Goal: Information Seeking & Learning: Learn about a topic

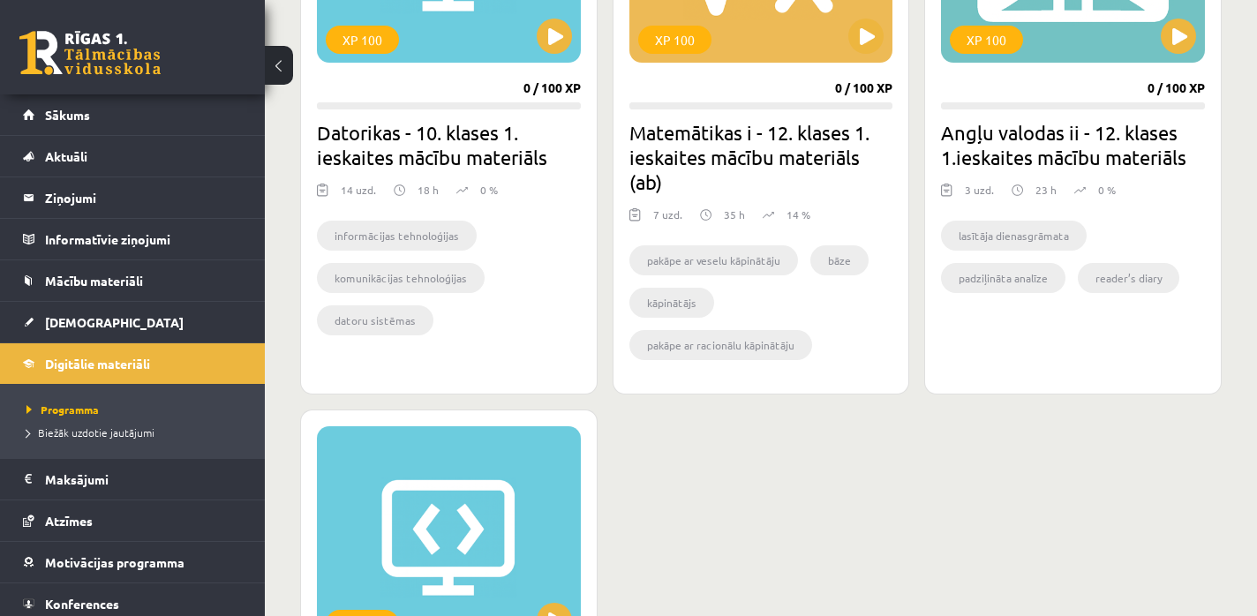
scroll to position [49, 0]
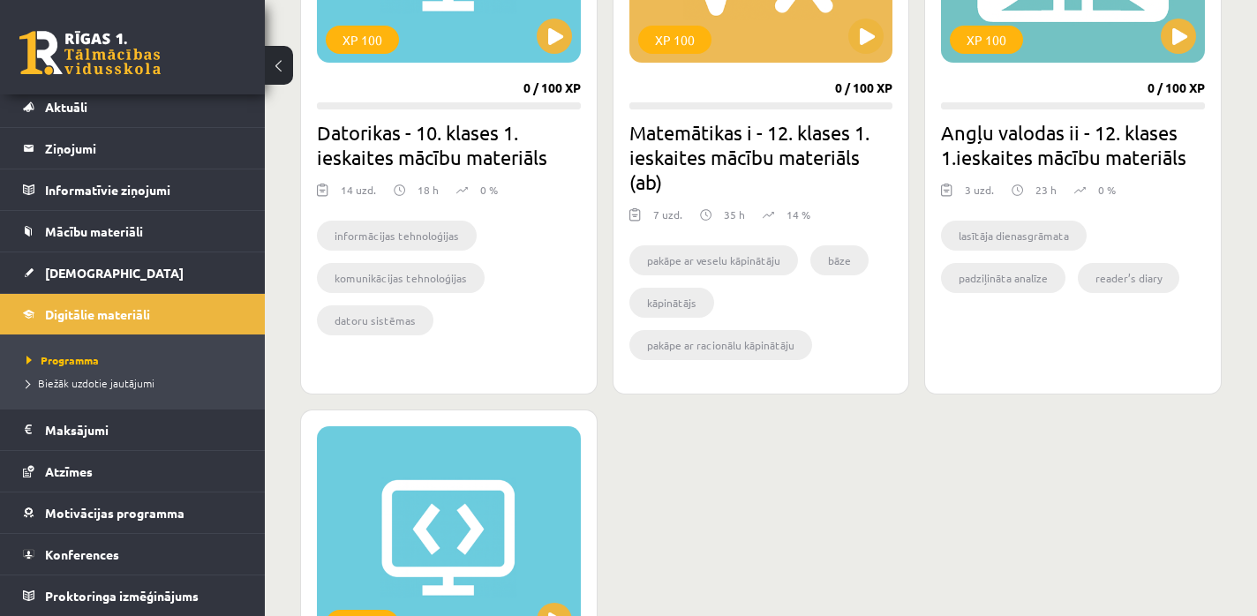
click at [74, 26] on div "22 Dāvanas 8820 mP 400 xp" at bounding box center [132, 47] width 265 height 94
click at [78, 31] on link at bounding box center [89, 53] width 141 height 44
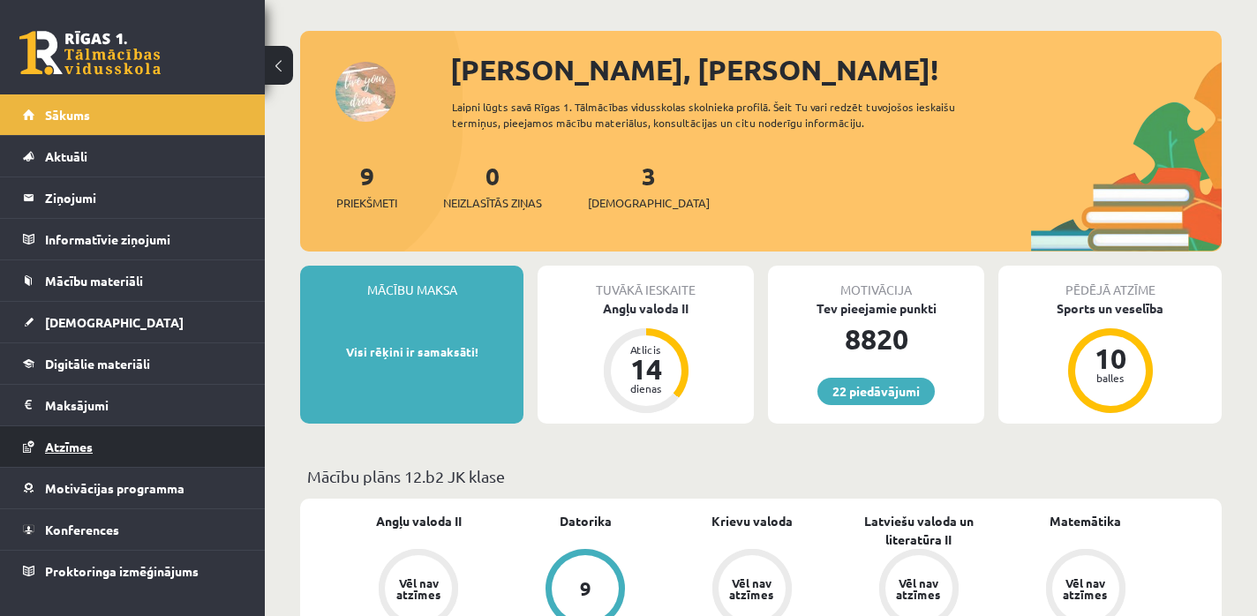
scroll to position [81, 0]
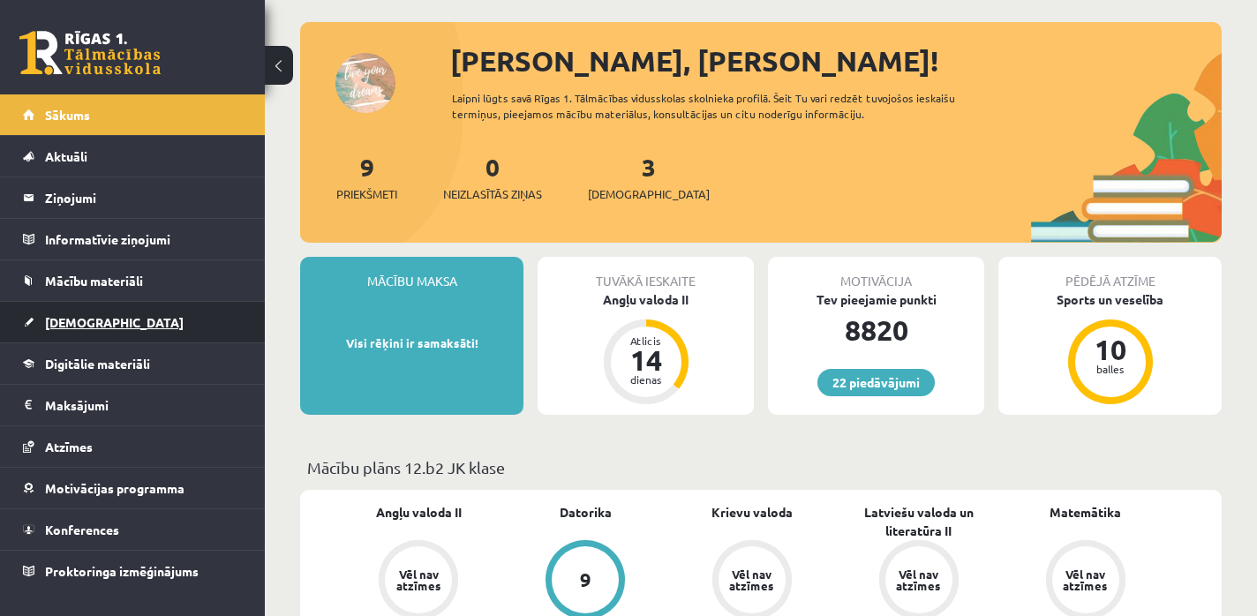
click at [53, 329] on link "[DEMOGRAPHIC_DATA]" at bounding box center [133, 322] width 220 height 41
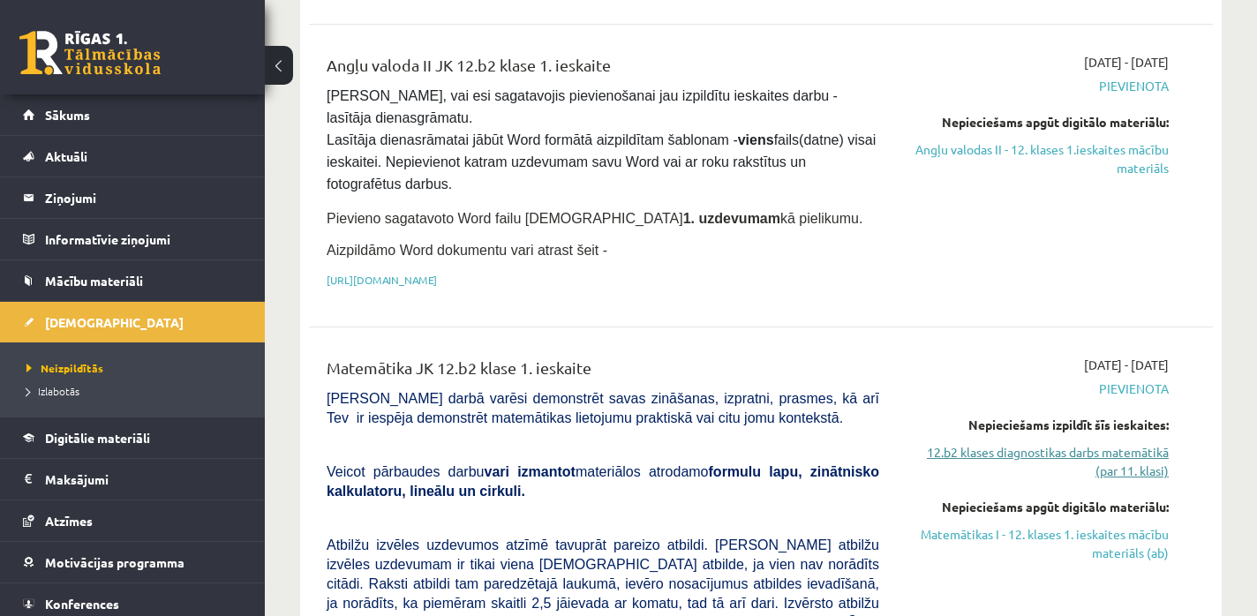
scroll to position [337, 0]
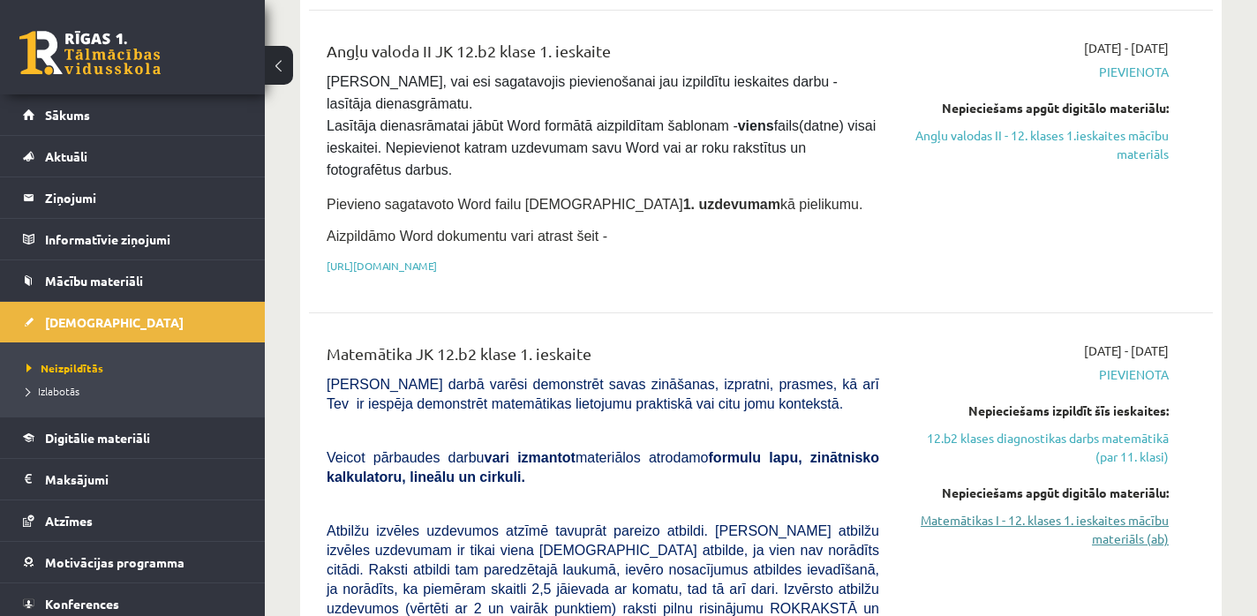
click at [953, 528] on link "Matemātikas I - 12. klases 1. ieskaites mācību materiāls (ab)" at bounding box center [1037, 529] width 263 height 37
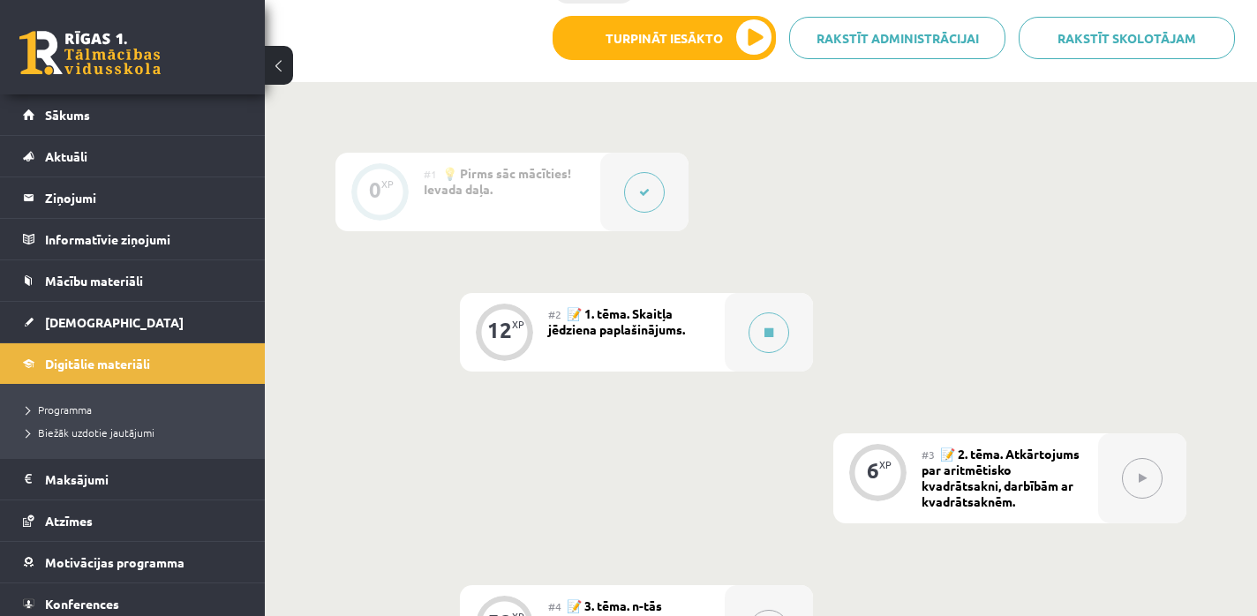
scroll to position [494, 0]
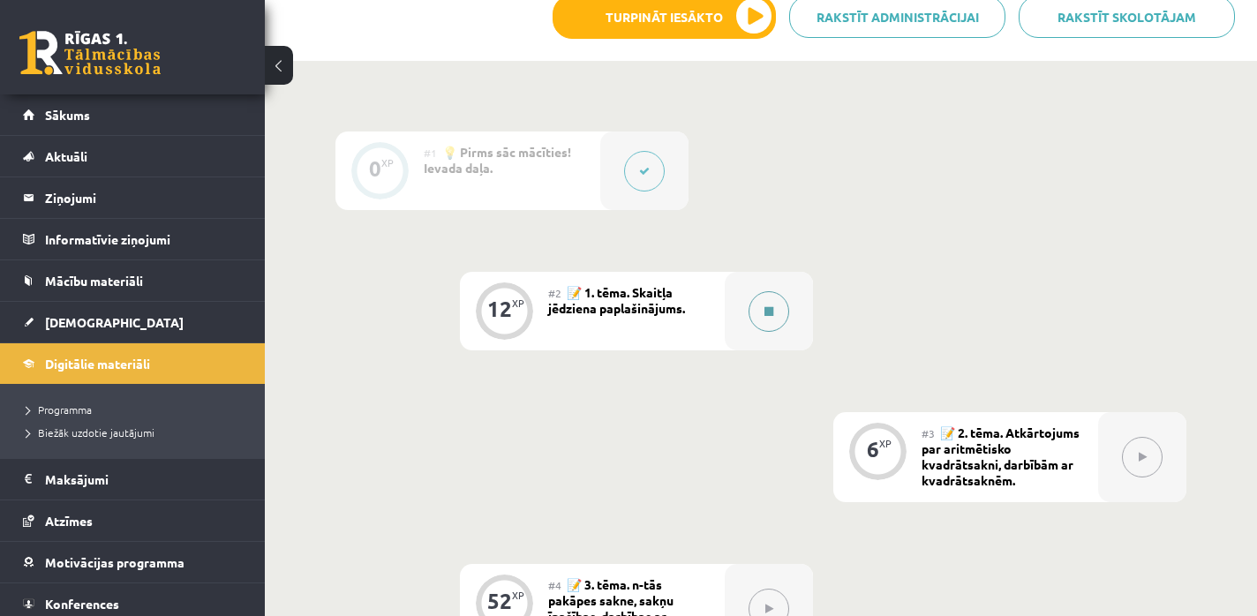
click at [774, 305] on button at bounding box center [769, 311] width 41 height 41
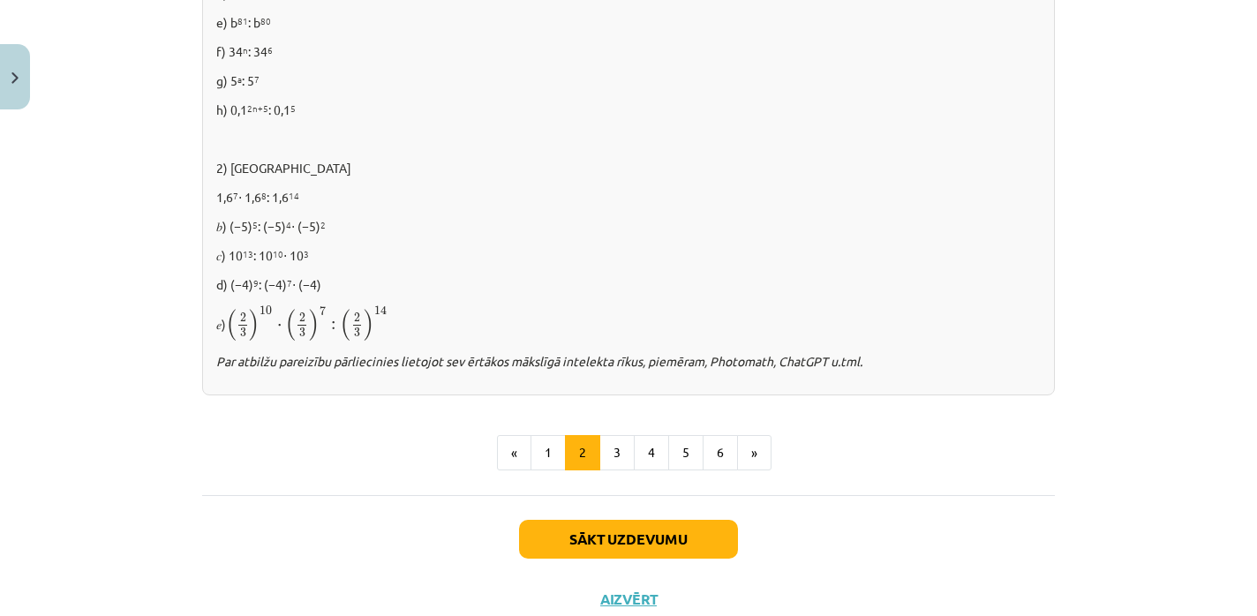
scroll to position [1199, 0]
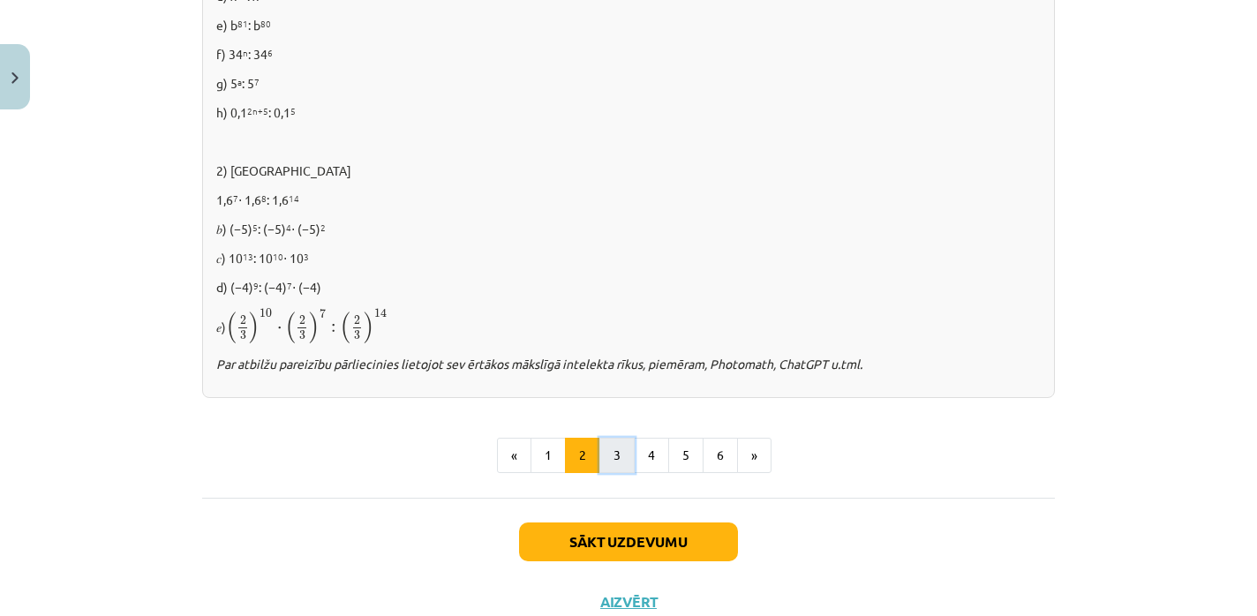
click at [626, 461] on button "3" at bounding box center [616, 455] width 35 height 35
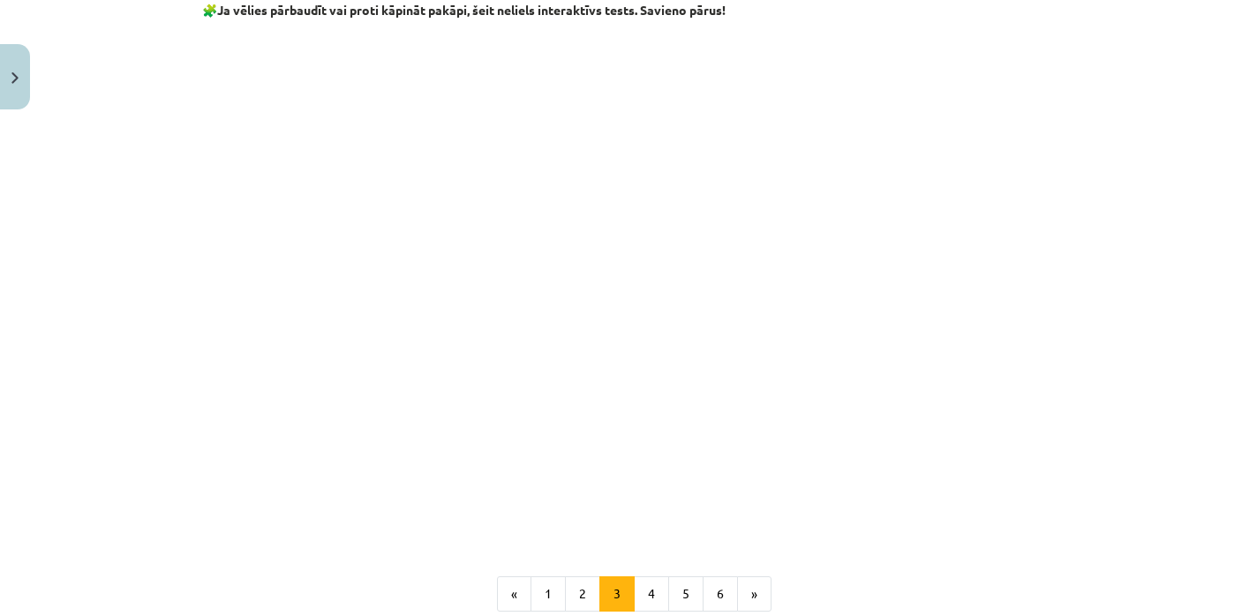
scroll to position [1614, 0]
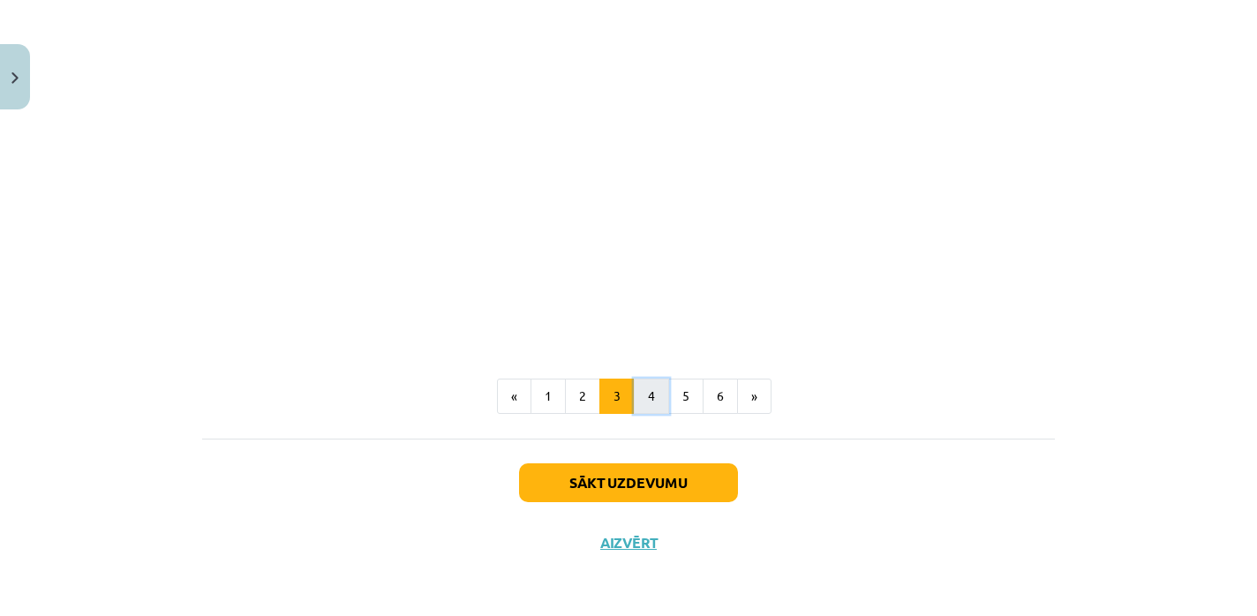
click at [654, 403] on button "4" at bounding box center [651, 396] width 35 height 35
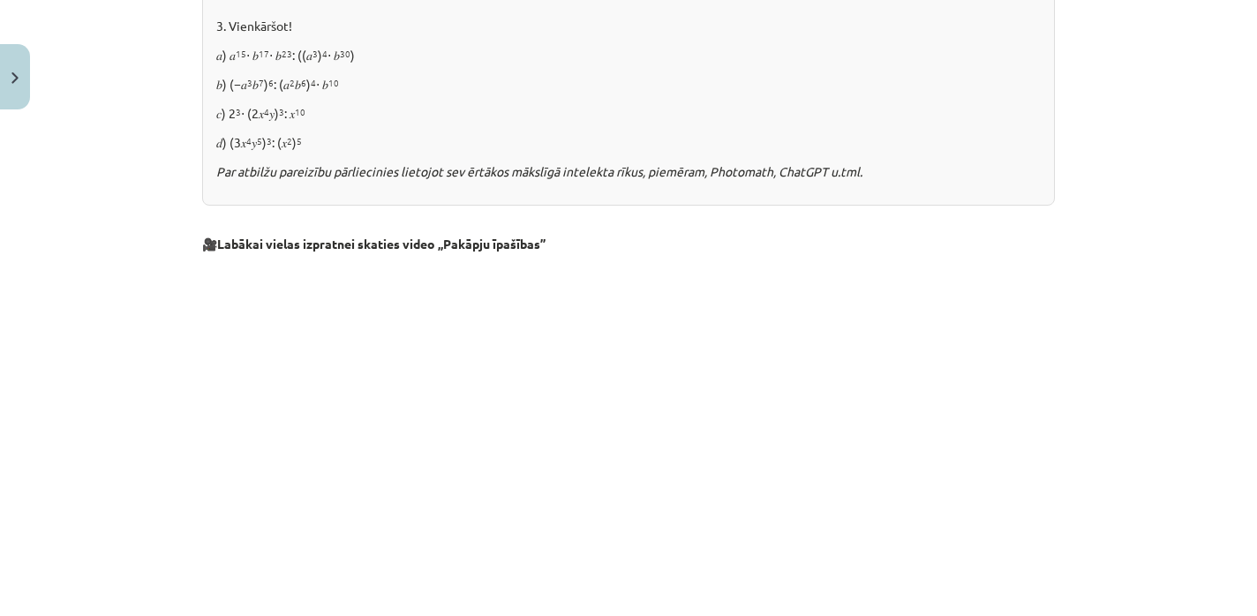
scroll to position [1886, 0]
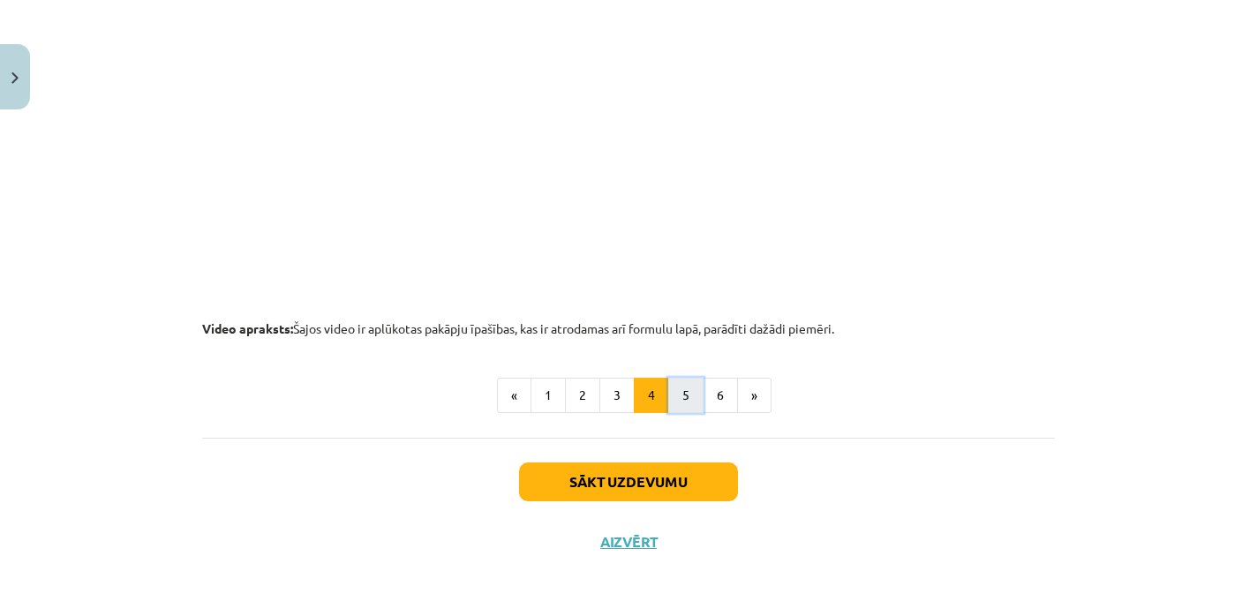
click at [676, 399] on button "5" at bounding box center [685, 395] width 35 height 35
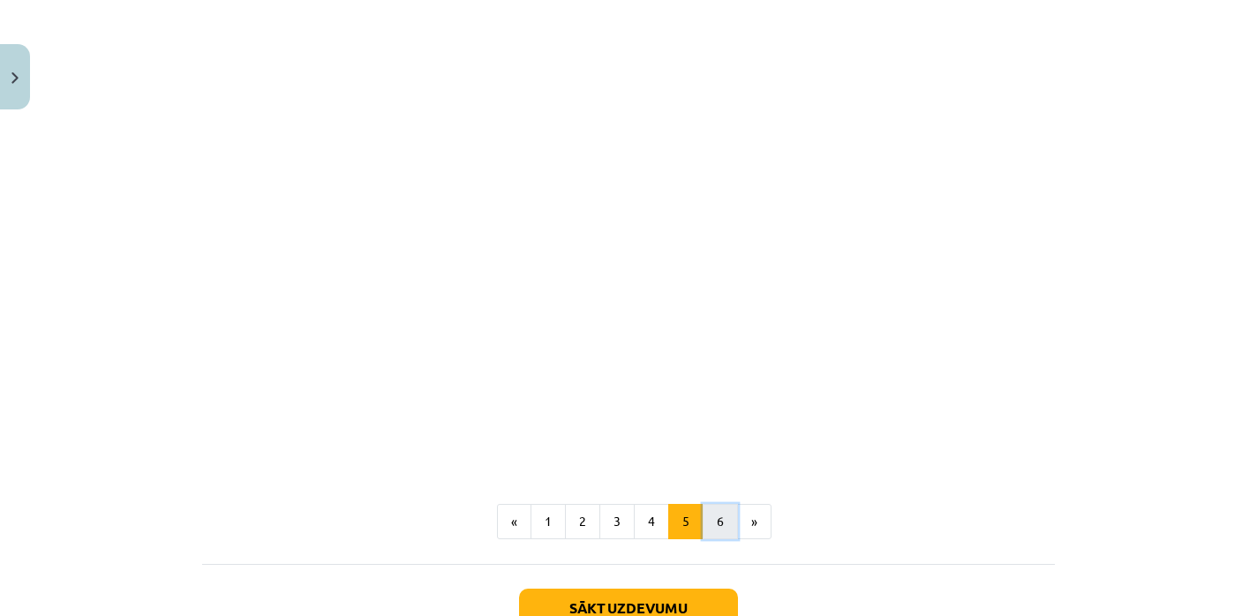
click at [722, 532] on button "6" at bounding box center [720, 521] width 35 height 35
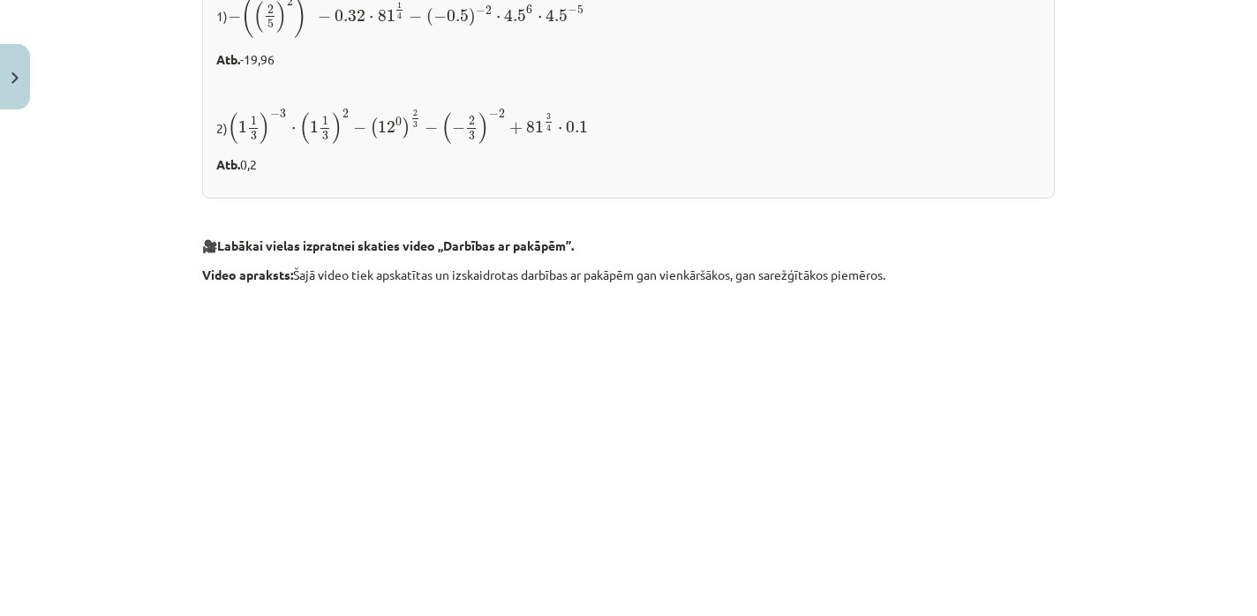
scroll to position [0, 0]
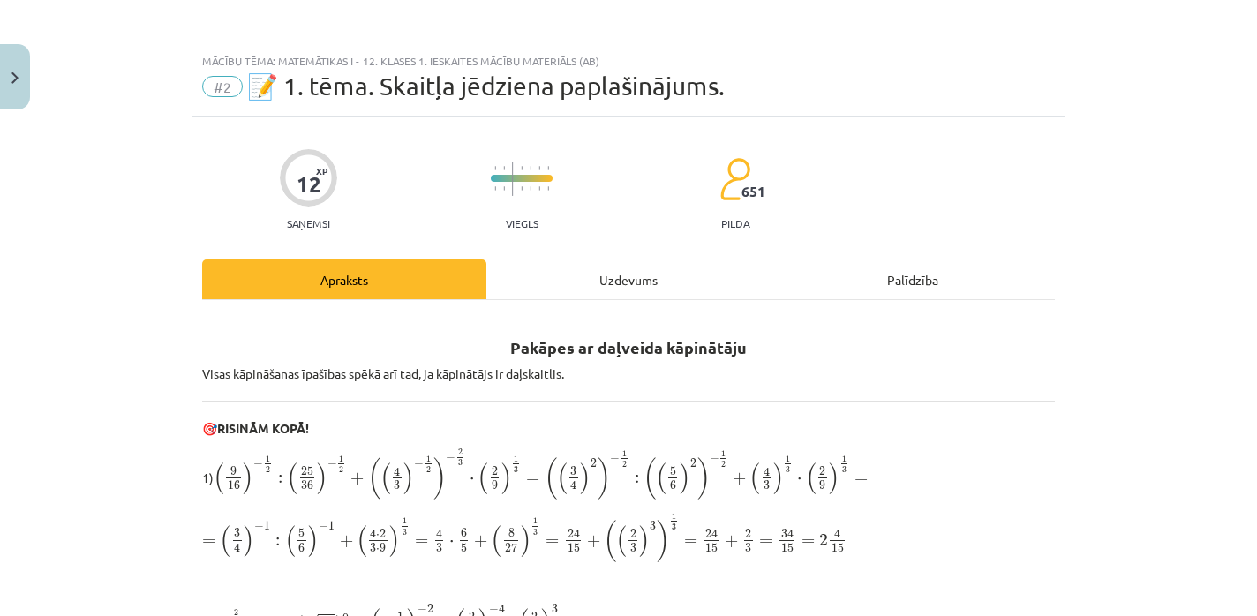
click at [574, 271] on div "Uzdevums" at bounding box center [628, 280] width 284 height 40
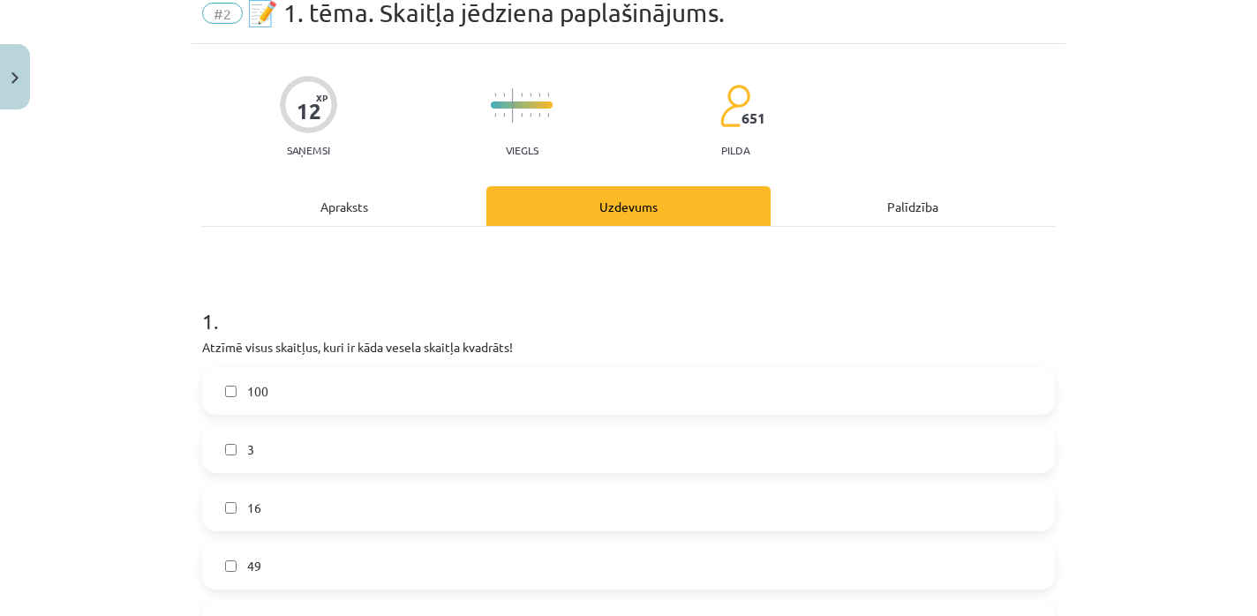
scroll to position [79, 0]
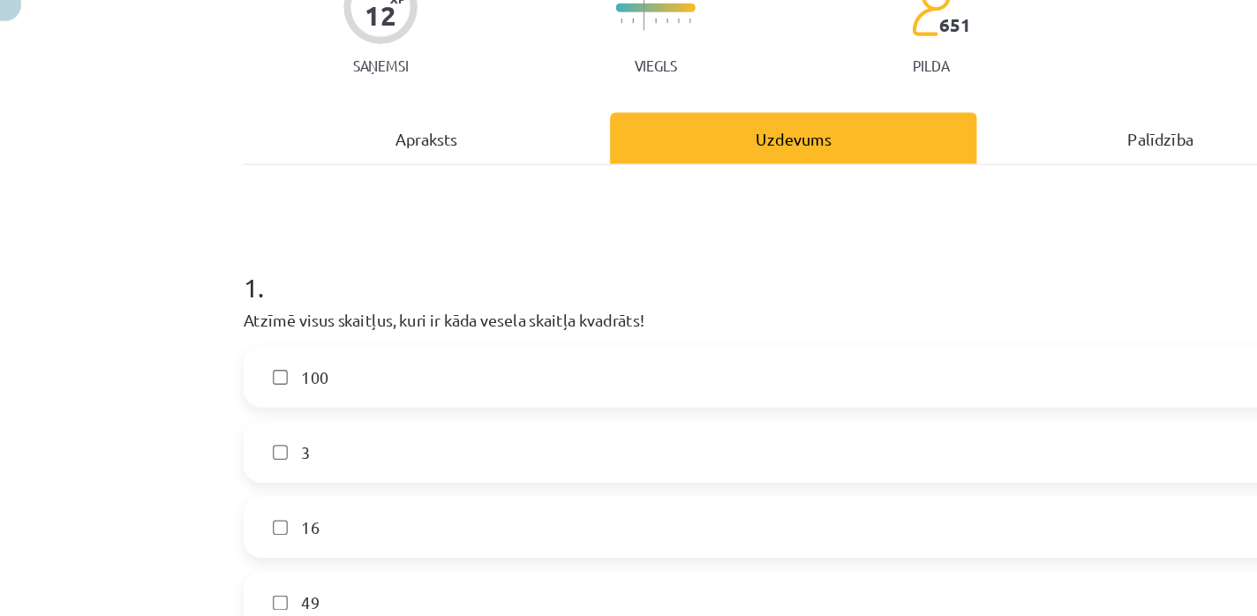
click at [87, 419] on div "Mācību tēma: Matemātikas i - 12. klases 1. ieskaites mācību materiāls (ab) #2 📝…" at bounding box center [628, 308] width 1257 height 616
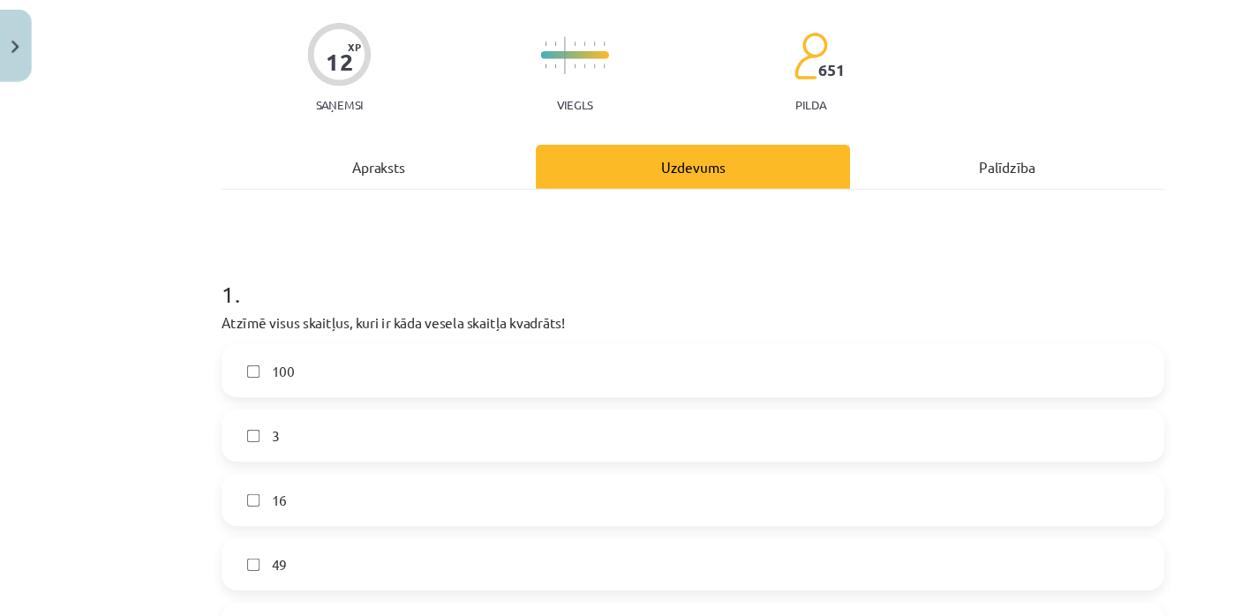
scroll to position [94, 0]
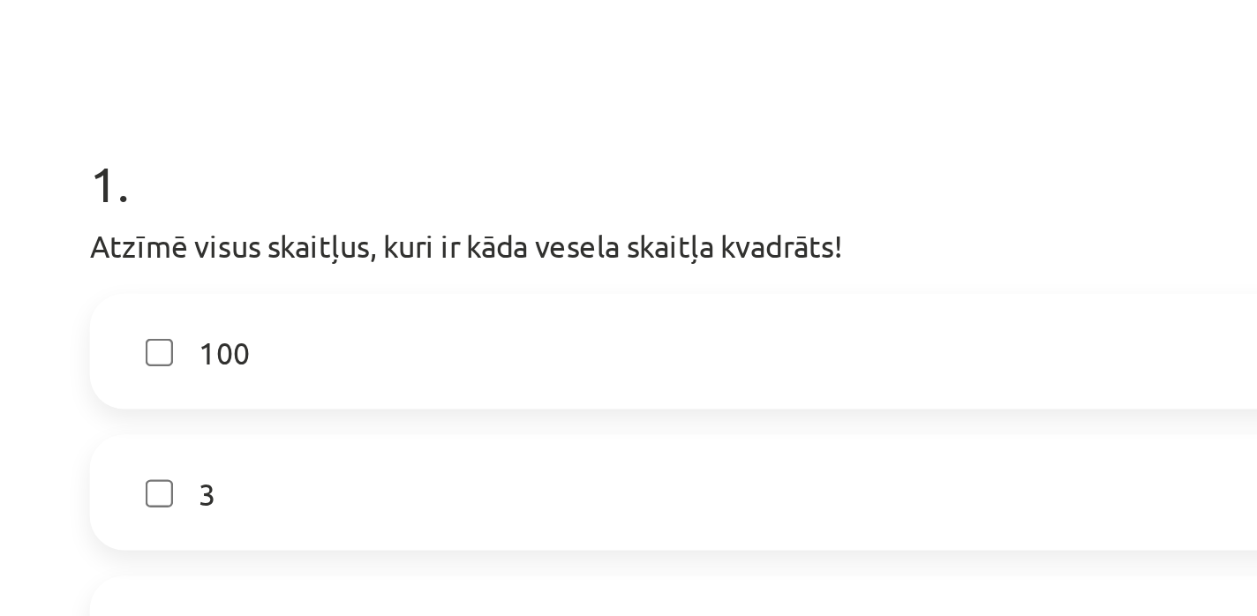
click at [351, 355] on label "100" at bounding box center [628, 360] width 849 height 44
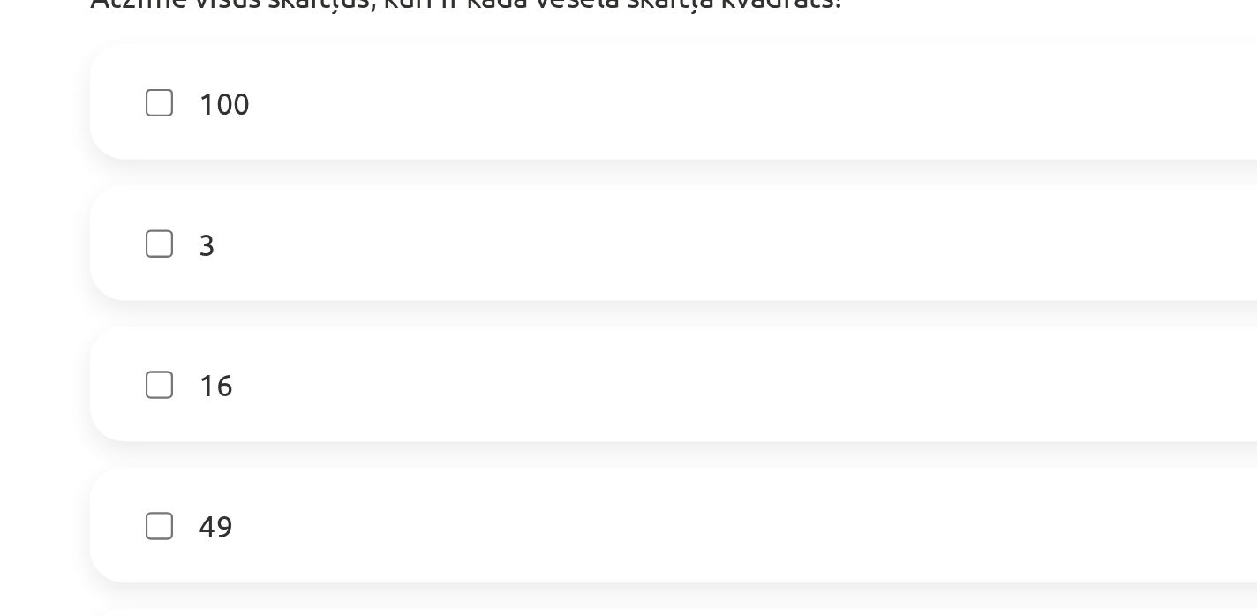
click at [319, 368] on label "16" at bounding box center [628, 373] width 849 height 44
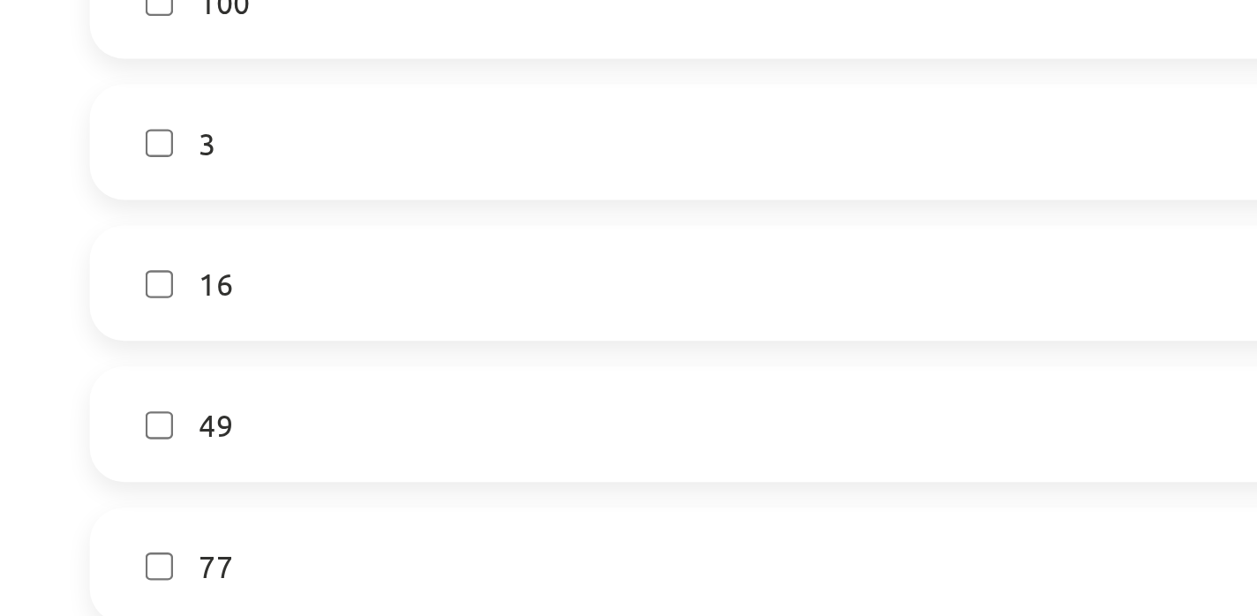
scroll to position [261, 0]
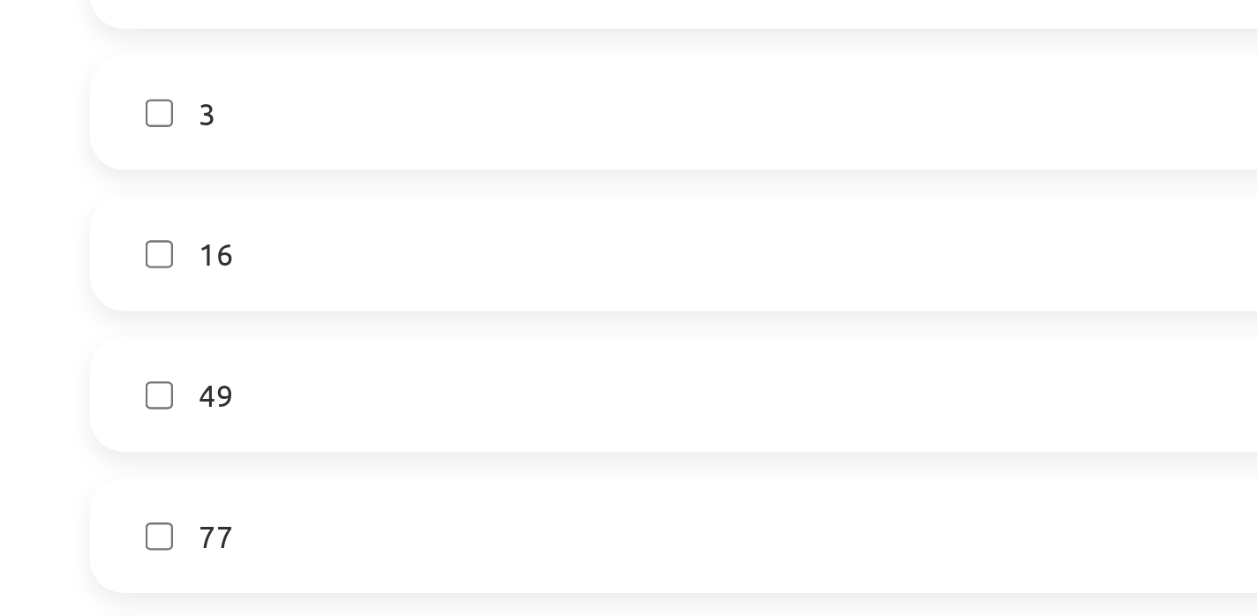
click at [316, 381] on label "49" at bounding box center [628, 378] width 849 height 44
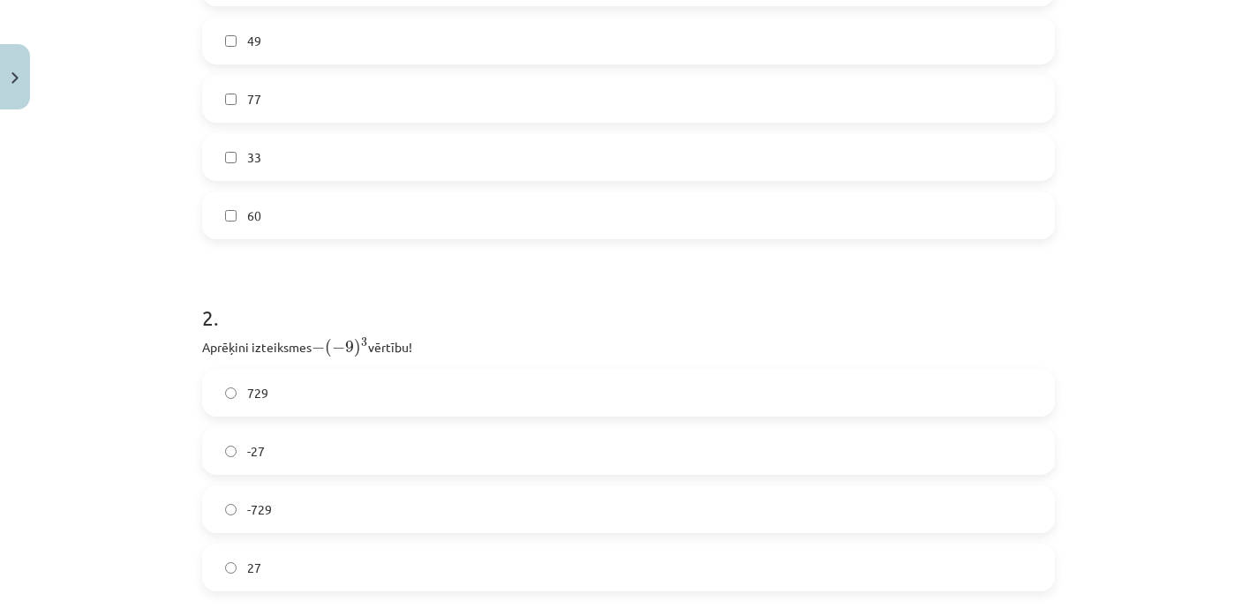
scroll to position [609, 0]
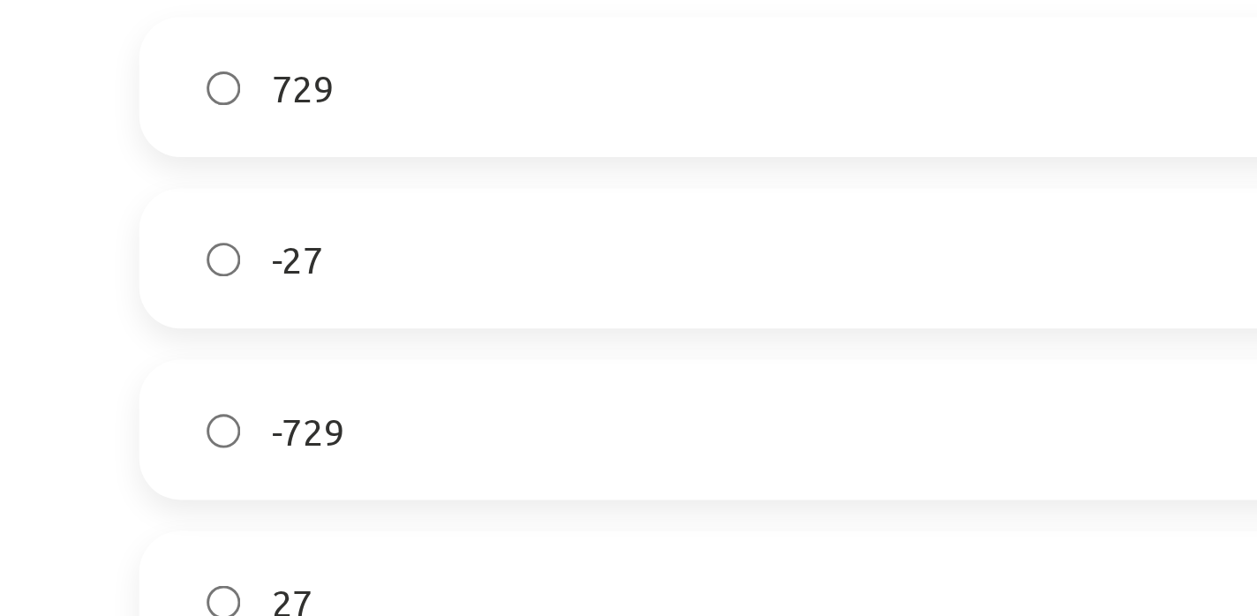
click at [274, 411] on label "-729" at bounding box center [628, 410] width 849 height 44
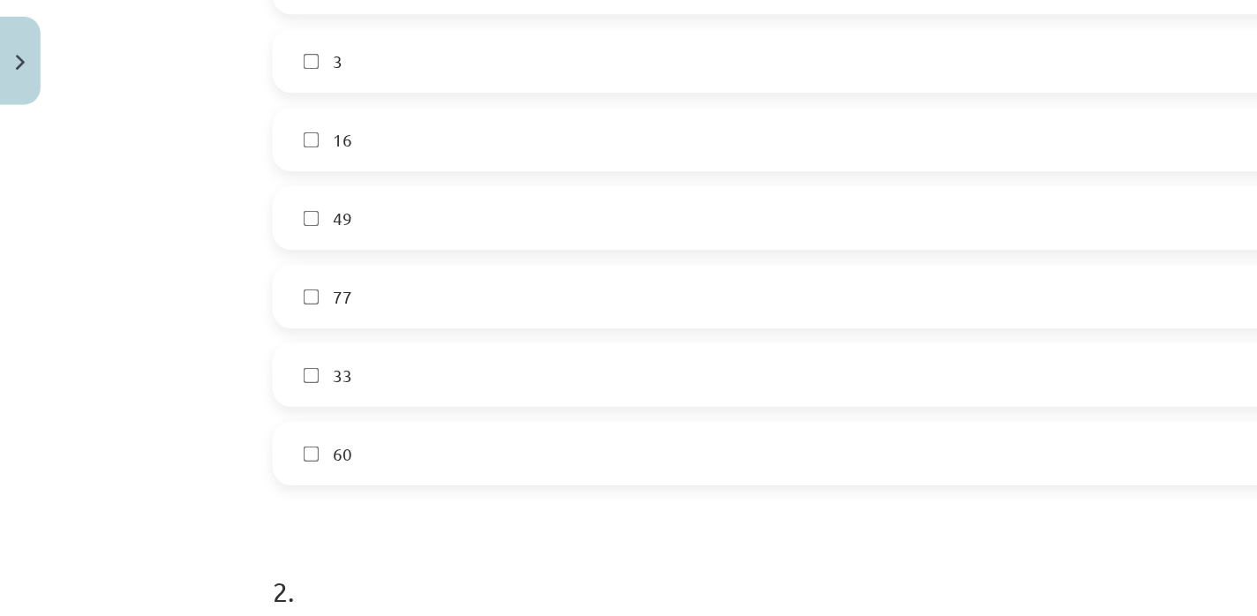
scroll to position [0, 0]
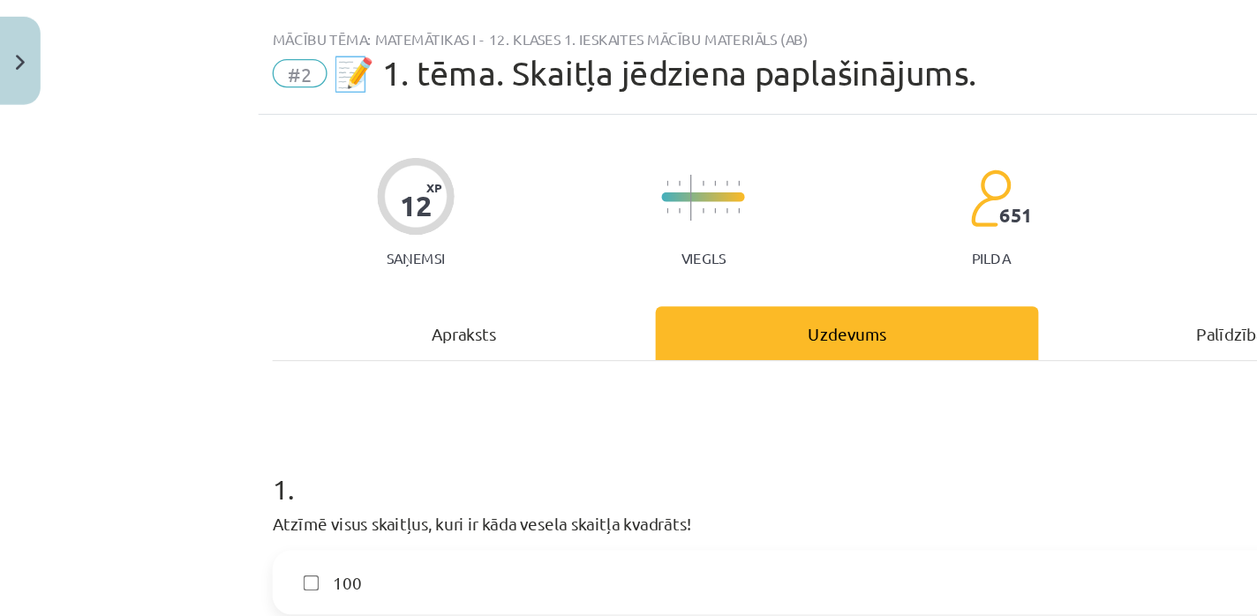
click at [328, 279] on div "Apraksts" at bounding box center [344, 280] width 284 height 40
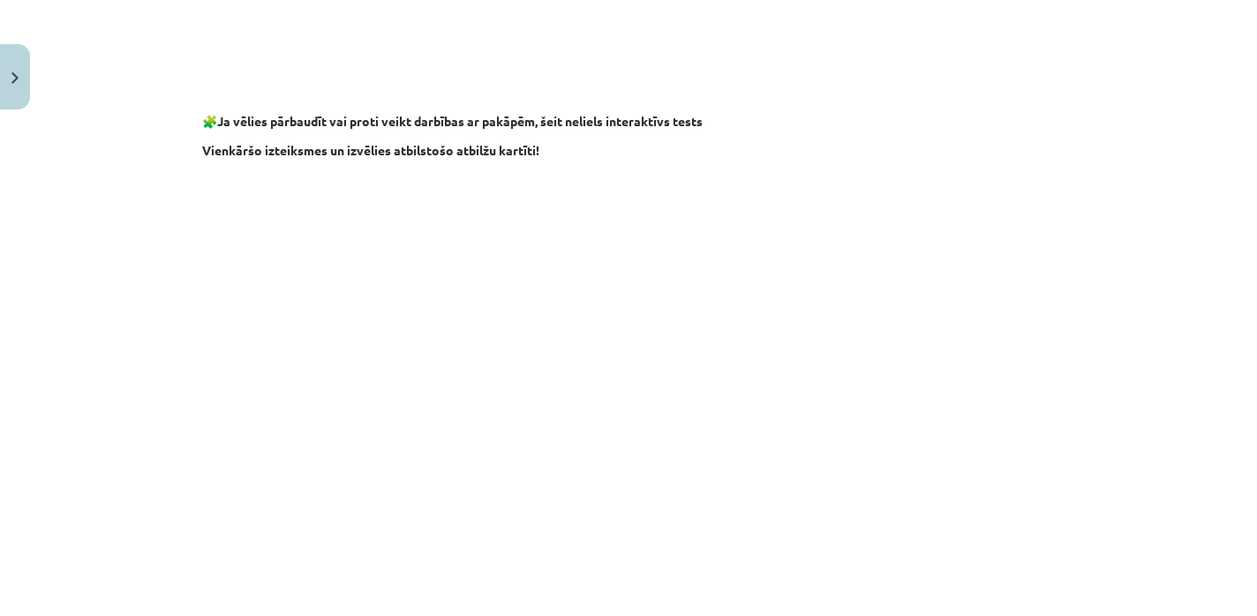
scroll to position [1724, 0]
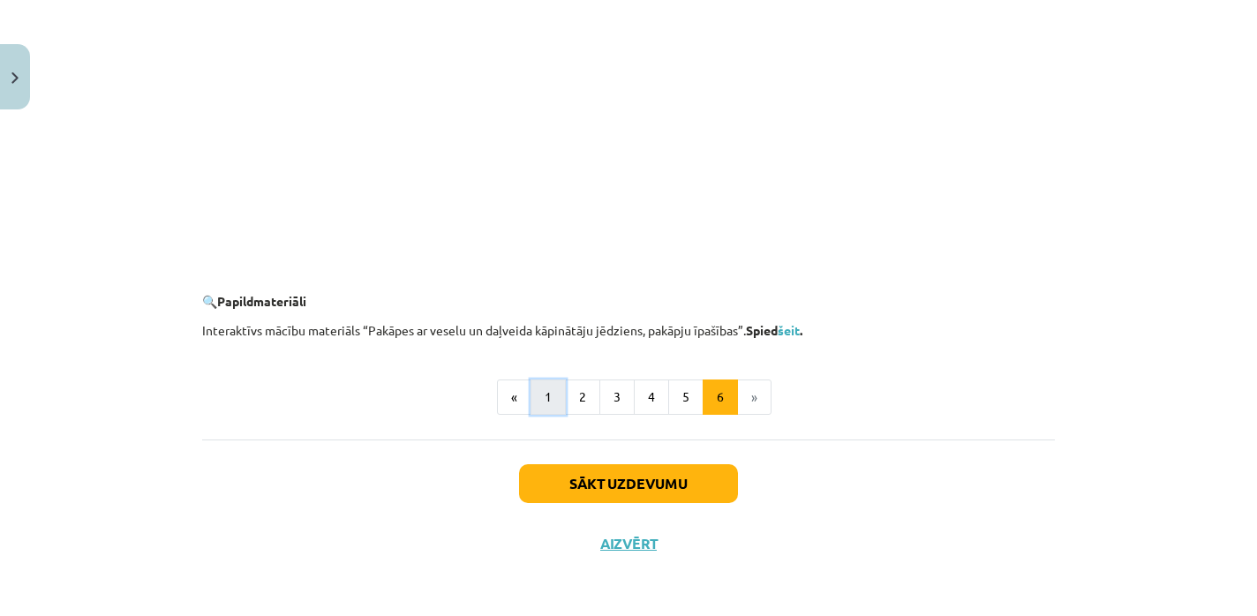
click at [539, 398] on button "1" at bounding box center [548, 397] width 35 height 35
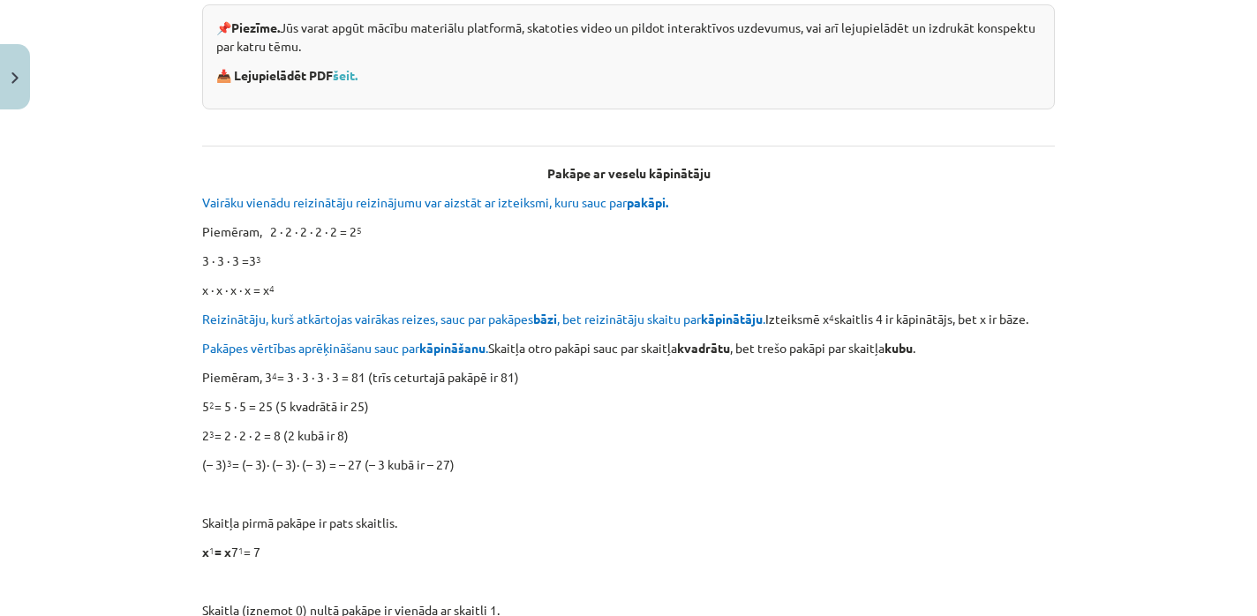
scroll to position [0, 0]
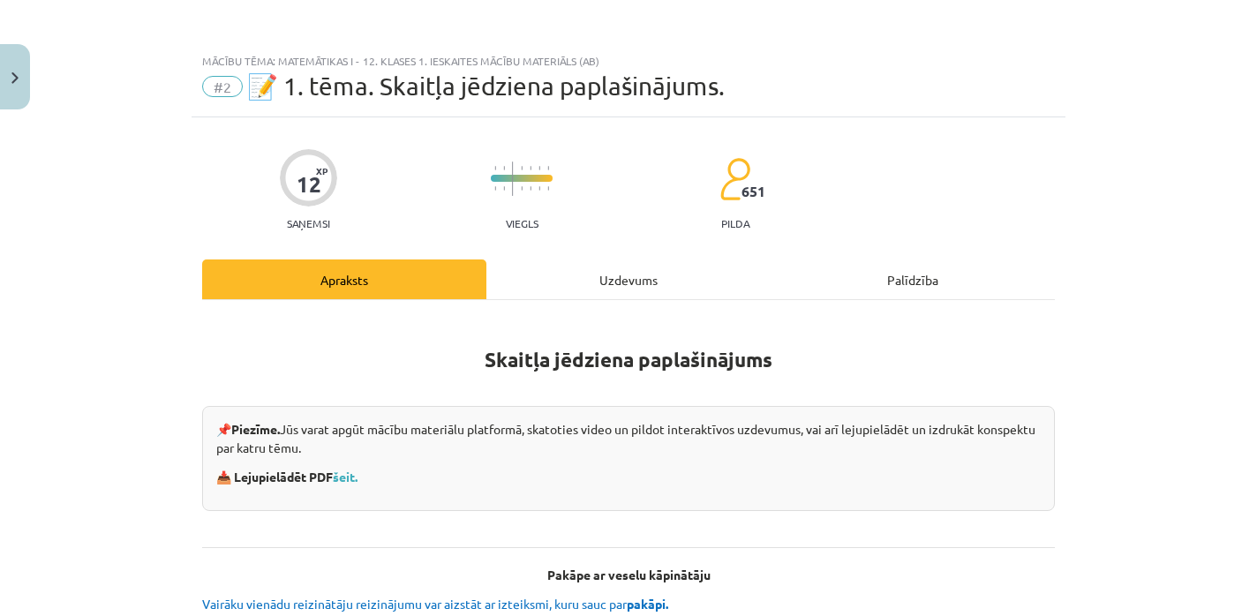
click at [572, 279] on div "Uzdevums" at bounding box center [628, 280] width 284 height 40
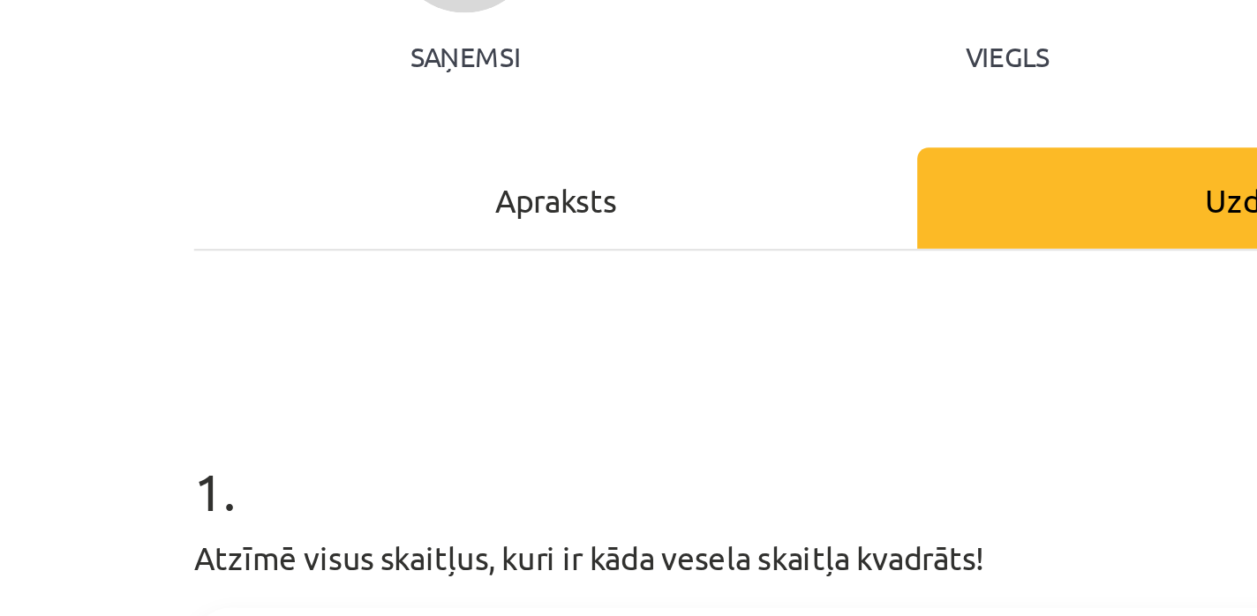
click at [330, 291] on div "Apraksts" at bounding box center [344, 280] width 284 height 40
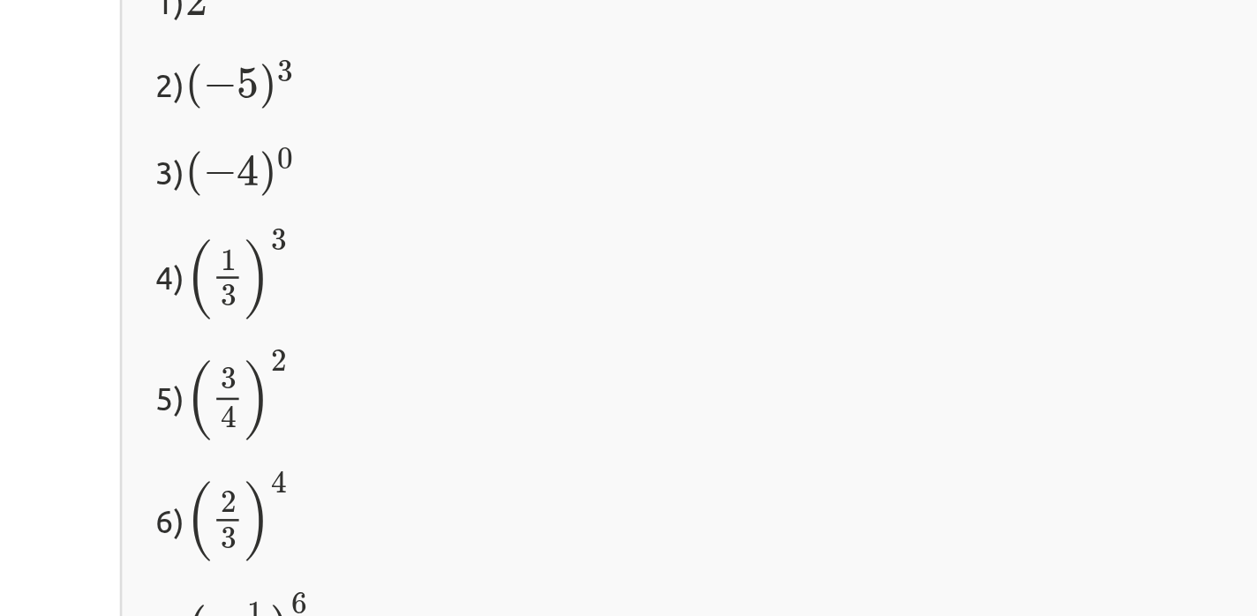
scroll to position [1330, 0]
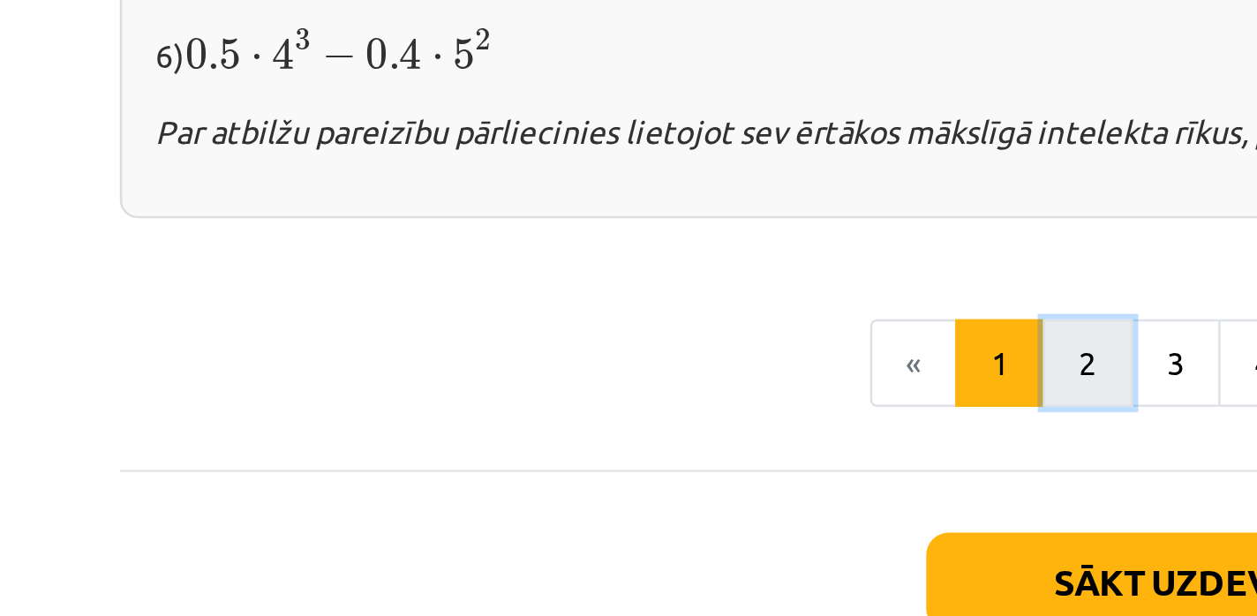
click at [576, 394] on button "2" at bounding box center [582, 399] width 35 height 35
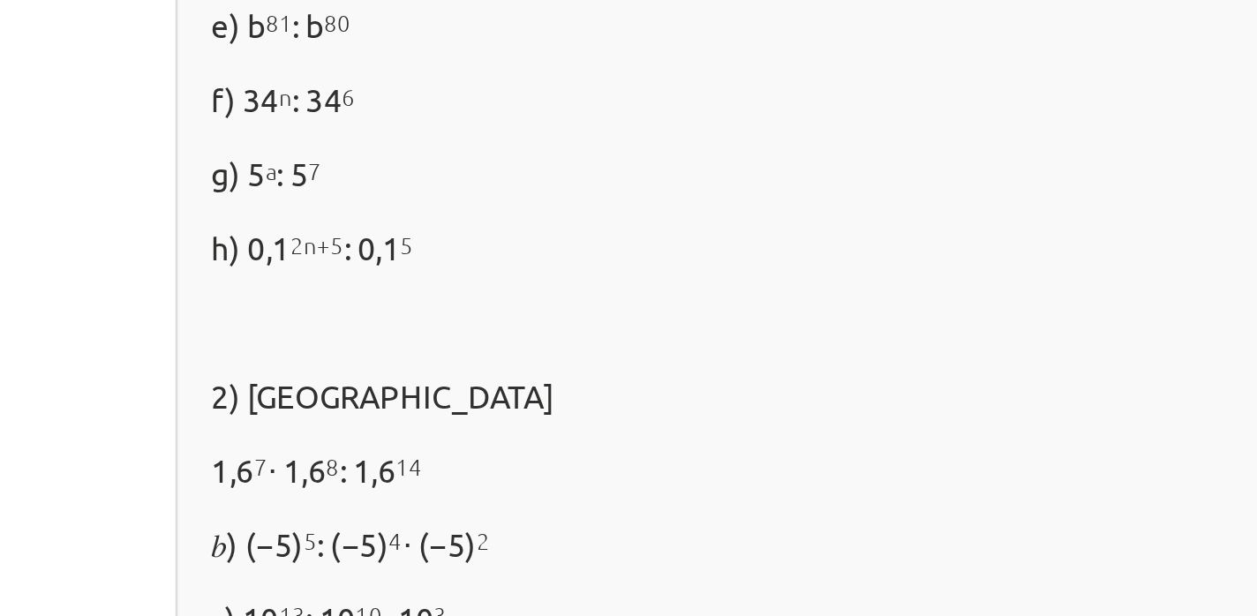
scroll to position [1258, 0]
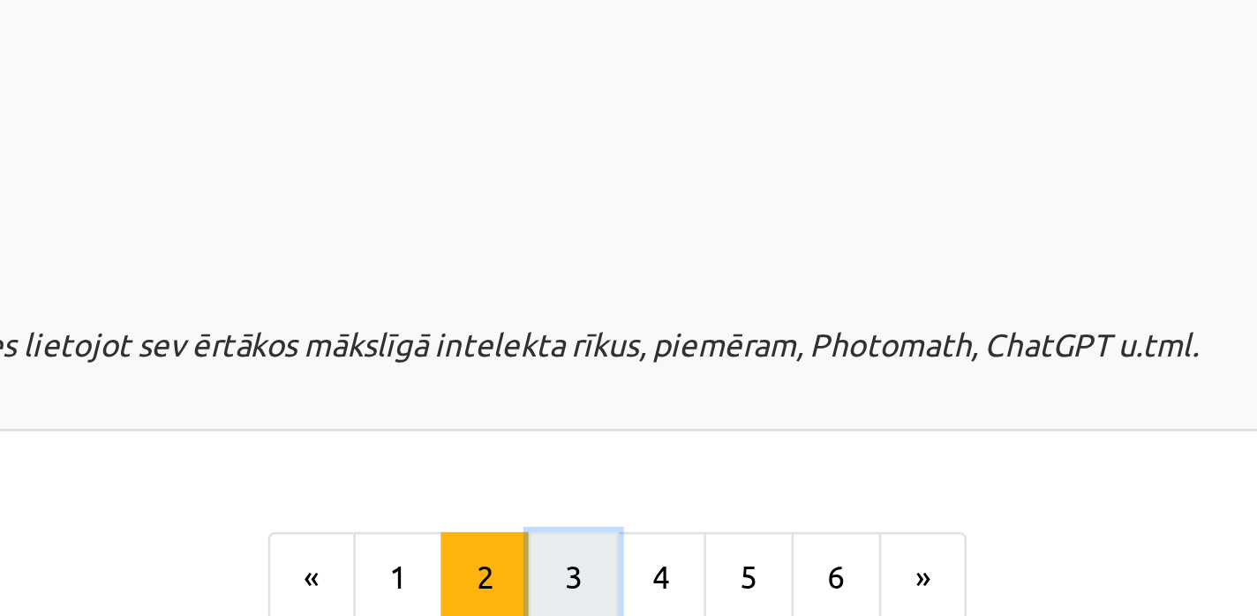
click at [621, 386] on button "3" at bounding box center [616, 396] width 35 height 35
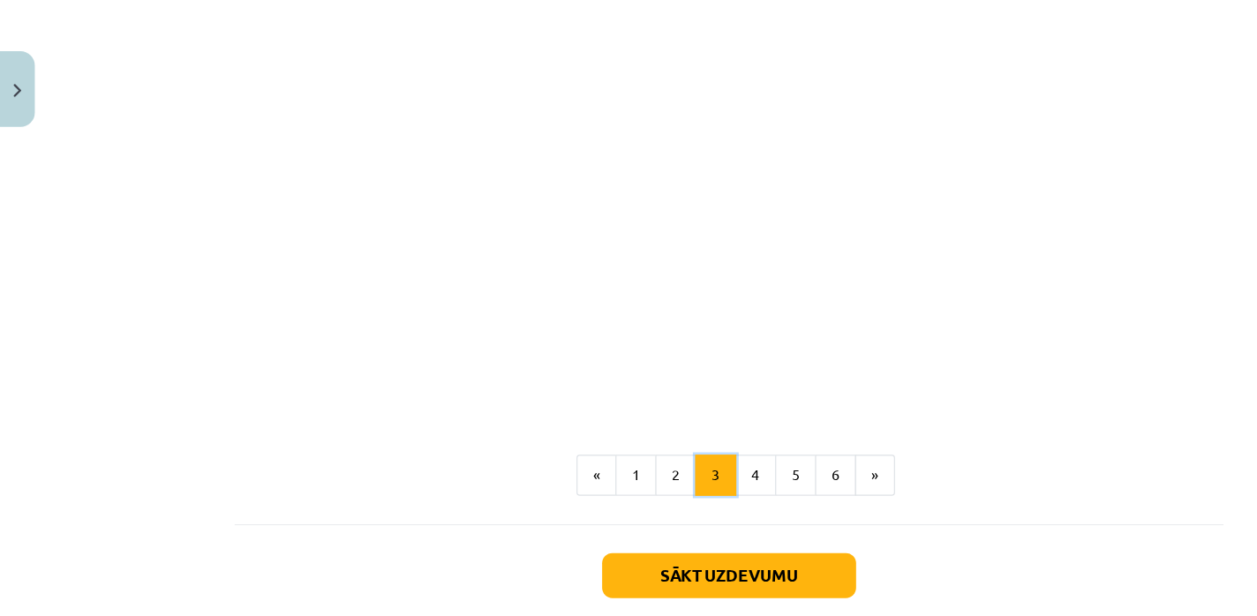
scroll to position [1614, 0]
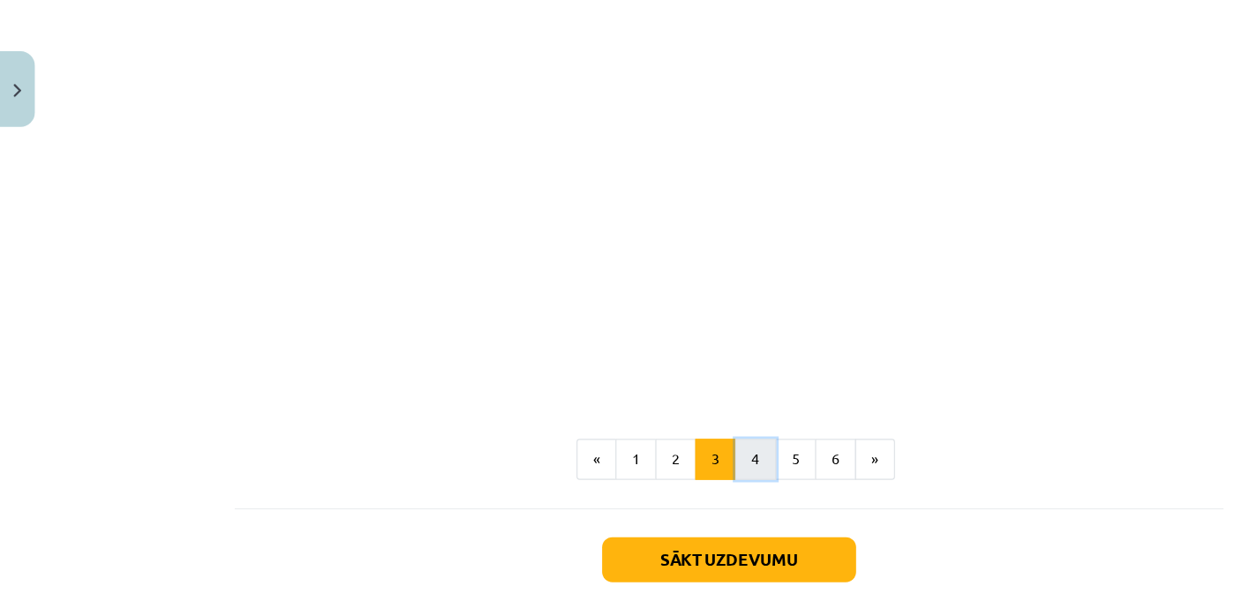
click at [662, 388] on button "4" at bounding box center [651, 396] width 35 height 35
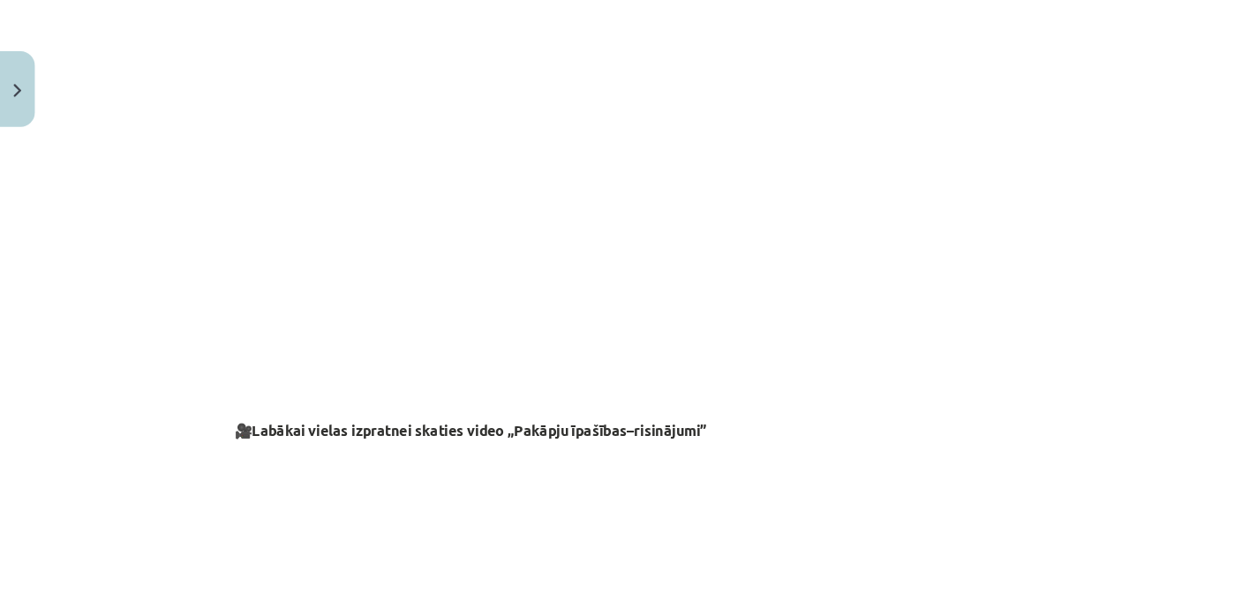
scroll to position [1450, 0]
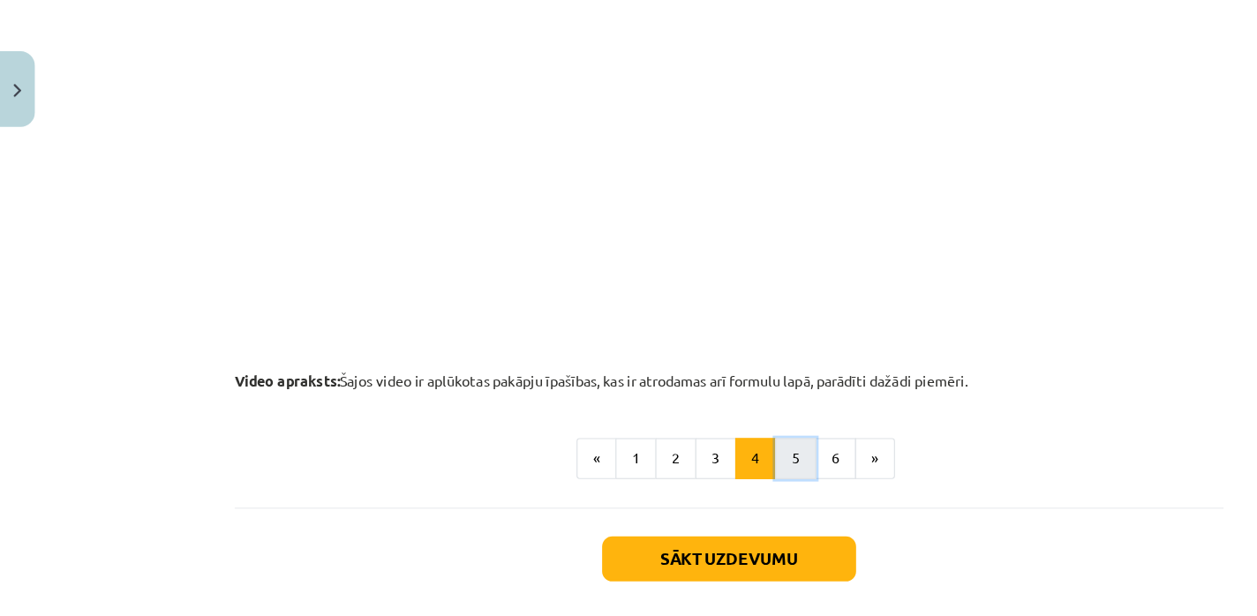
click at [677, 398] on button "5" at bounding box center [685, 395] width 35 height 35
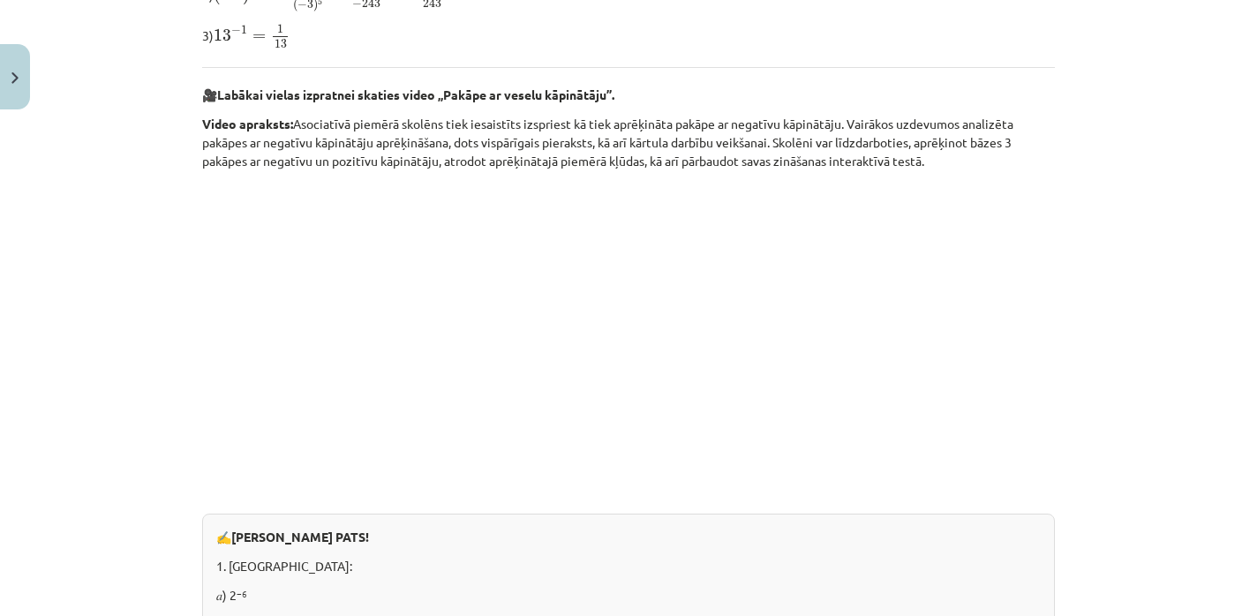
scroll to position [0, 0]
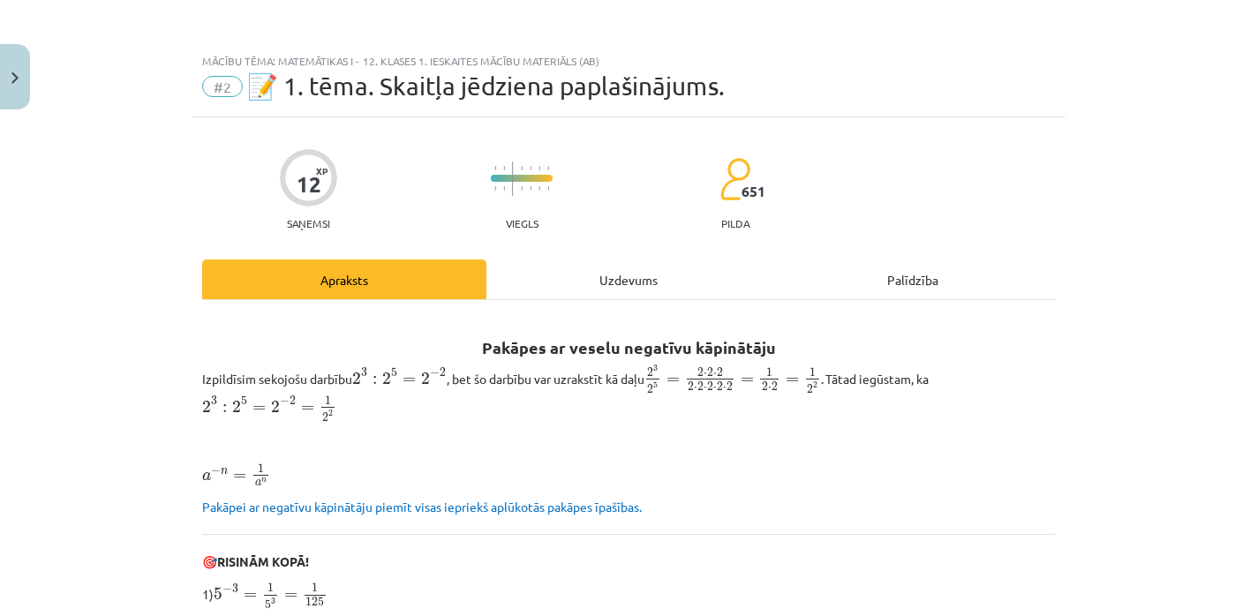
click at [613, 268] on div "Uzdevums" at bounding box center [628, 280] width 284 height 40
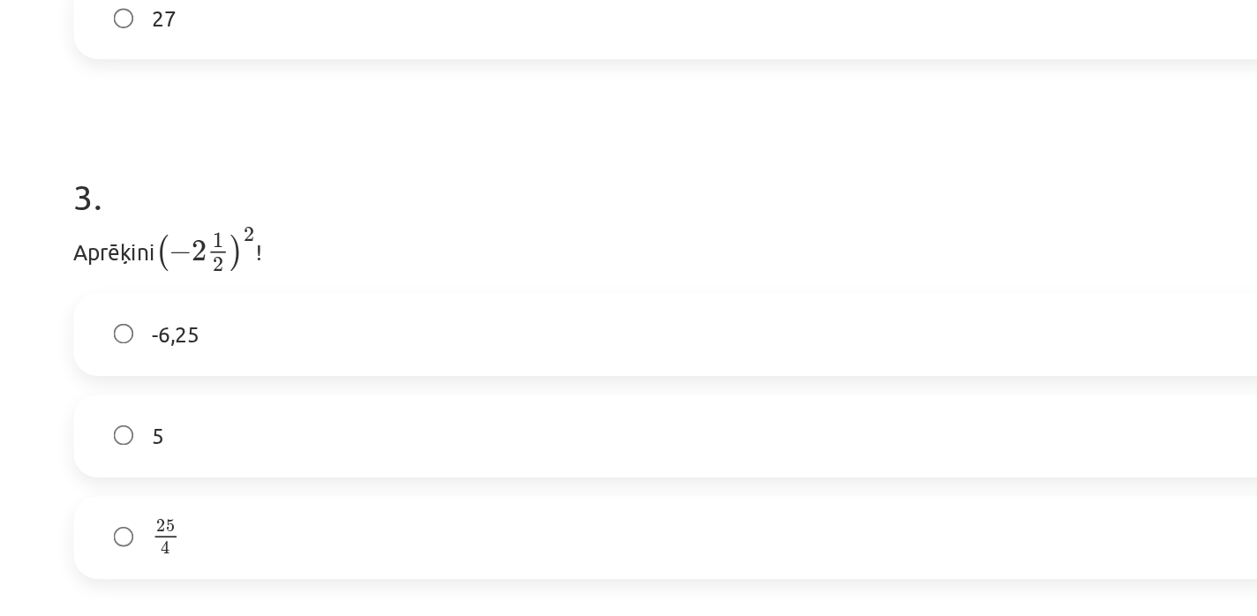
scroll to position [1000, 0]
click at [323, 452] on label "25 4 25 4" at bounding box center [628, 464] width 849 height 44
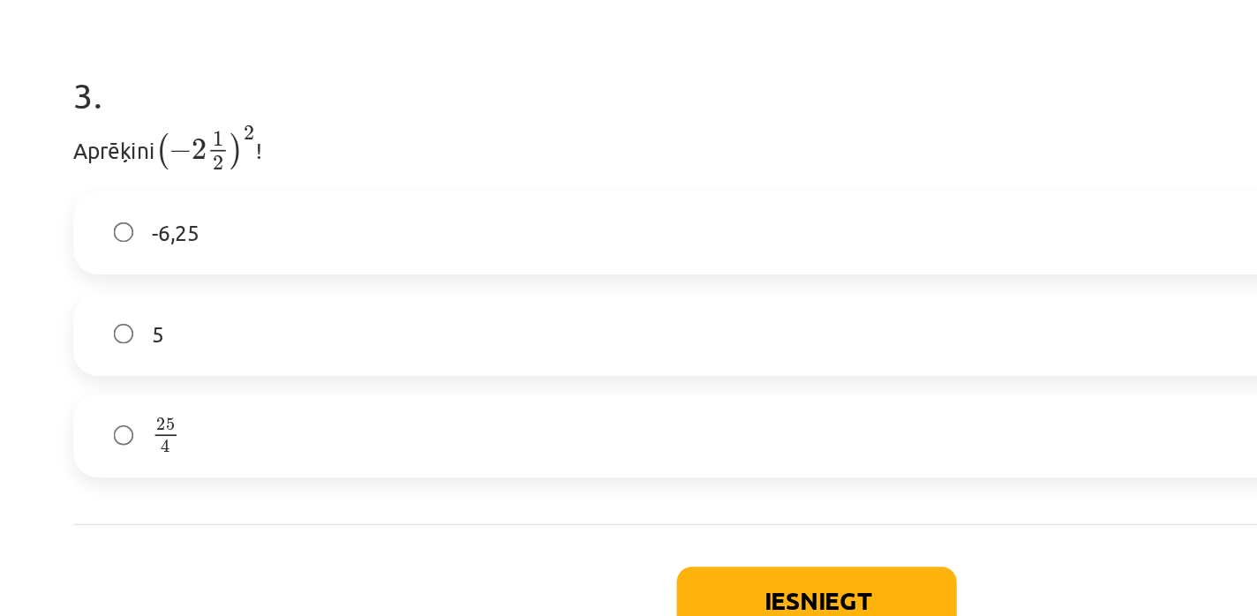
scroll to position [1072, 0]
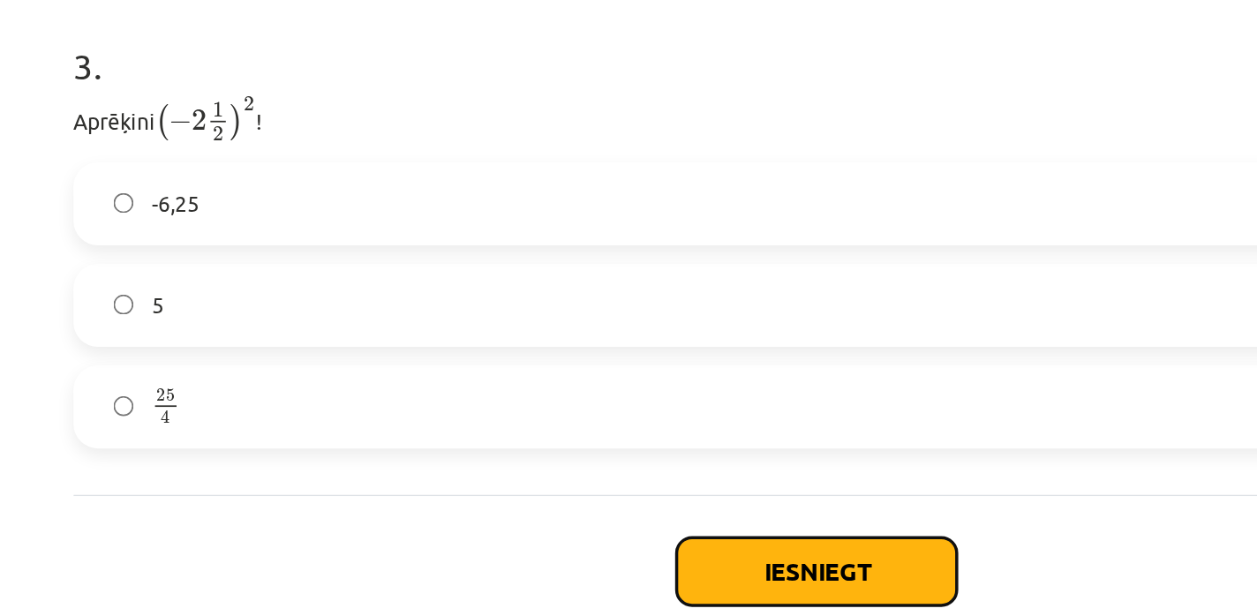
click at [594, 492] on button "Iesniegt" at bounding box center [628, 487] width 161 height 39
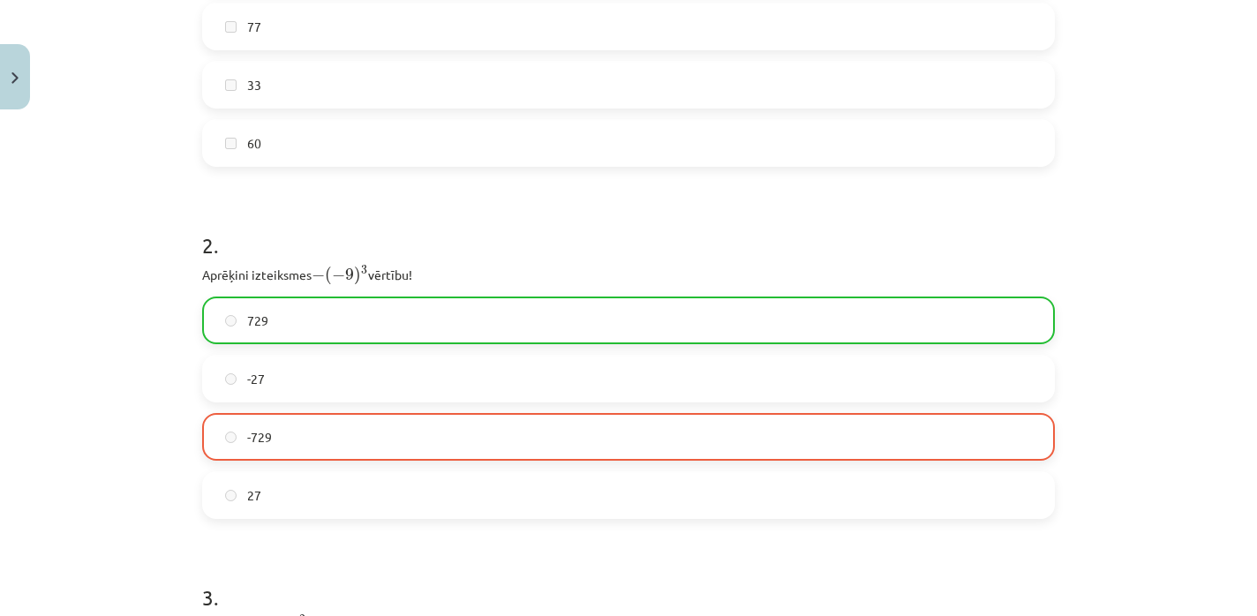
scroll to position [1131, 0]
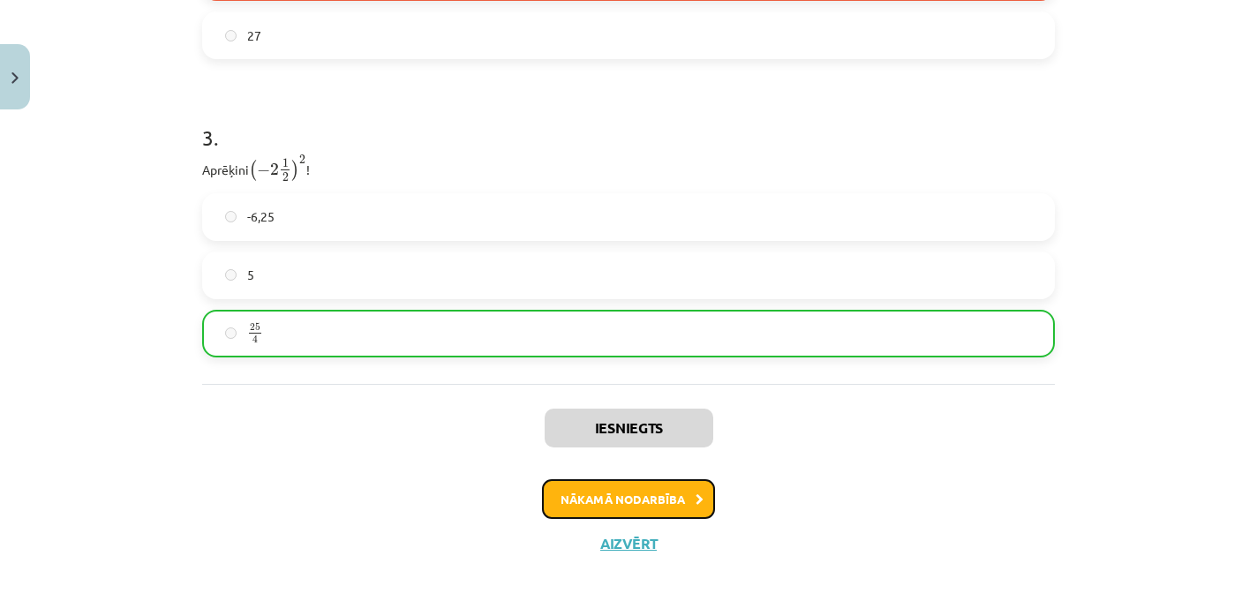
click at [592, 491] on button "Nākamā nodarbība" at bounding box center [628, 499] width 173 height 41
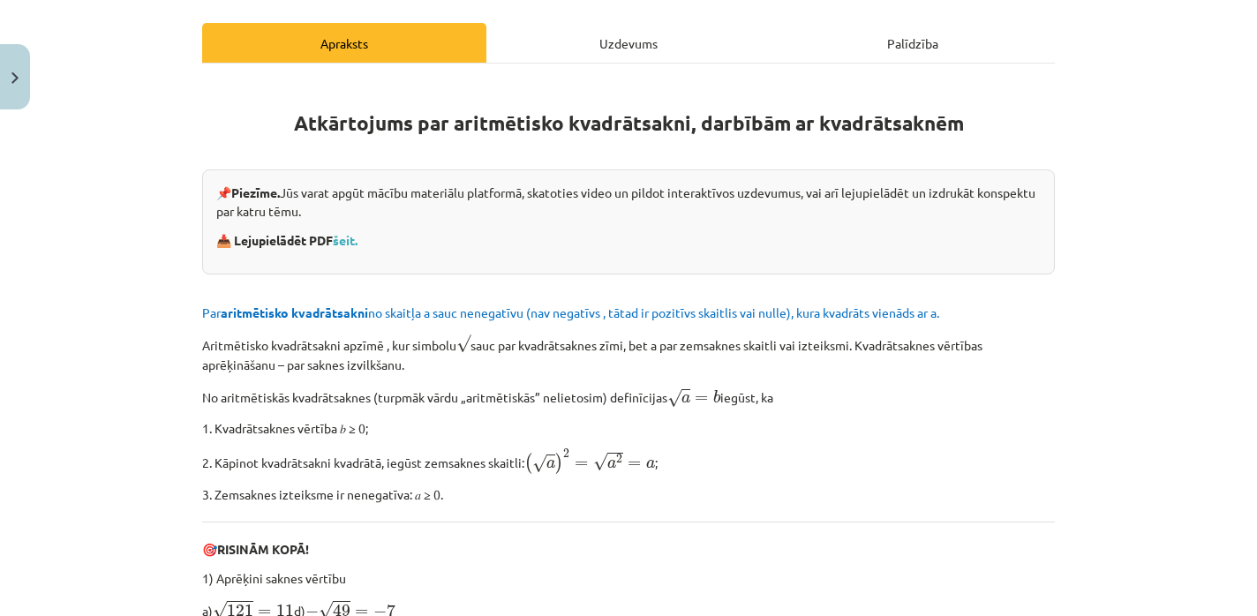
scroll to position [7, 0]
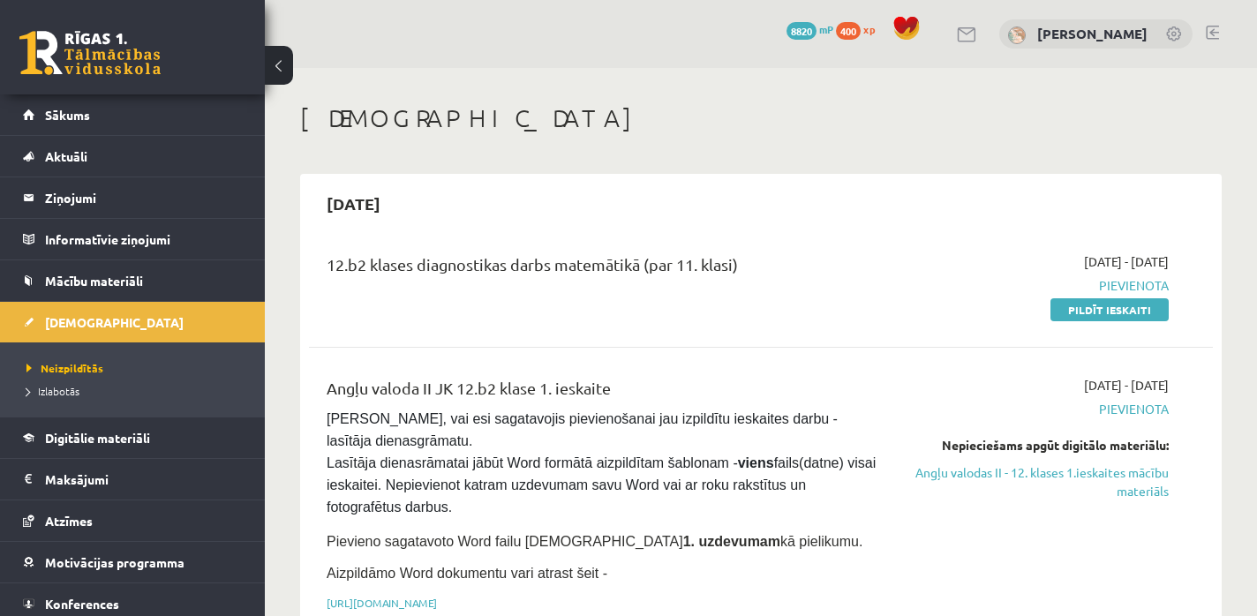
scroll to position [337, 0]
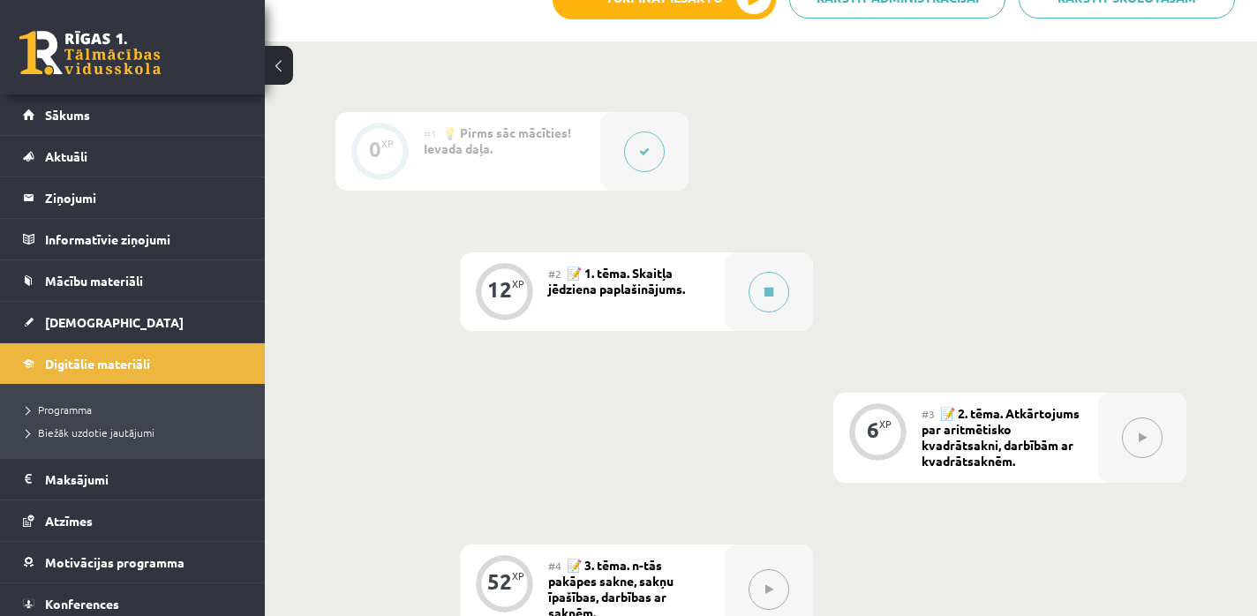
scroll to position [526, 0]
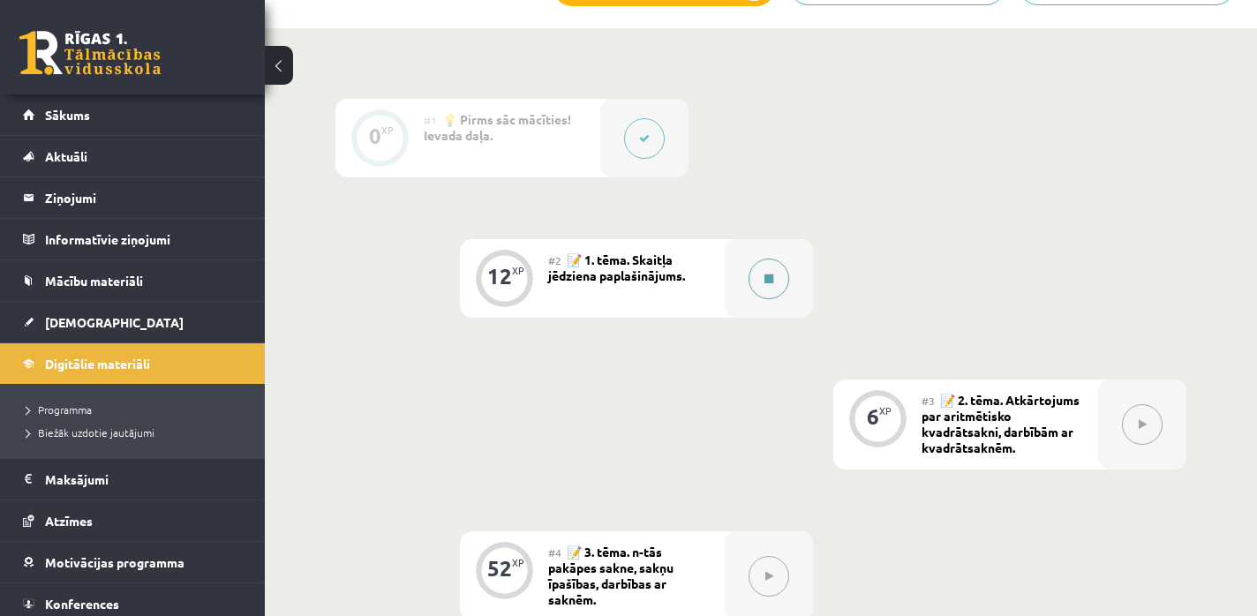
click at [760, 290] on button at bounding box center [769, 279] width 41 height 41
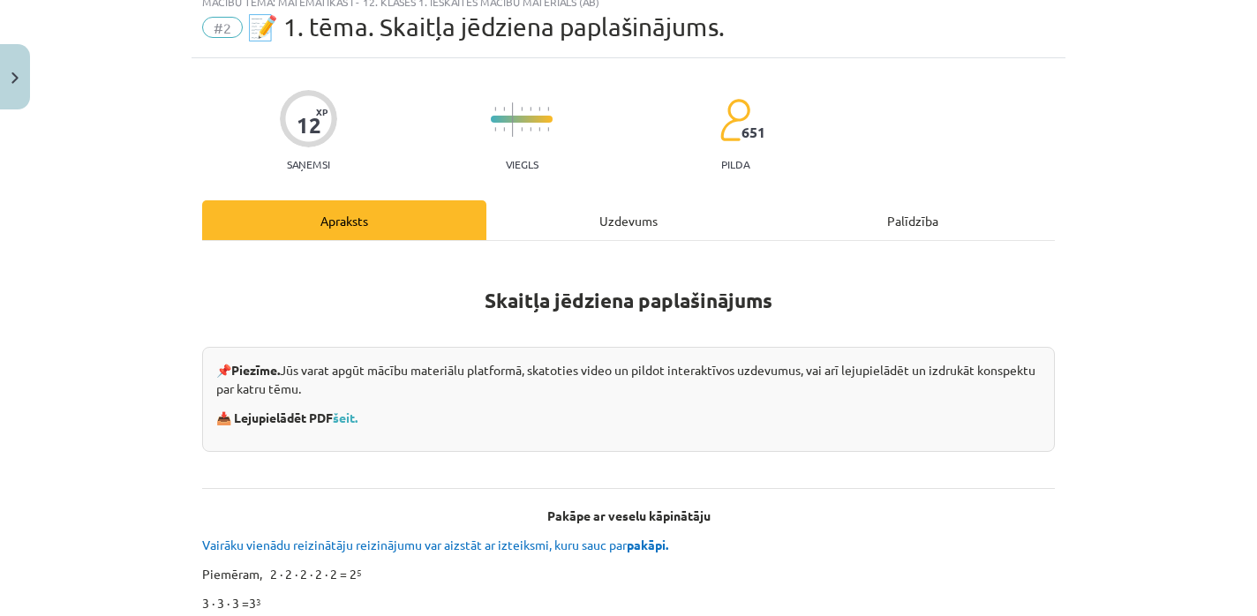
click at [596, 231] on div "Uzdevums" at bounding box center [628, 220] width 284 height 40
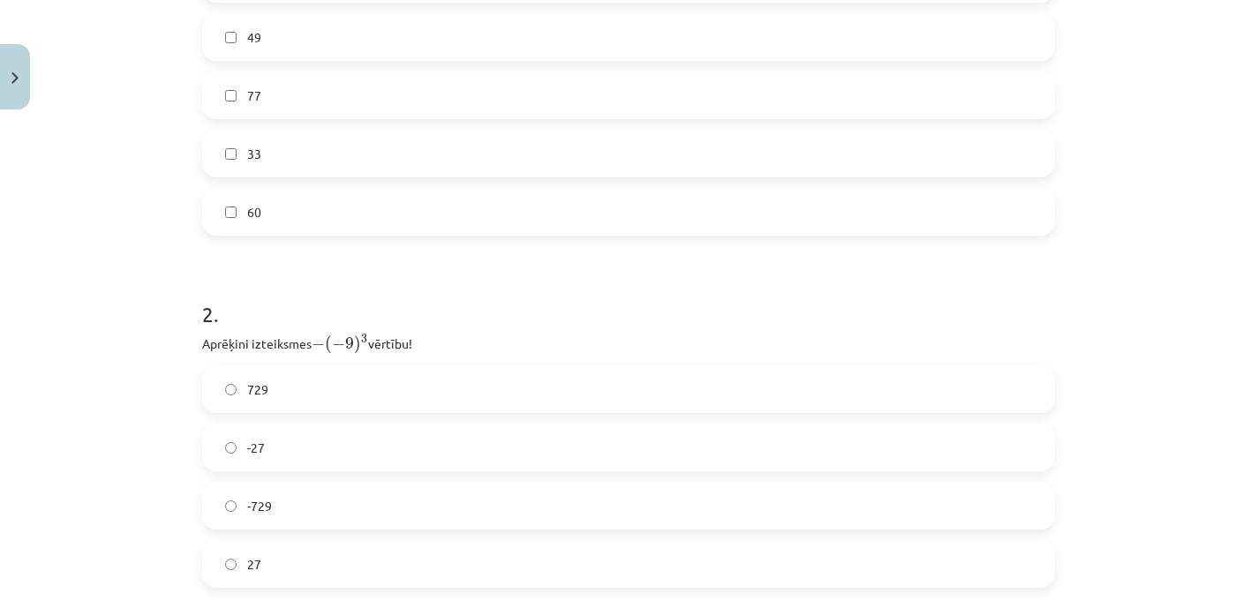
scroll to position [632, 0]
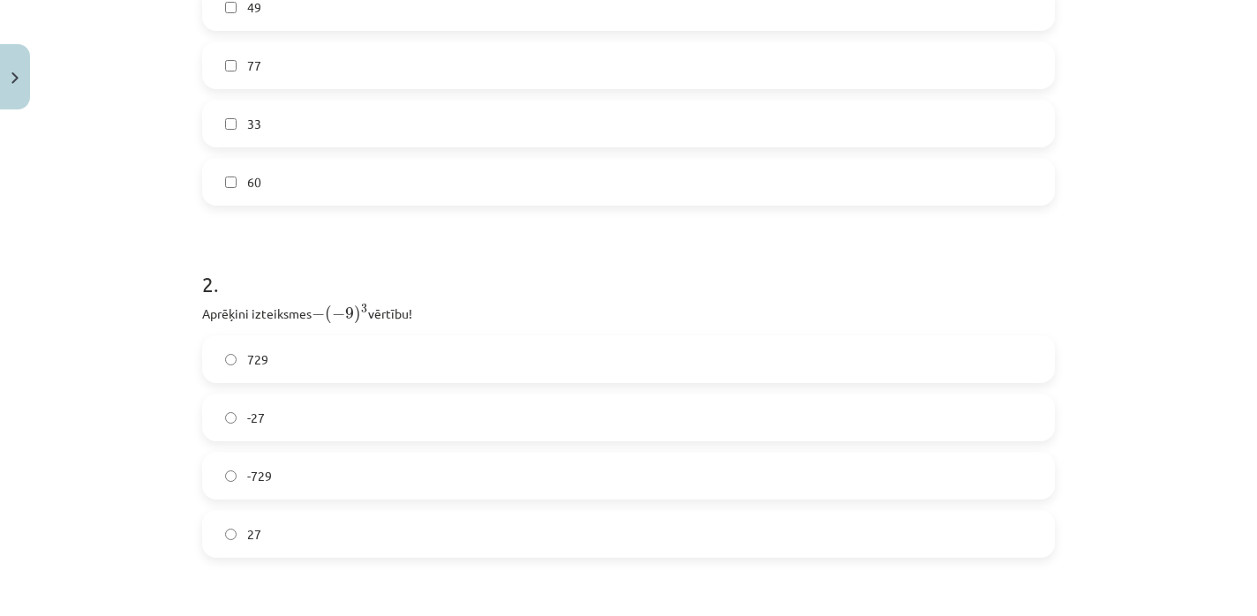
click at [385, 371] on label "729" at bounding box center [628, 359] width 849 height 44
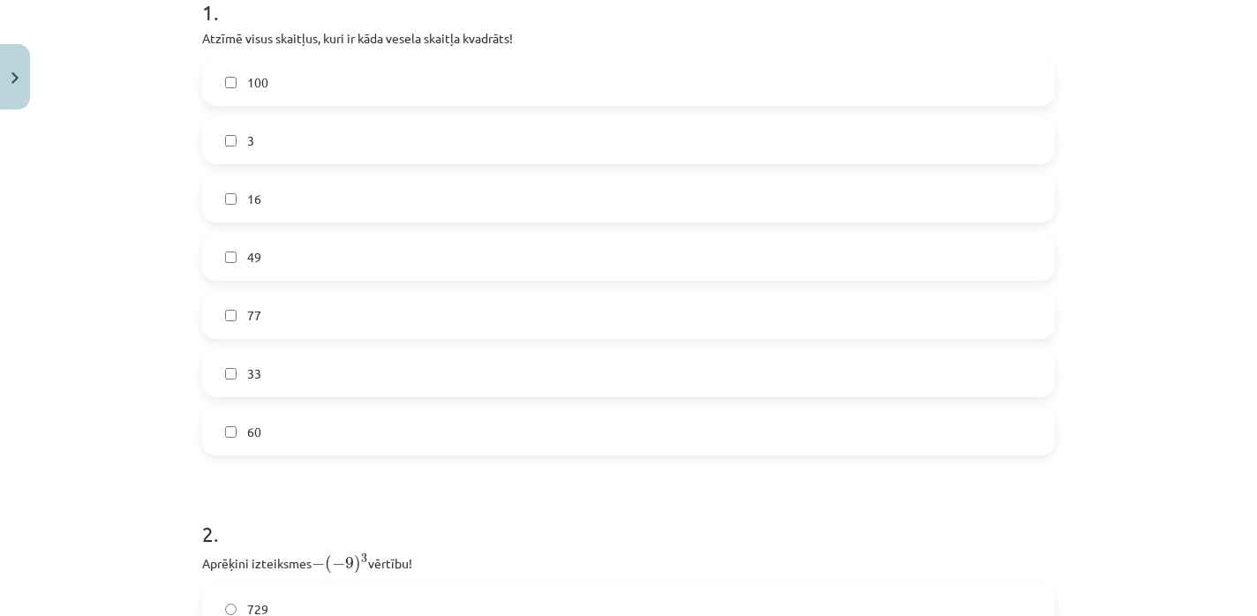
scroll to position [381, 0]
click at [313, 94] on label "100" at bounding box center [628, 83] width 849 height 44
click at [324, 263] on label "49" at bounding box center [628, 258] width 849 height 44
click at [313, 214] on label "16" at bounding box center [628, 199] width 849 height 44
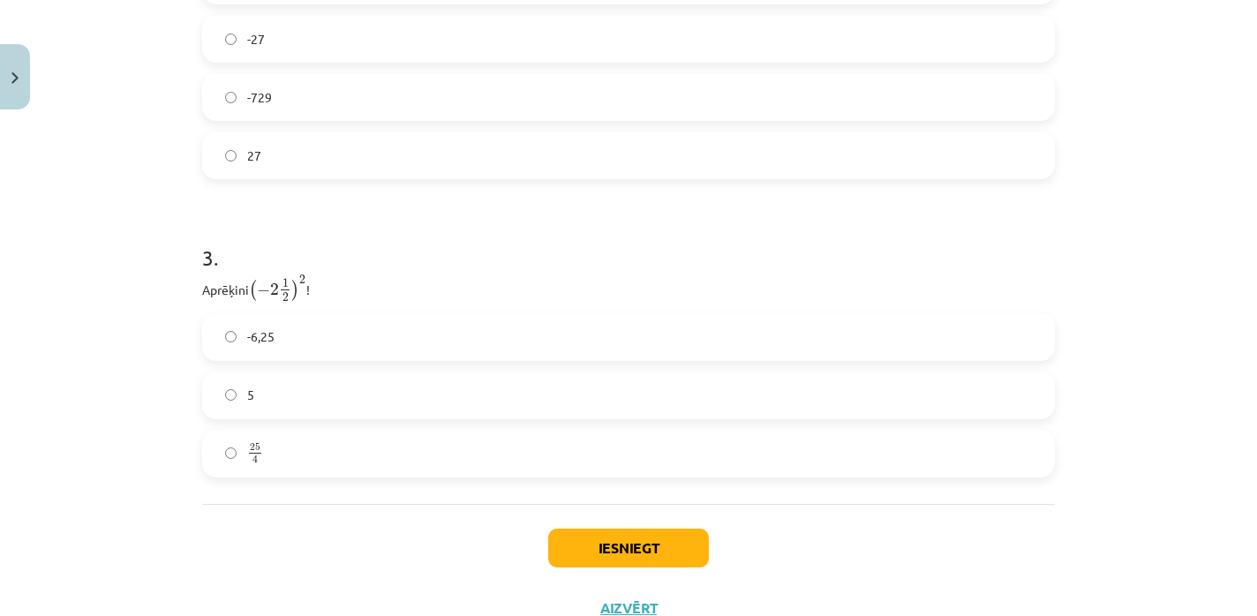
scroll to position [1021, 0]
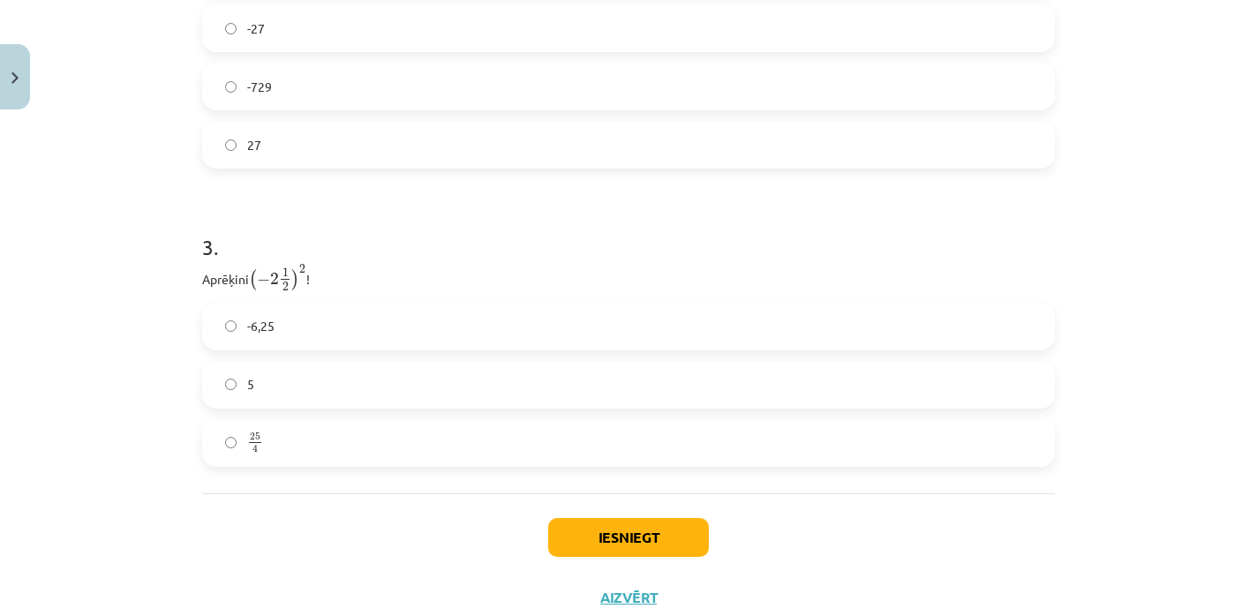
click at [313, 436] on label "25 4 25 4" at bounding box center [628, 443] width 849 height 44
click at [548, 536] on button "Iesniegt" at bounding box center [628, 537] width 161 height 39
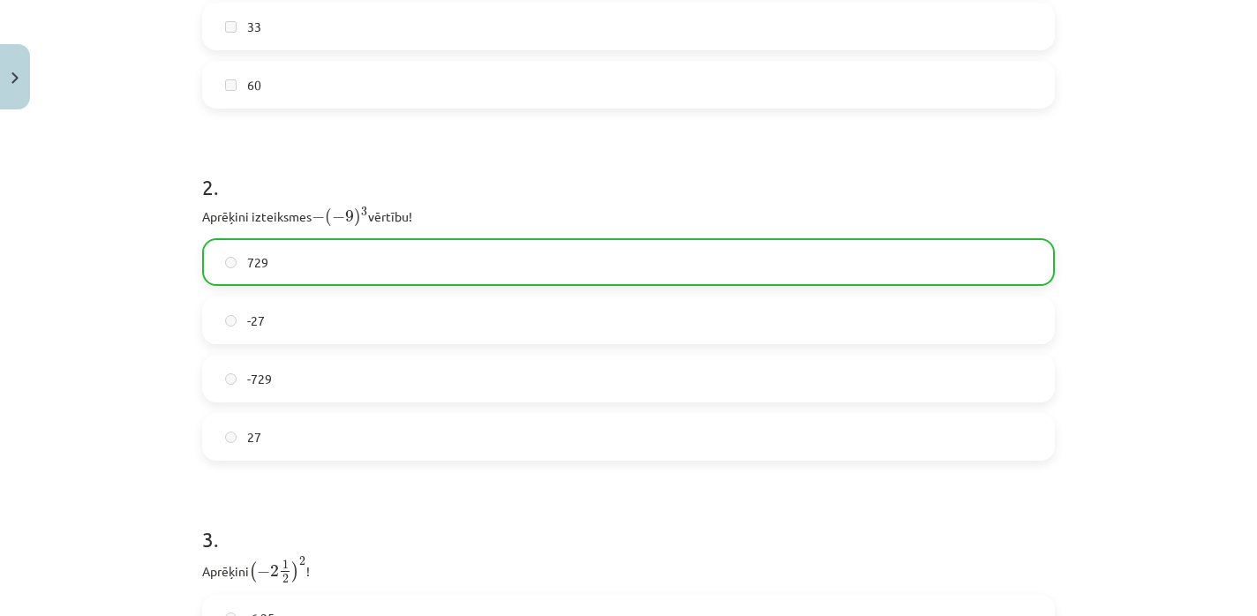
scroll to position [1131, 0]
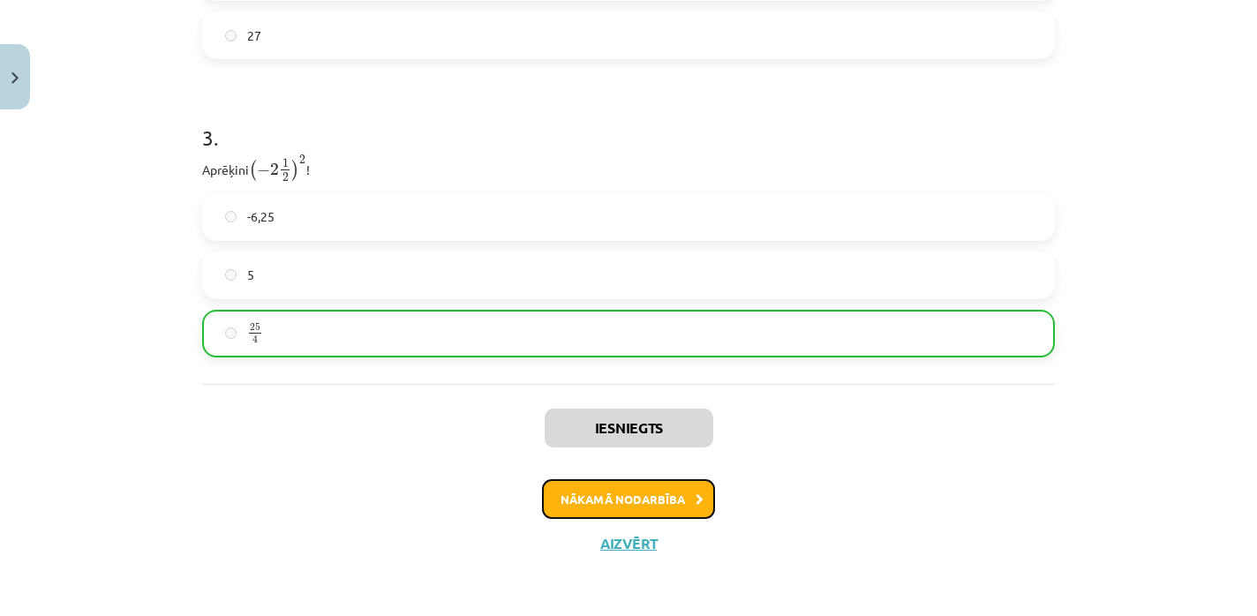
click at [649, 507] on button "Nākamā nodarbība" at bounding box center [628, 499] width 173 height 41
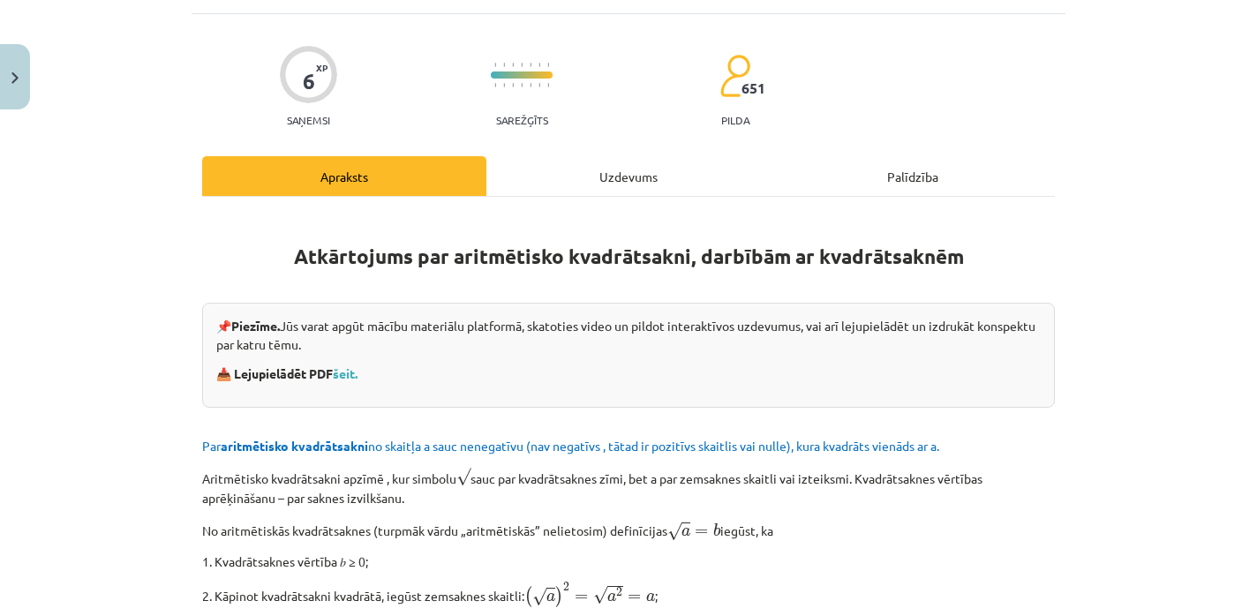
scroll to position [0, 0]
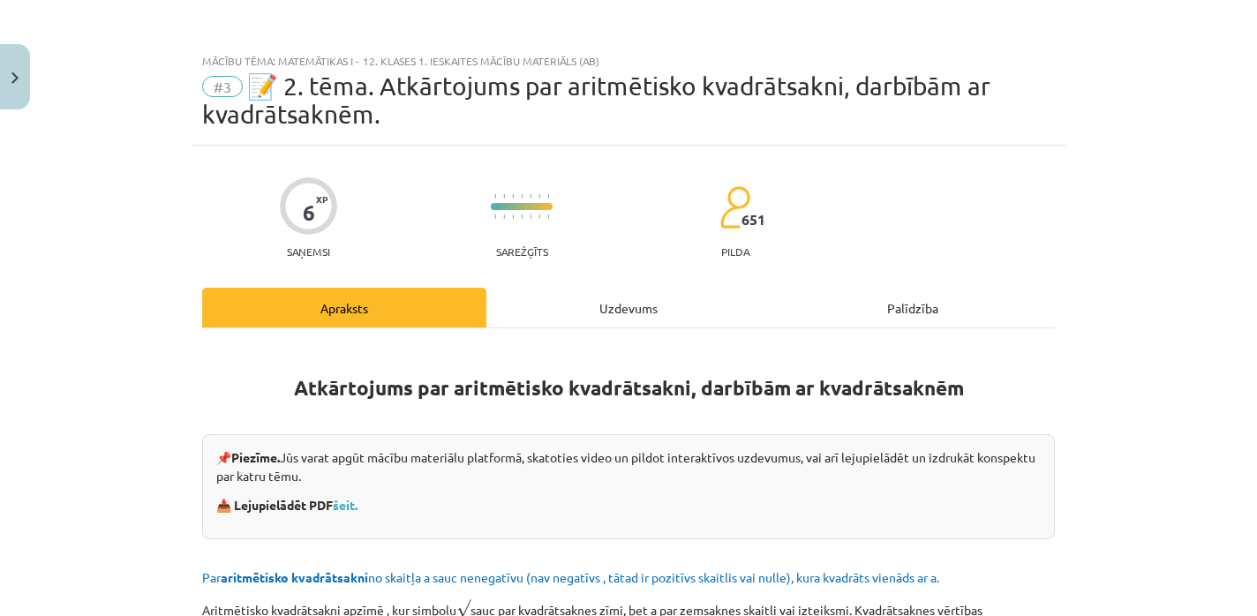
click at [611, 308] on div "Uzdevums" at bounding box center [628, 308] width 284 height 40
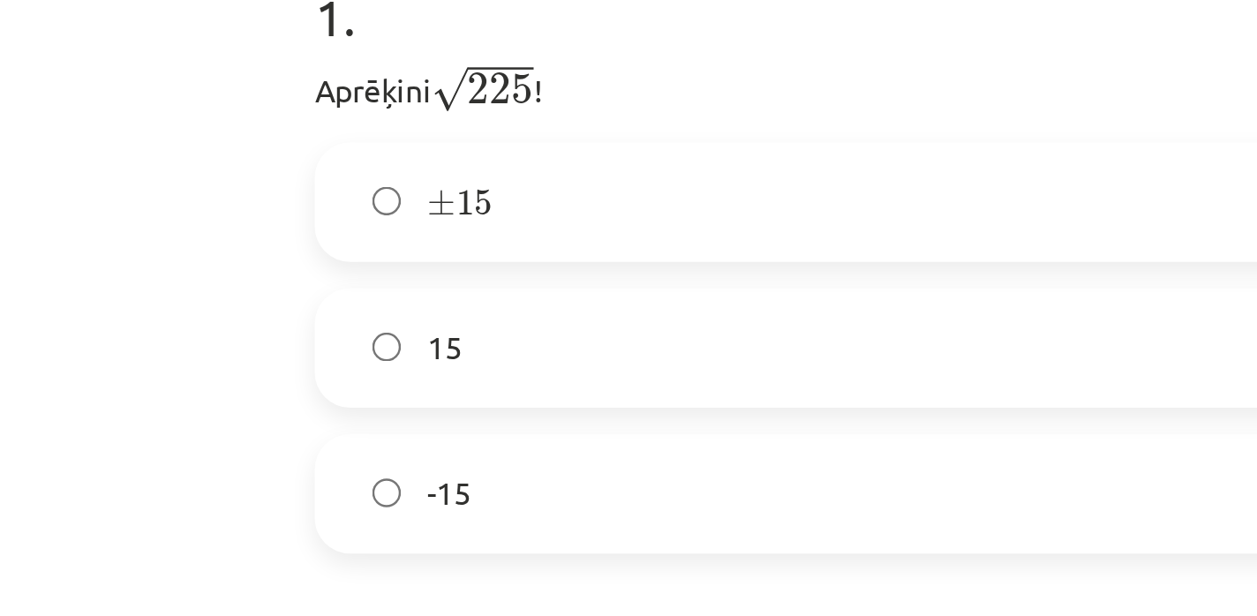
scroll to position [198, 0]
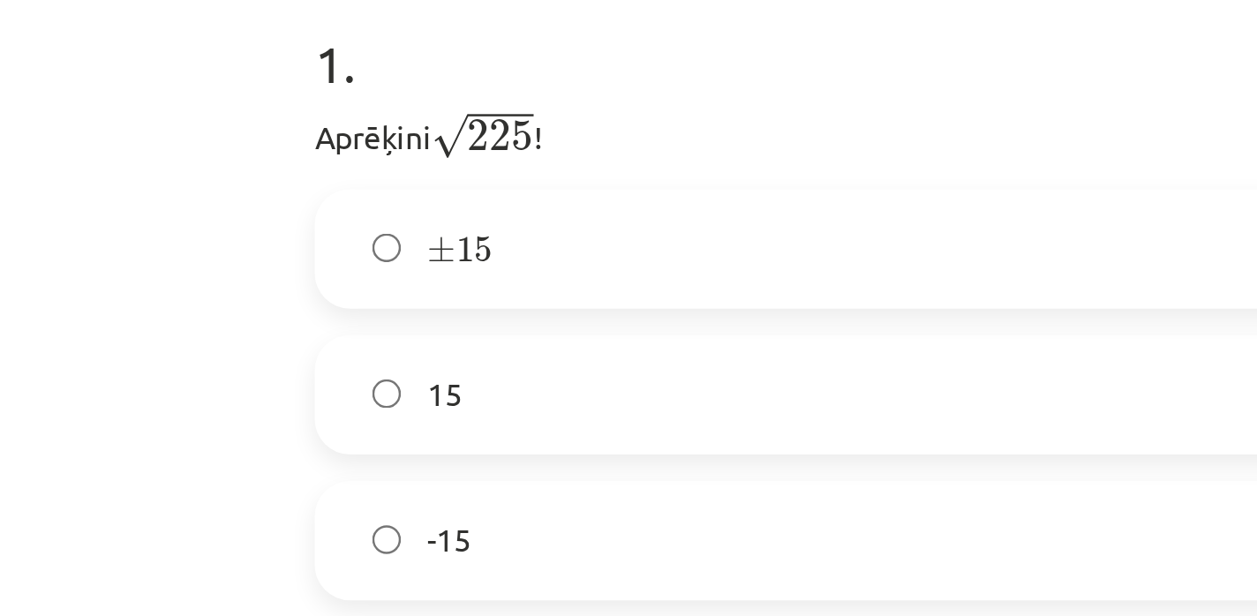
click at [303, 360] on label "15" at bounding box center [628, 357] width 849 height 44
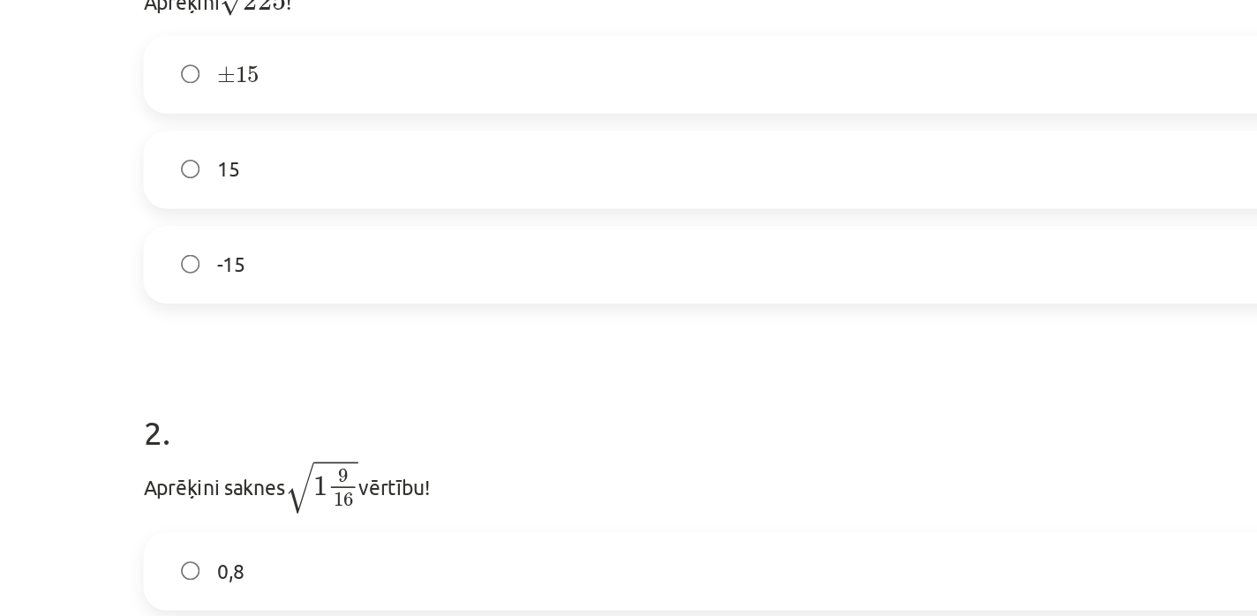
scroll to position [0, 0]
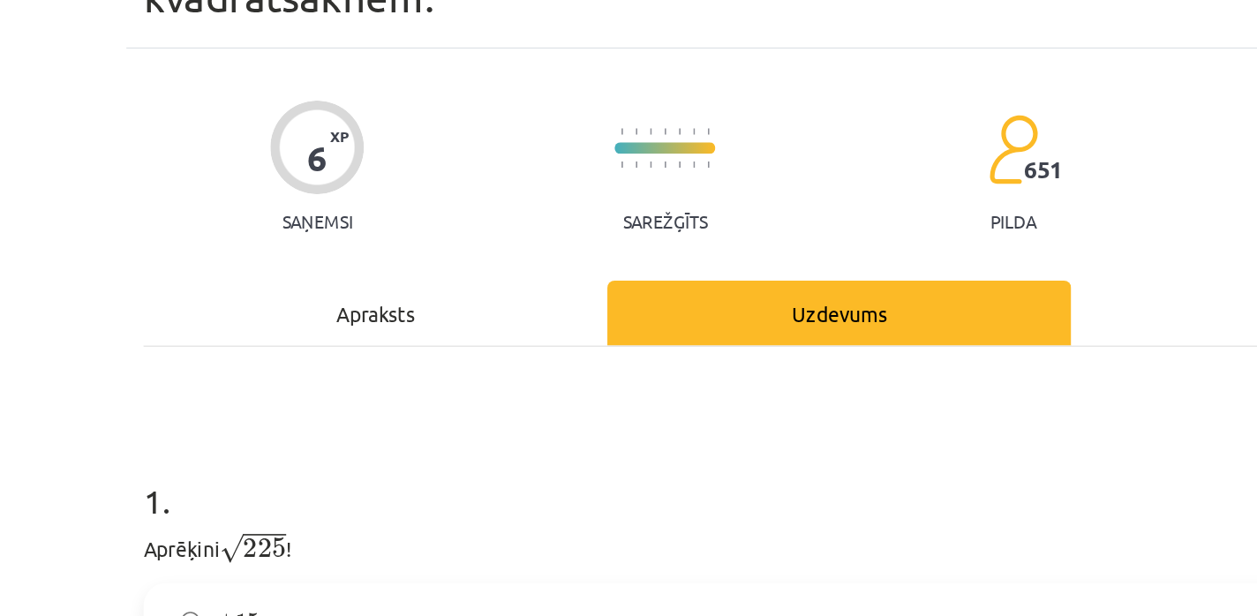
click at [323, 320] on div "Apraksts" at bounding box center [344, 308] width 284 height 40
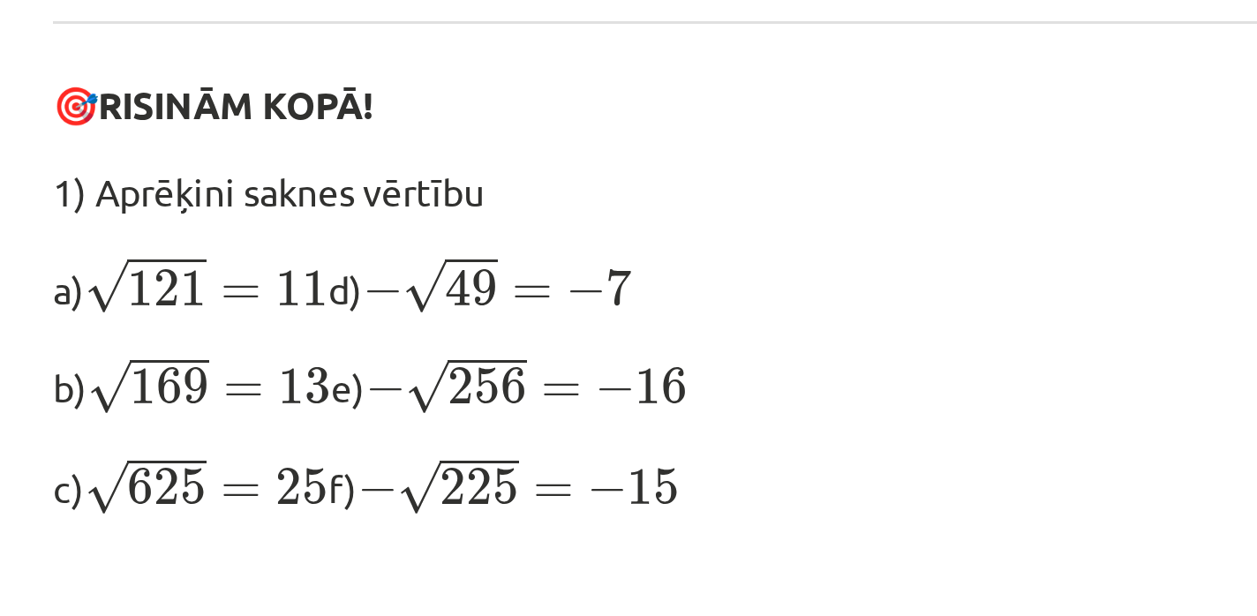
scroll to position [667, 0]
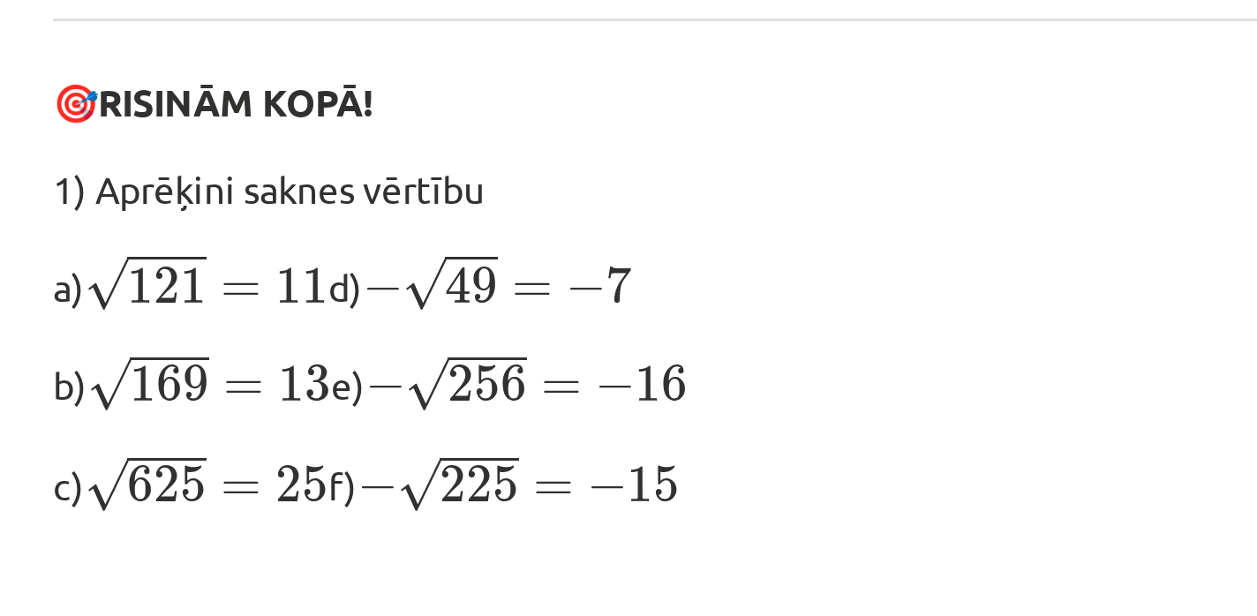
click at [366, 175] on p "1) Aprēķini saknes vērtību" at bounding box center [628, 176] width 853 height 19
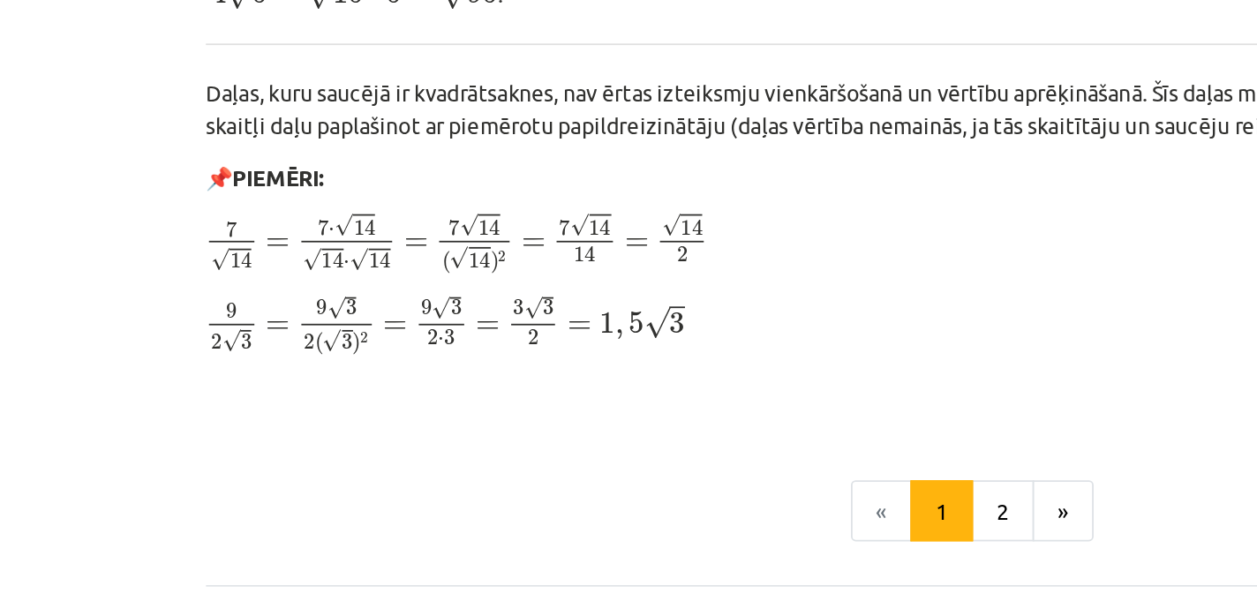
scroll to position [1994, 0]
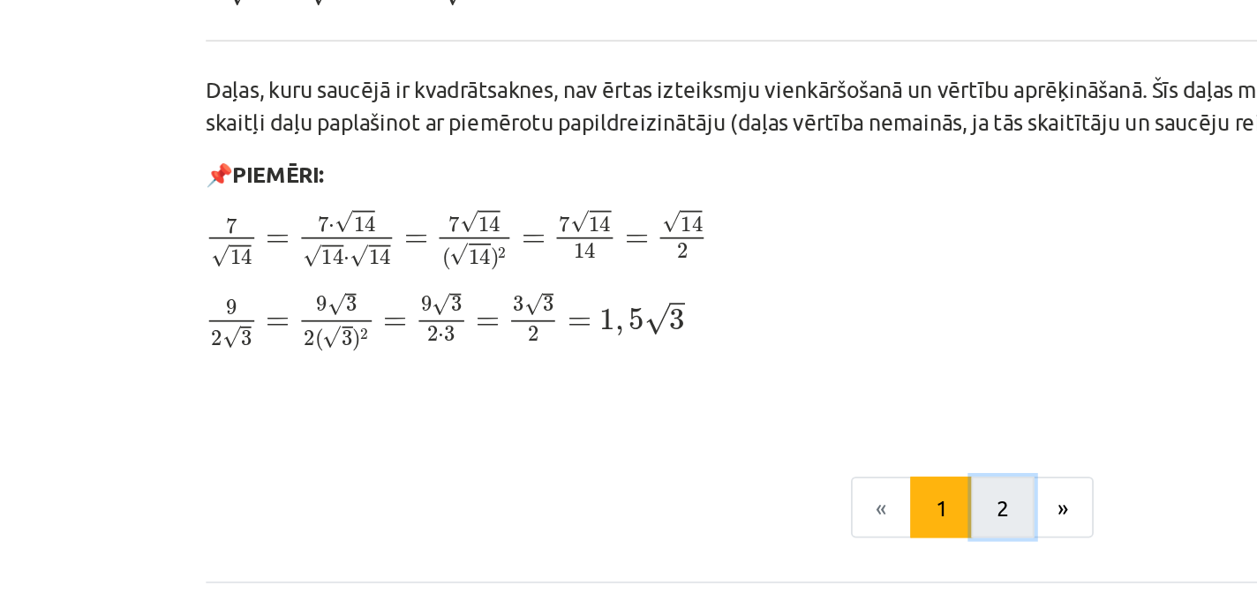
click at [646, 556] on button "2" at bounding box center [651, 555] width 35 height 35
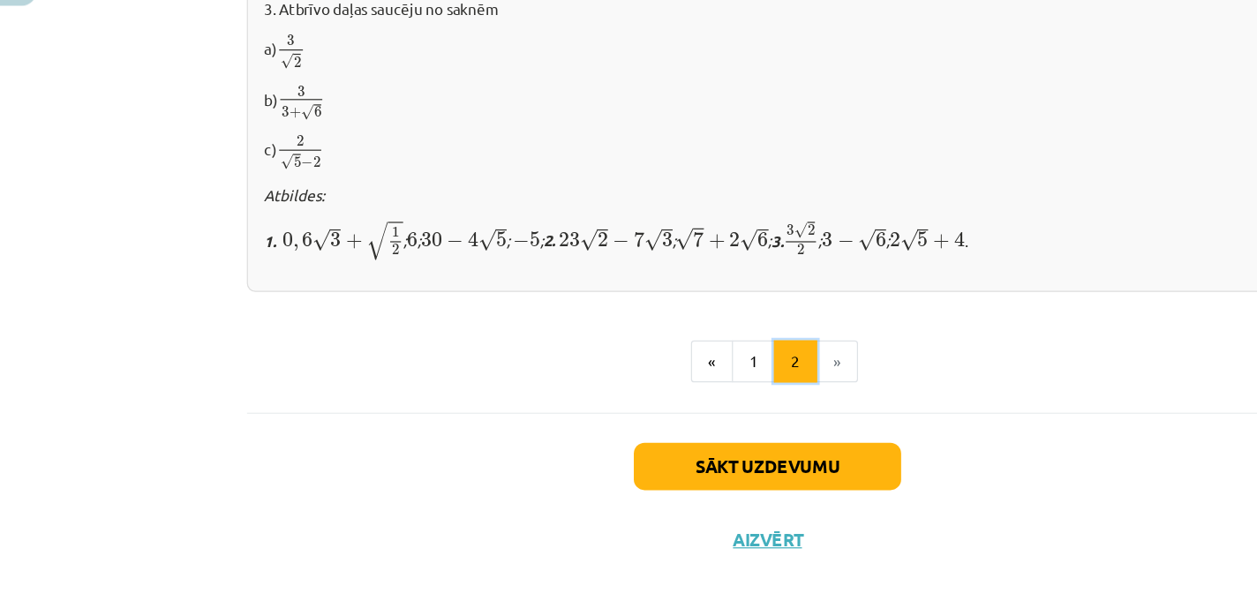
scroll to position [0, 0]
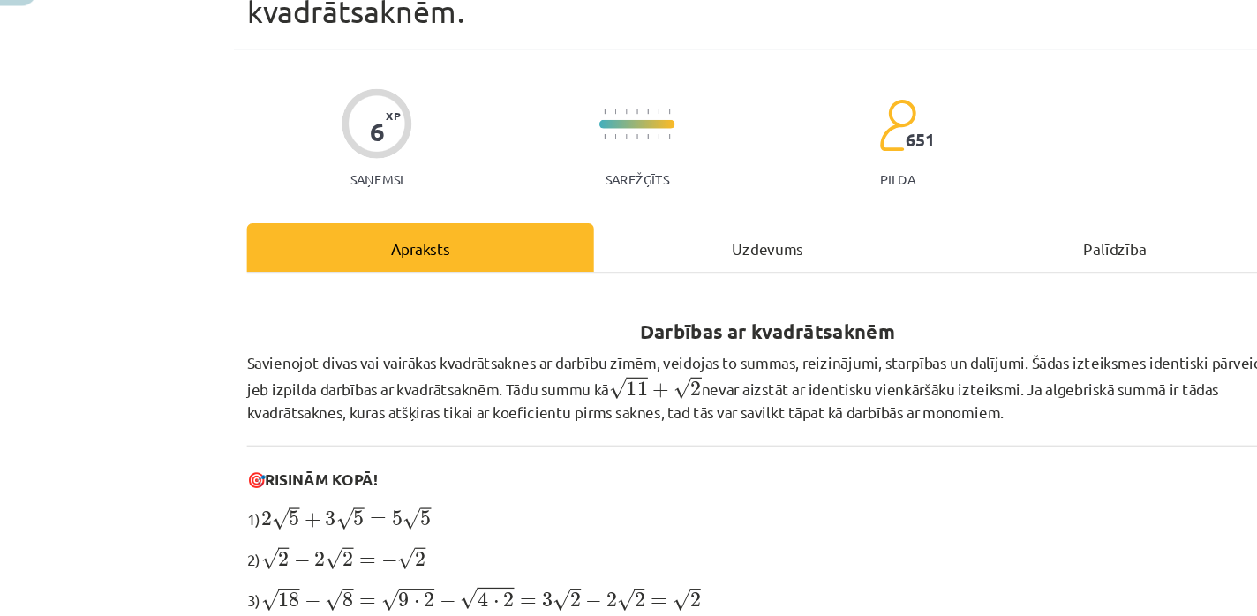
click at [653, 299] on div "Uzdevums" at bounding box center [628, 308] width 284 height 40
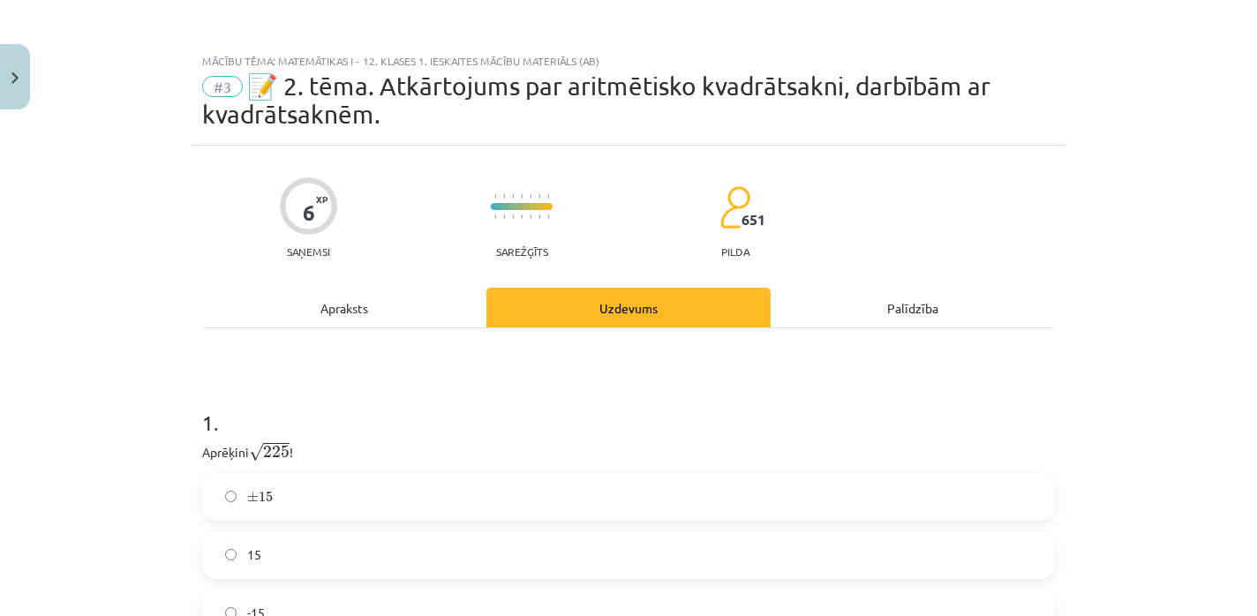
click at [352, 281] on div "6 XP Saņemsi Sarežģīts 651 pilda Apraksts Uzdevums Palīdzība 1 . Aprēķini √ 225…" at bounding box center [629, 595] width 874 height 899
click at [352, 295] on div "Apraksts" at bounding box center [344, 308] width 284 height 40
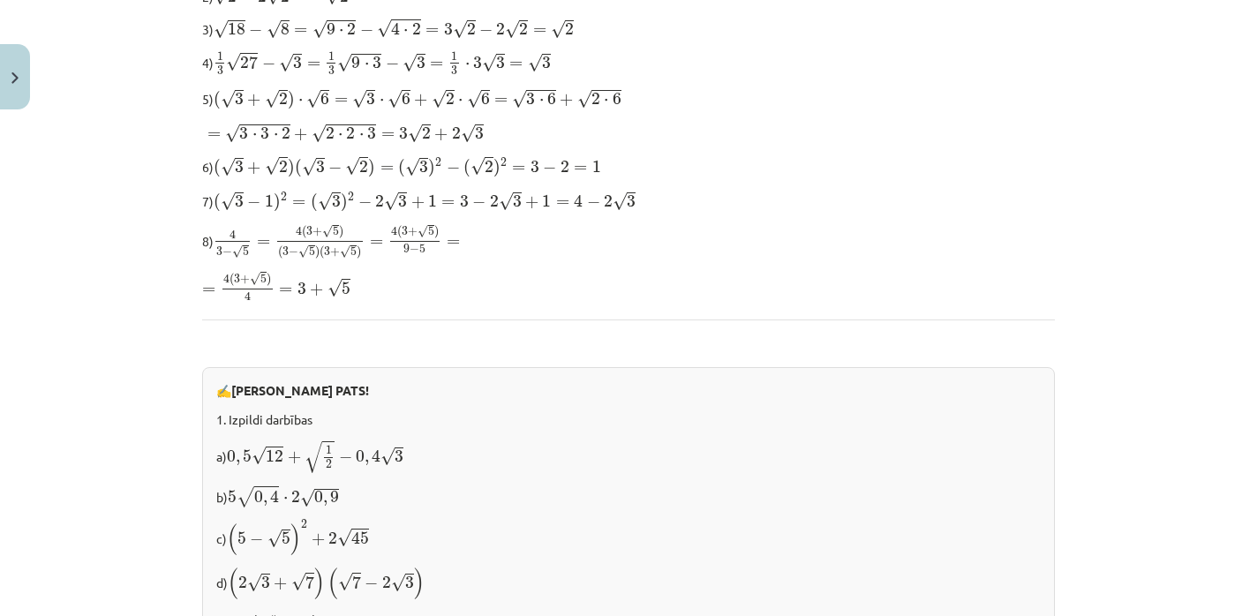
scroll to position [1193, 0]
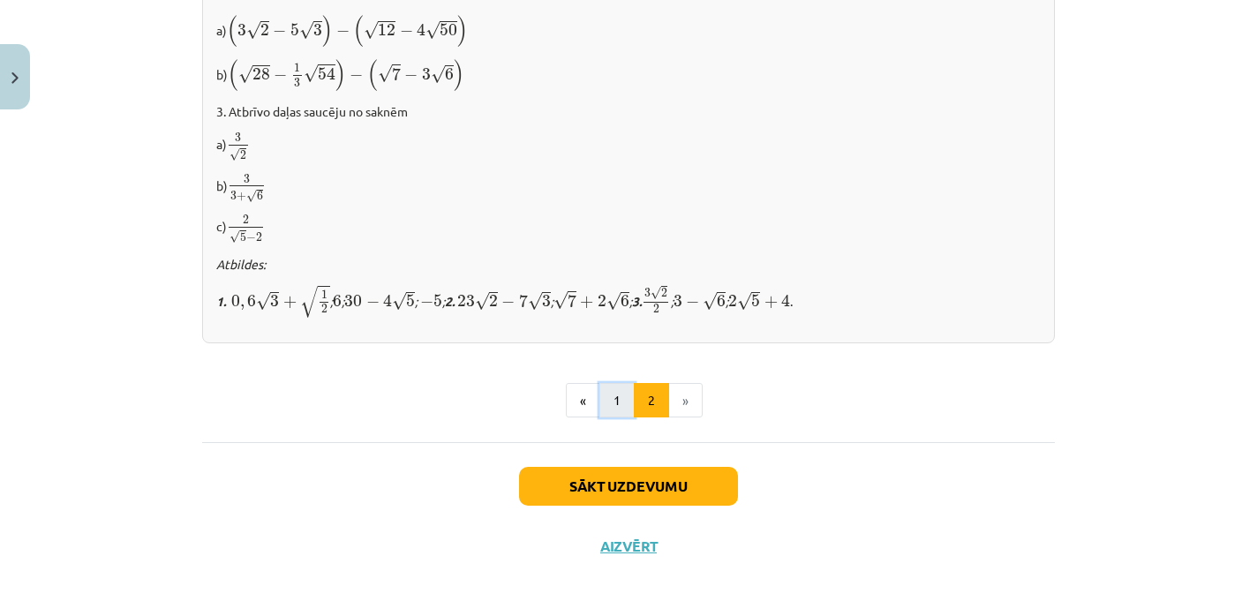
click at [604, 396] on button "1" at bounding box center [616, 400] width 35 height 35
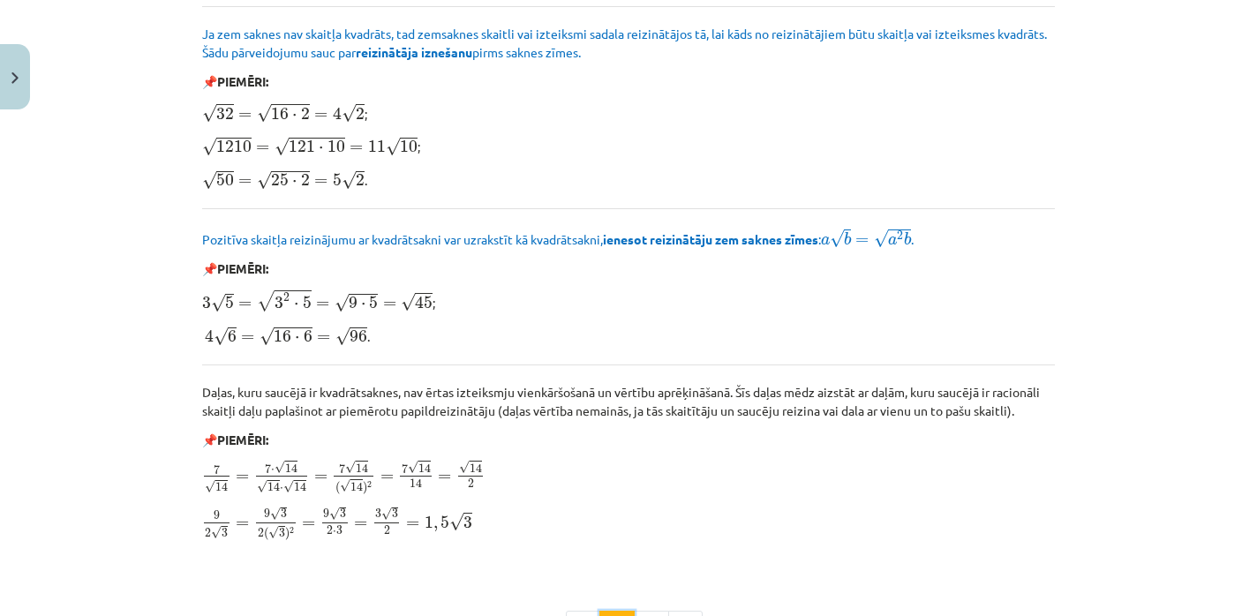
scroll to position [1788, 0]
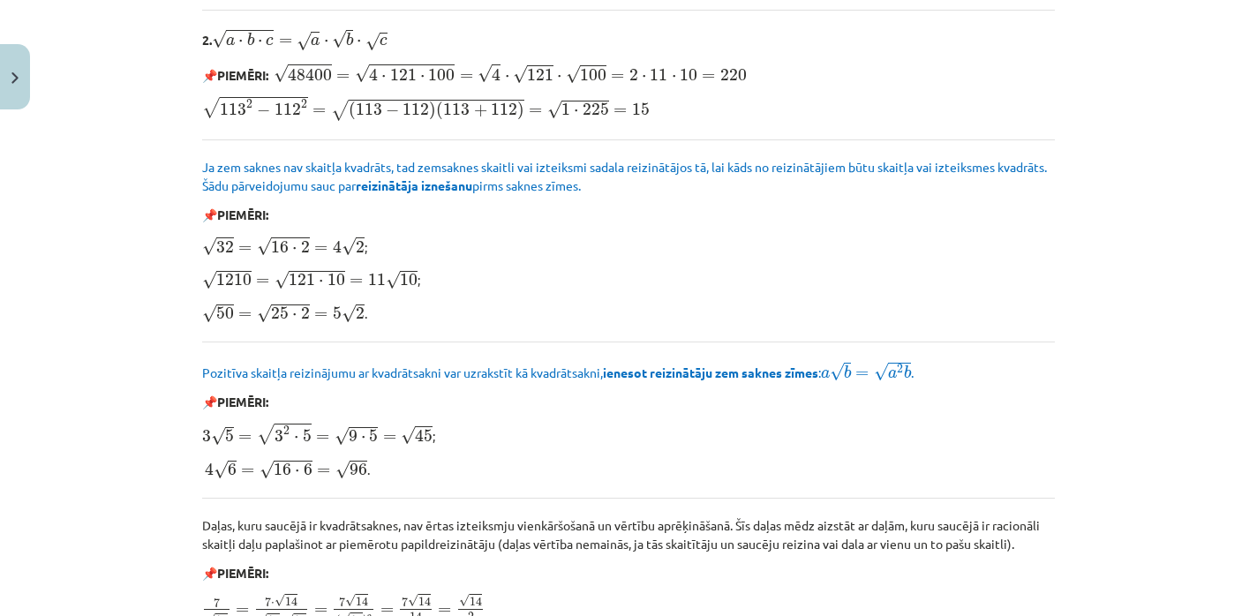
click at [273, 427] on span "√" at bounding box center [266, 434] width 18 height 21
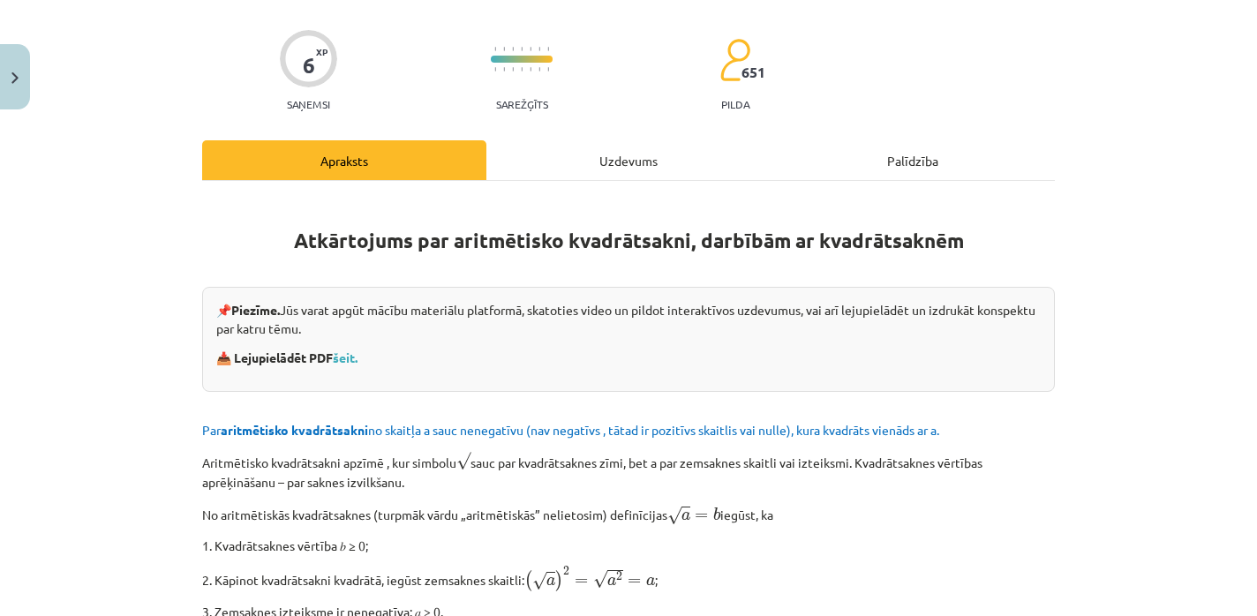
scroll to position [0, 0]
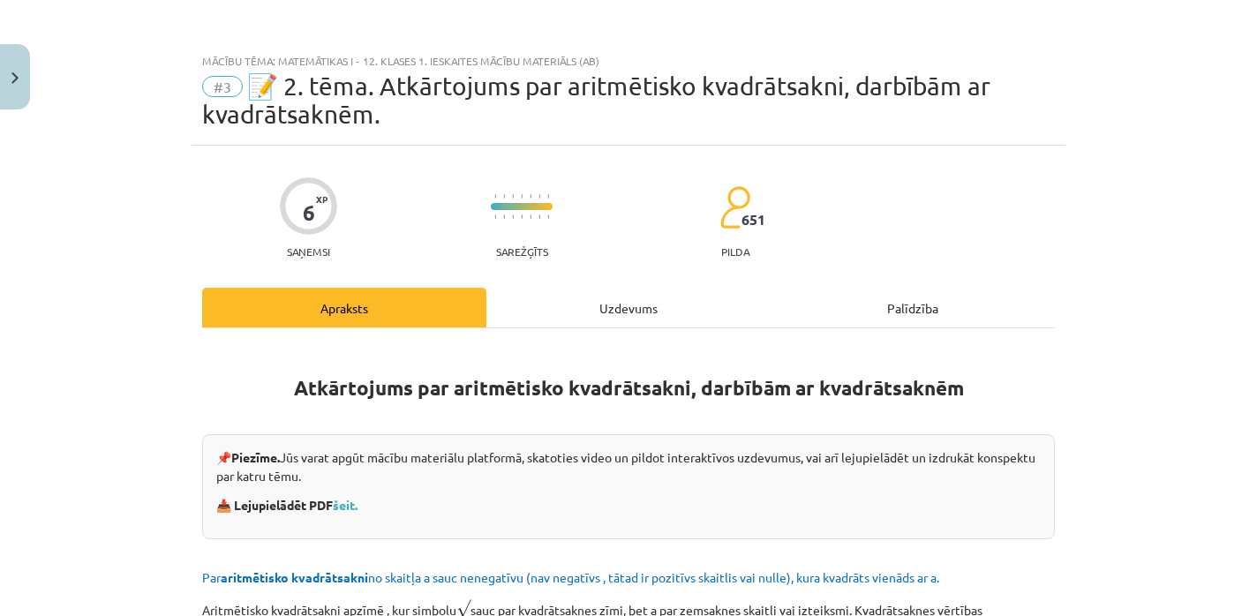
click at [622, 309] on div "Uzdevums" at bounding box center [628, 308] width 284 height 40
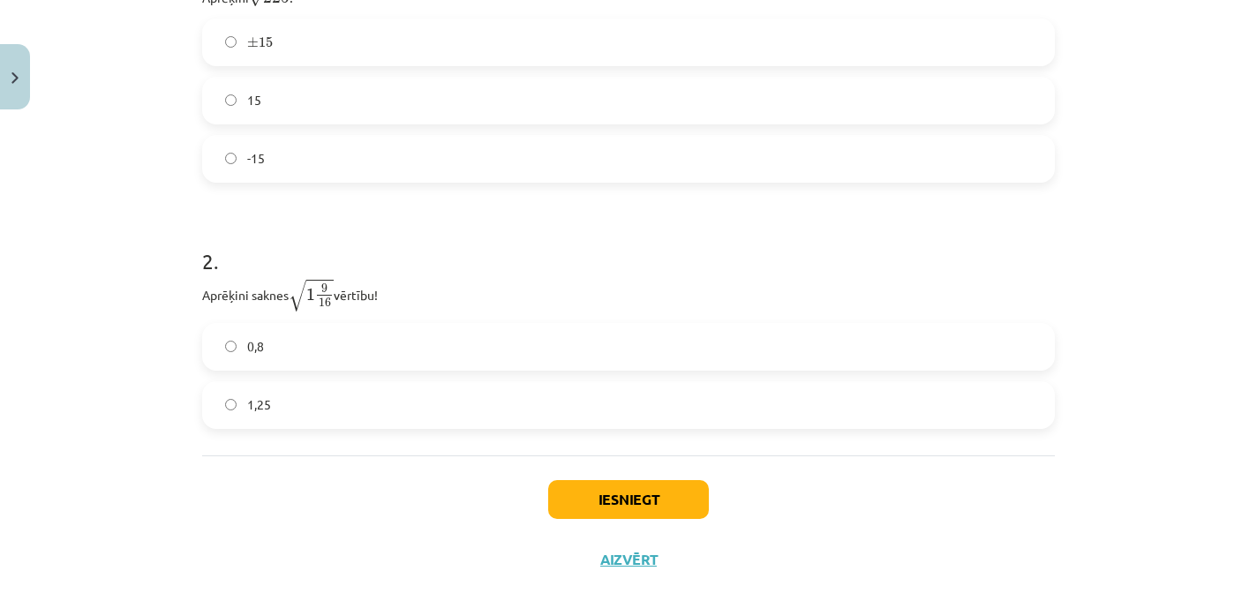
scroll to position [471, 0]
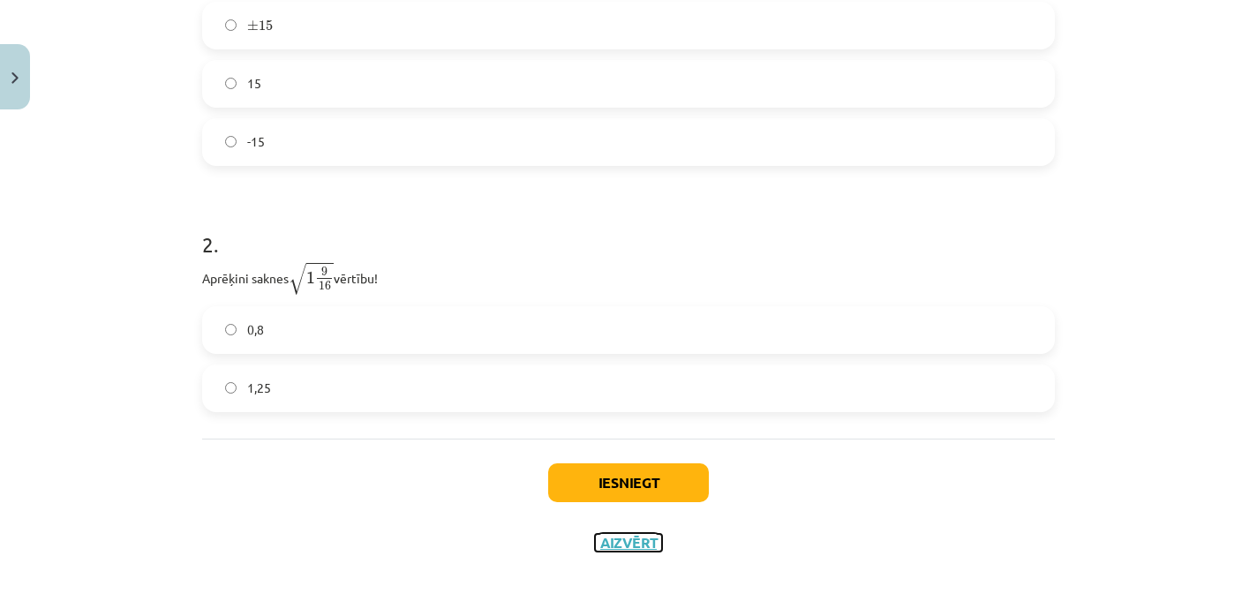
click at [624, 541] on button "Aizvērt" at bounding box center [628, 543] width 67 height 18
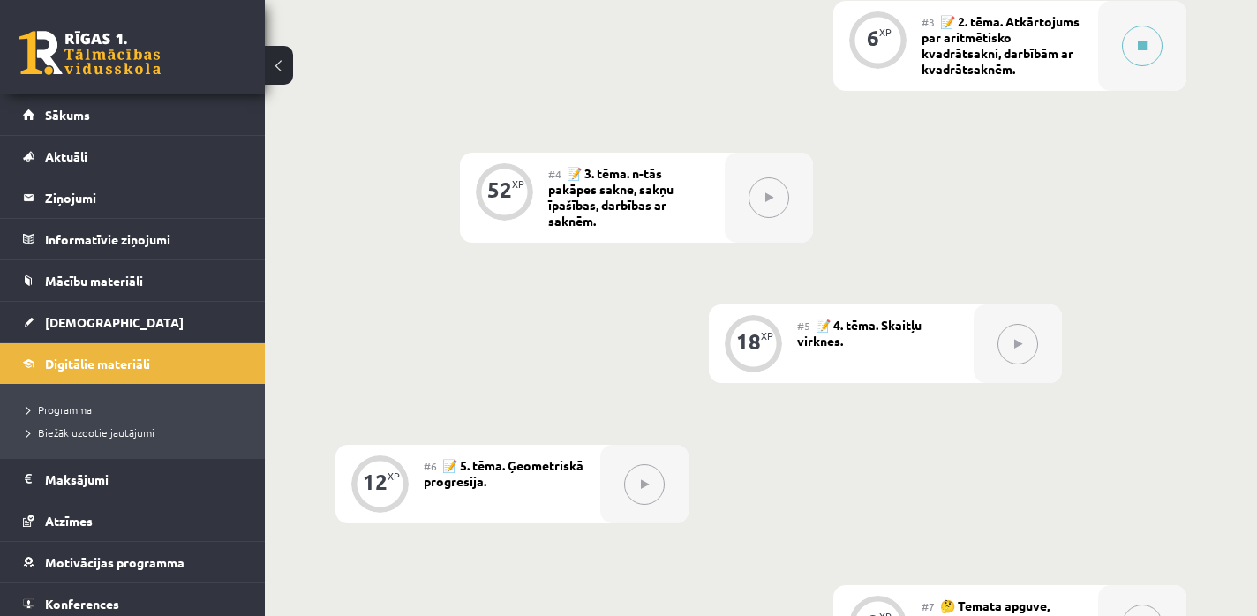
scroll to position [837, 0]
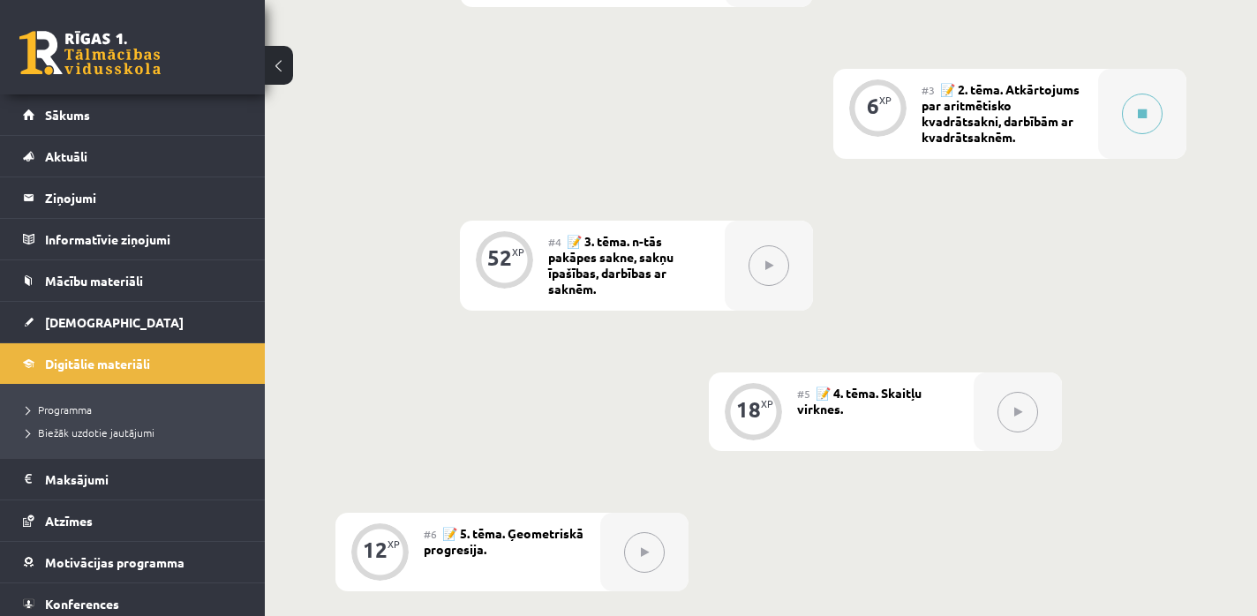
click at [1092, 86] on div "#3 📝 2. tēma. Atkārtojums par aritmētisko kvadrātsakni, darbībām ar kvadrātsakn…" at bounding box center [1010, 114] width 177 height 90
click at [1098, 124] on div at bounding box center [1142, 114] width 88 height 90
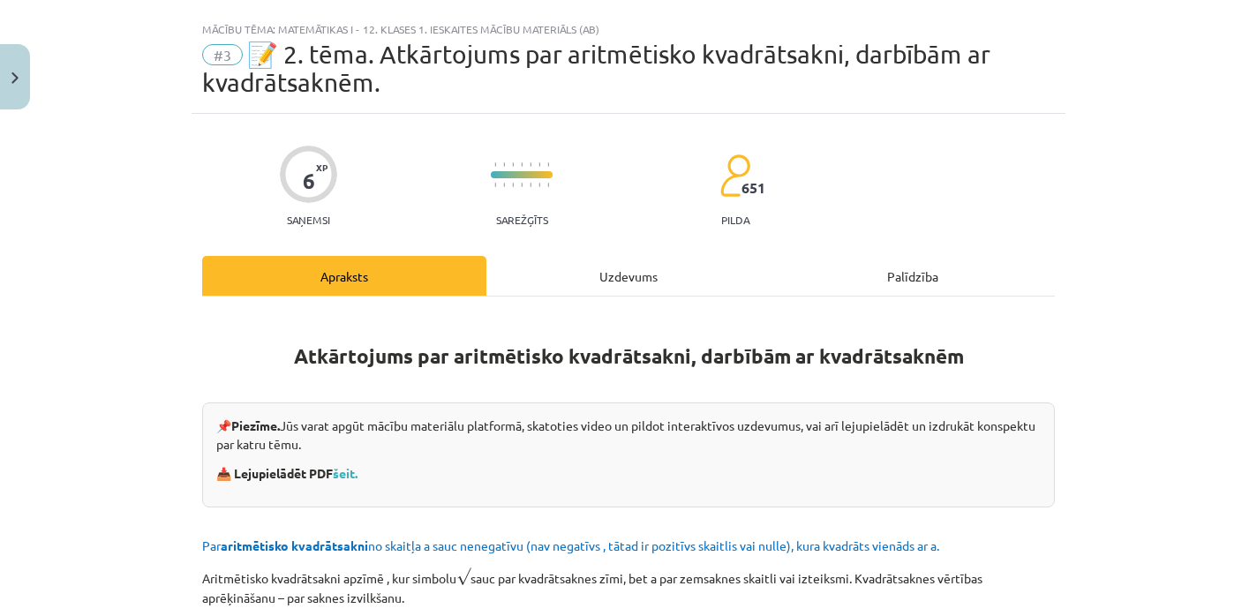
click at [582, 260] on div "Uzdevums" at bounding box center [628, 276] width 284 height 40
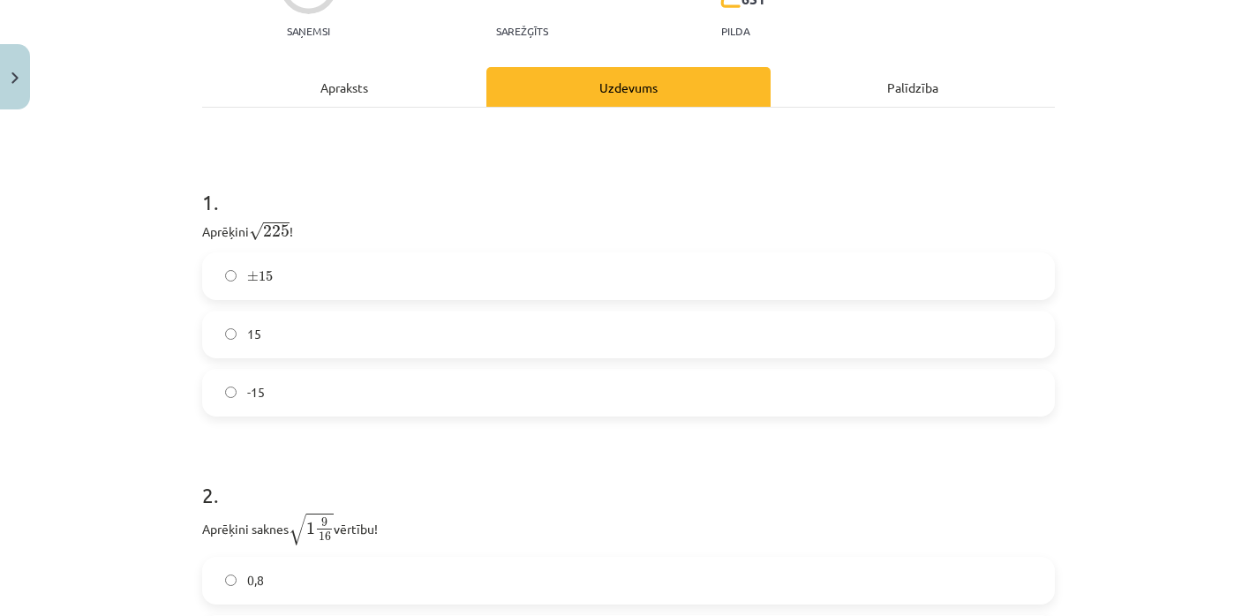
scroll to position [328, 0]
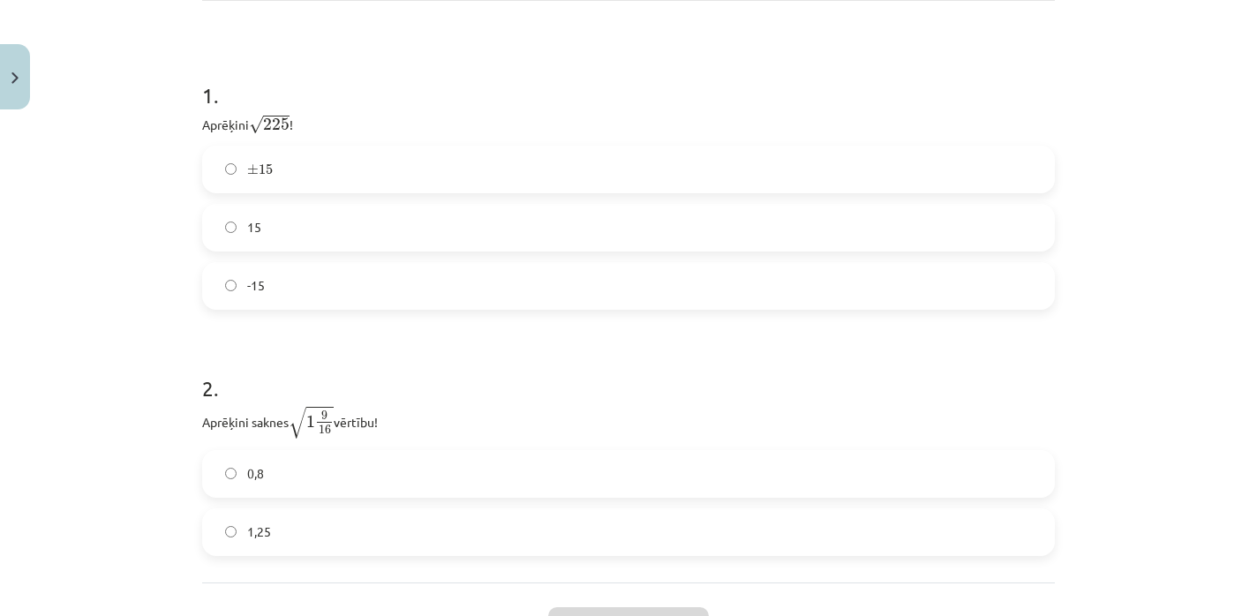
click at [316, 222] on label "15" at bounding box center [628, 228] width 849 height 44
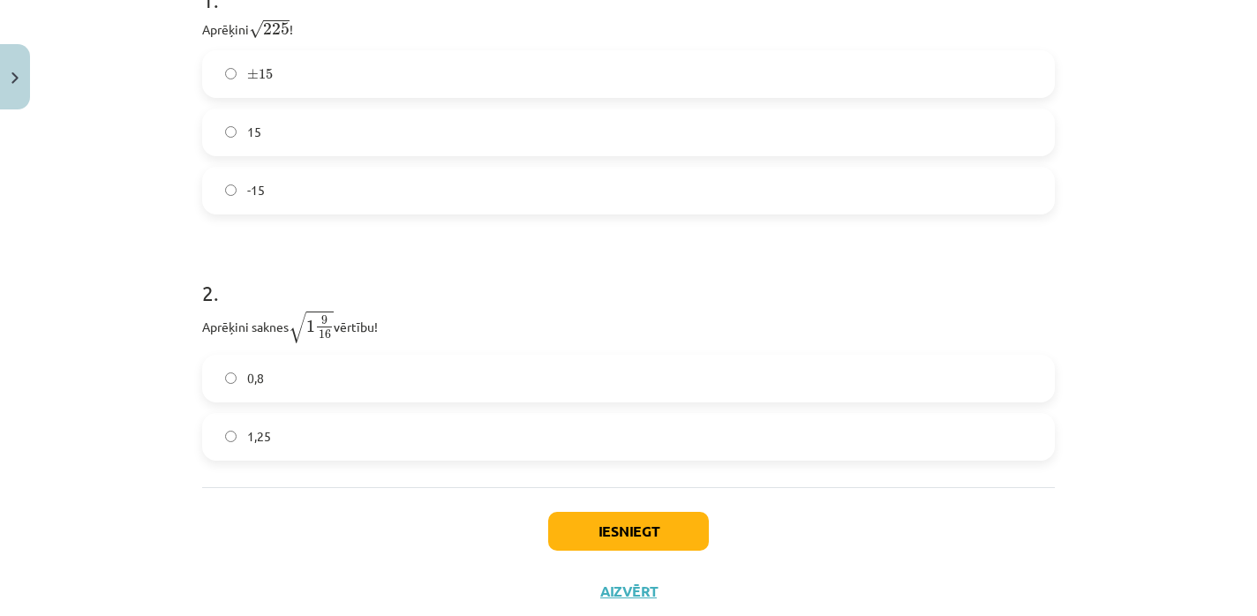
scroll to position [471, 0]
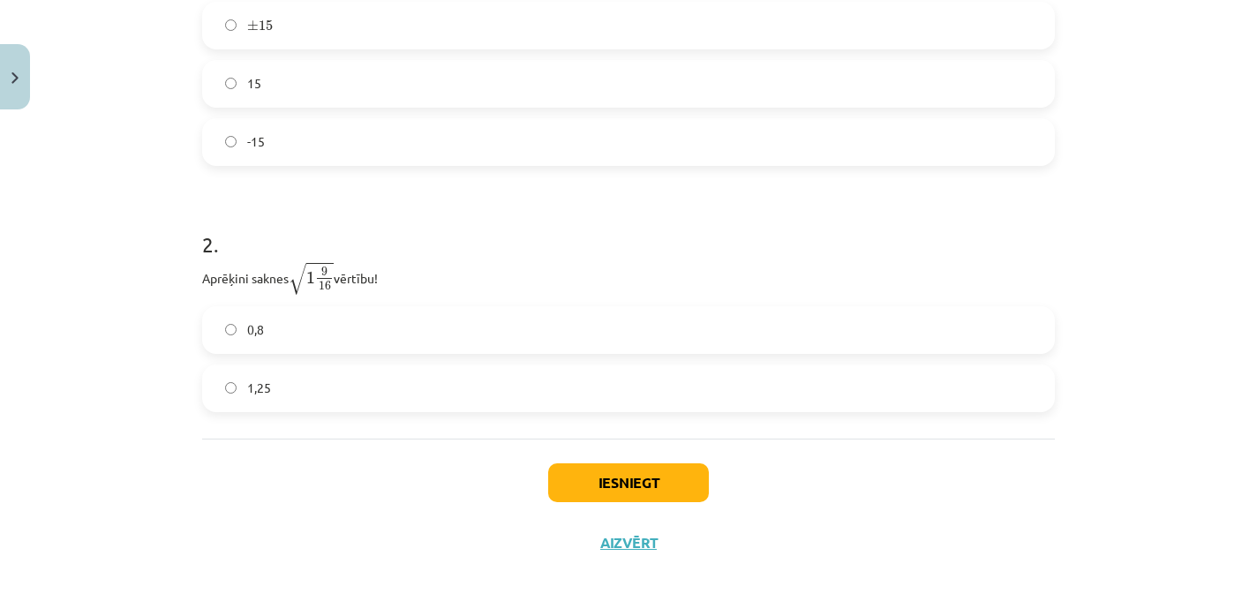
click at [321, 263] on span "1 9 16" at bounding box center [319, 277] width 27 height 28
drag, startPoint x: 200, startPoint y: 277, endPoint x: 399, endPoint y: 278, distance: 198.6
click at [399, 278] on div "6 XP Saņemsi Sarežģīts 651 pilda Apraksts Uzdevums Palīdzība 1 . Aprēķini √ 225…" at bounding box center [629, 123] width 874 height 899
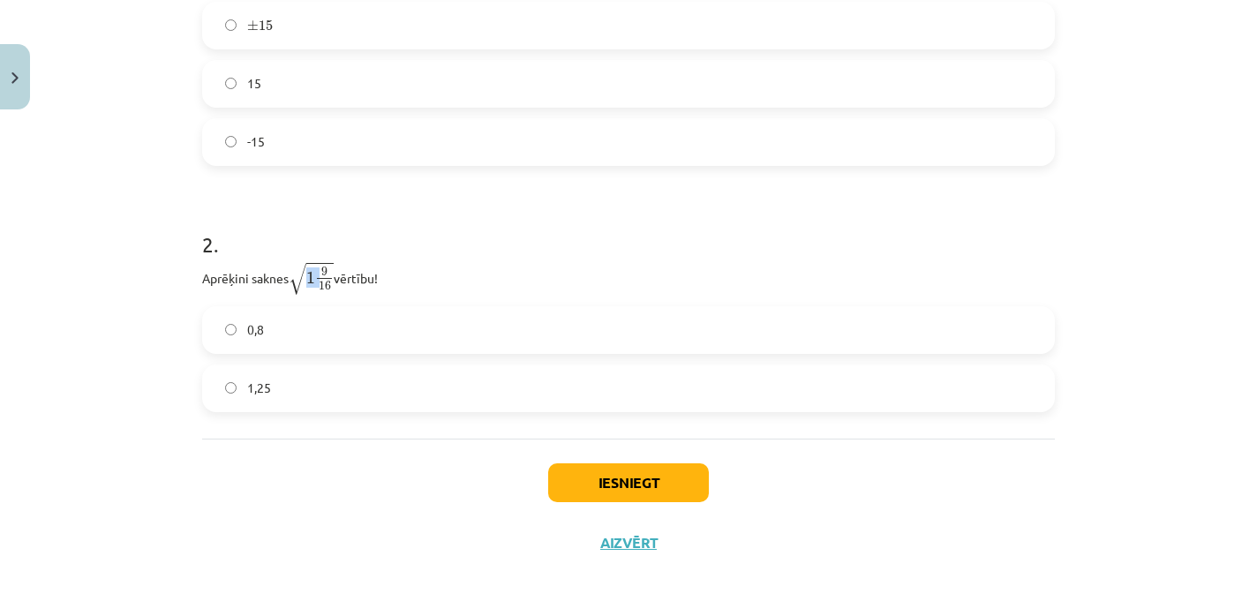
copy p "Aprēķini saknes √ 1 9 16 1 9 16 vērtību!"
click at [87, 236] on div "Mācību tēma: Matemātikas i - 12. klases 1. ieskaites mācību materiāls (ab) #3 📝…" at bounding box center [628, 308] width 1257 height 616
click at [257, 397] on label "1,25" at bounding box center [628, 388] width 849 height 44
click at [641, 477] on button "Iesniegt" at bounding box center [628, 483] width 161 height 39
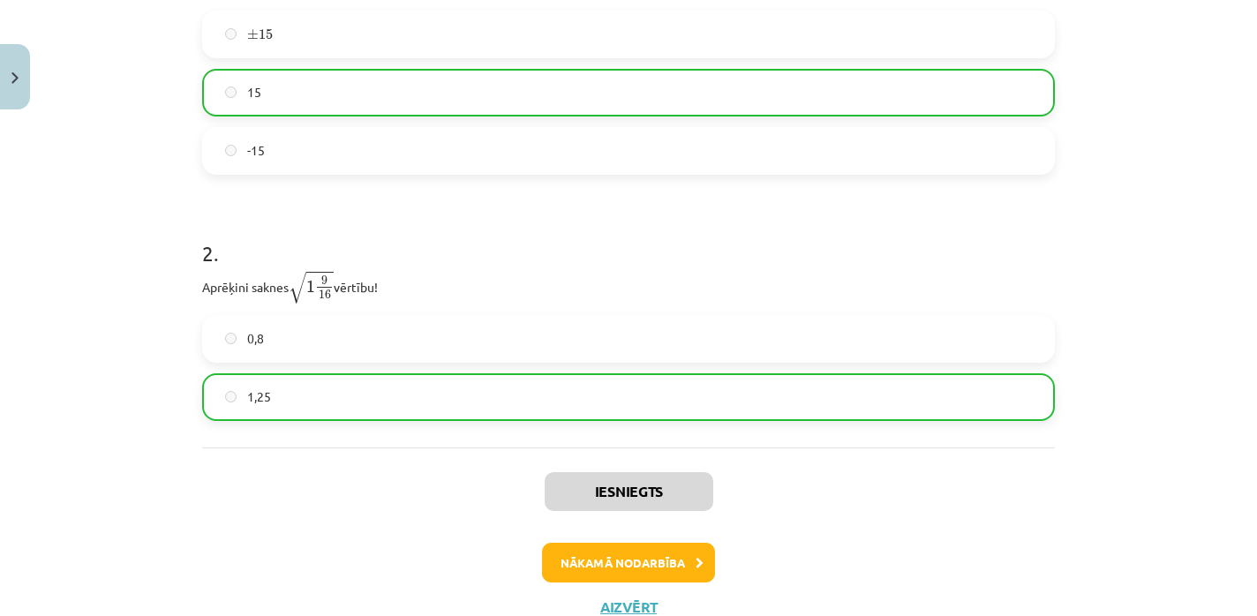
scroll to position [528, 0]
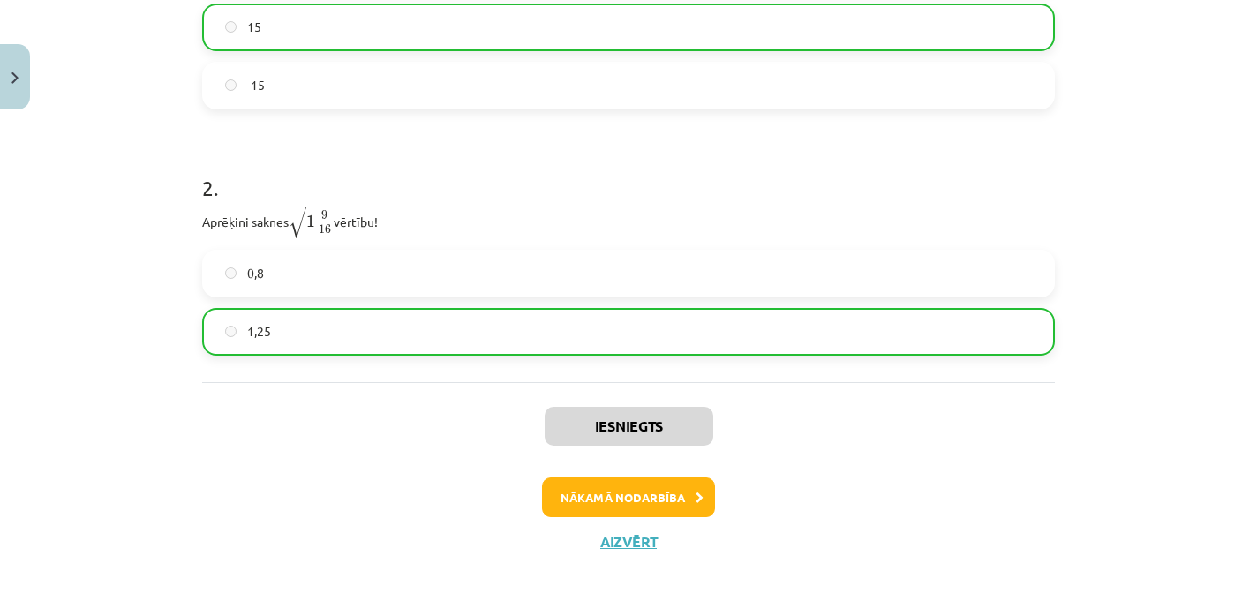
click at [617, 551] on div "Iesniegts Nākamā nodarbība Aizvērt" at bounding box center [628, 472] width 853 height 180
click at [611, 511] on button "Nākamā nodarbība" at bounding box center [628, 498] width 173 height 41
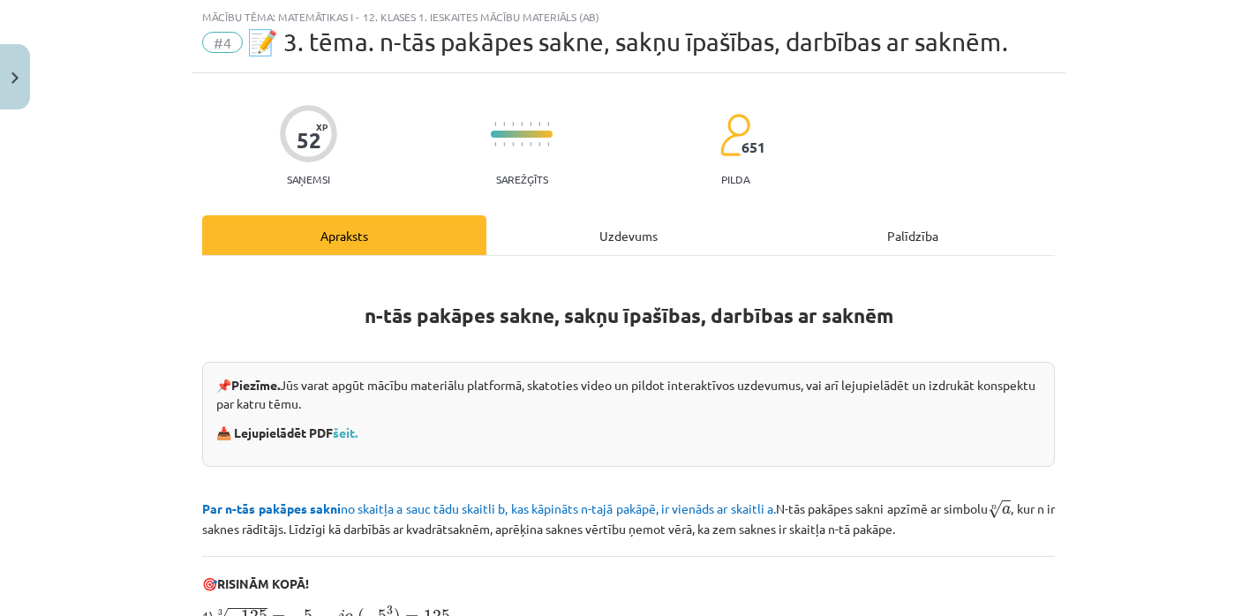
scroll to position [593, 0]
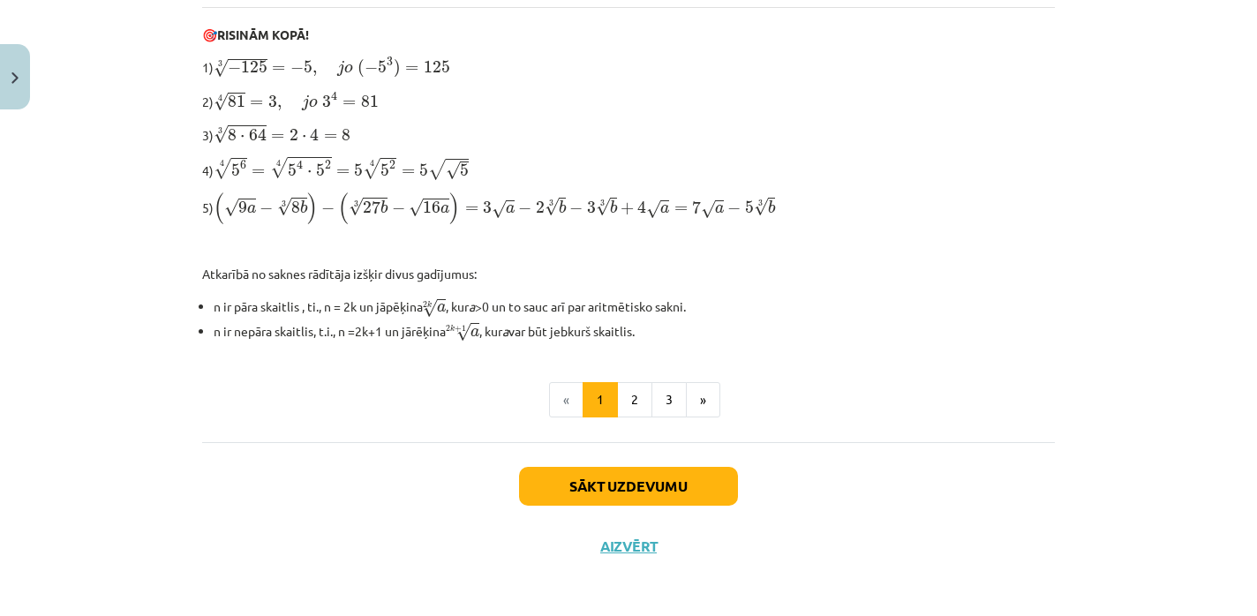
click at [621, 551] on div "Sākt uzdevumu Aizvērt" at bounding box center [628, 504] width 853 height 124
click at [627, 550] on div "Sākt uzdevumu Aizvērt" at bounding box center [628, 504] width 853 height 124
click at [627, 542] on button "Aizvērt" at bounding box center [628, 547] width 67 height 18
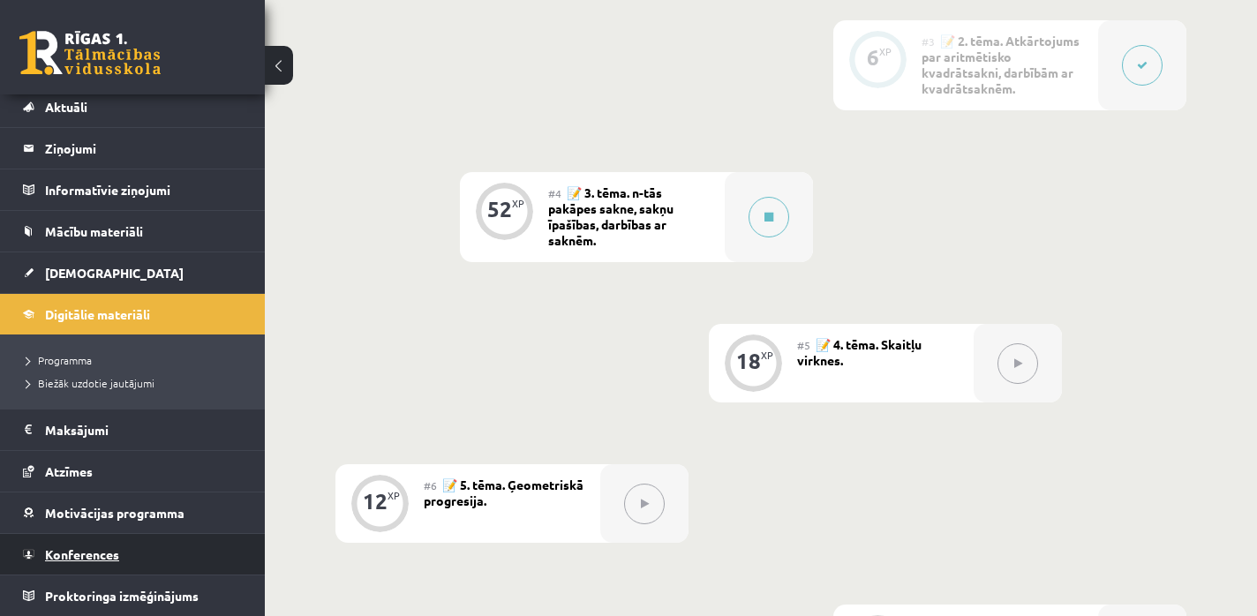
scroll to position [49, 0]
click at [56, 549] on span "Konferences" at bounding box center [82, 555] width 74 height 16
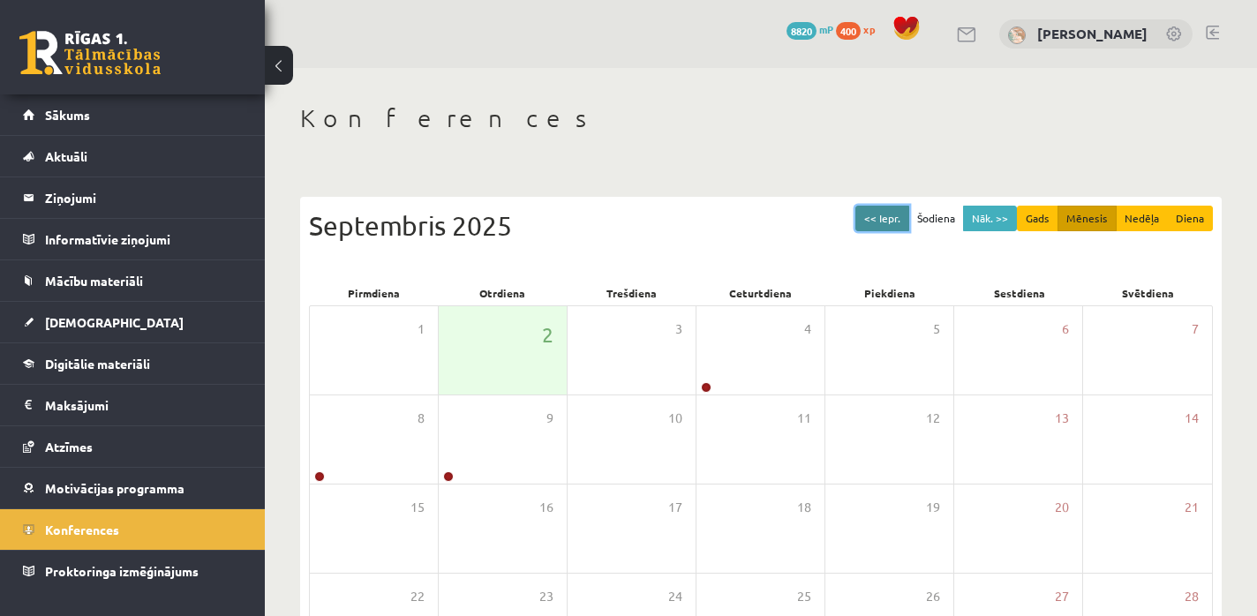
click at [877, 222] on button "<< Iepr." at bounding box center [883, 219] width 54 height 26
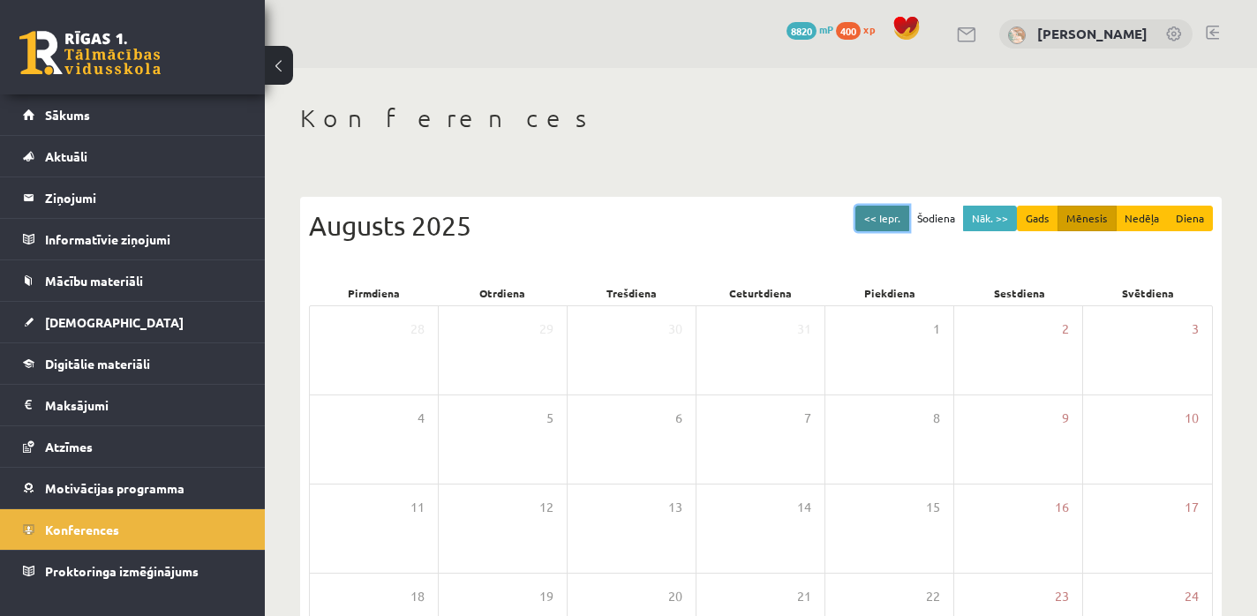
click at [877, 222] on button "<< Iepr." at bounding box center [883, 219] width 54 height 26
click at [877, 221] on button "<< Iepr." at bounding box center [883, 219] width 54 height 26
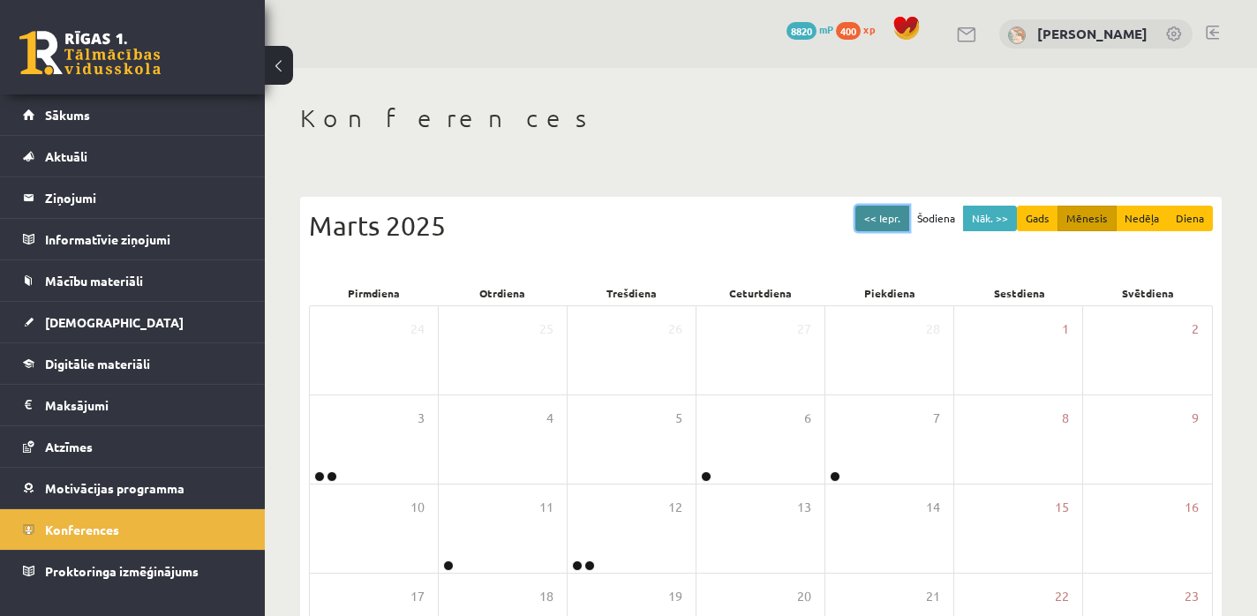
click at [878, 220] on button "<< Iepr." at bounding box center [883, 219] width 54 height 26
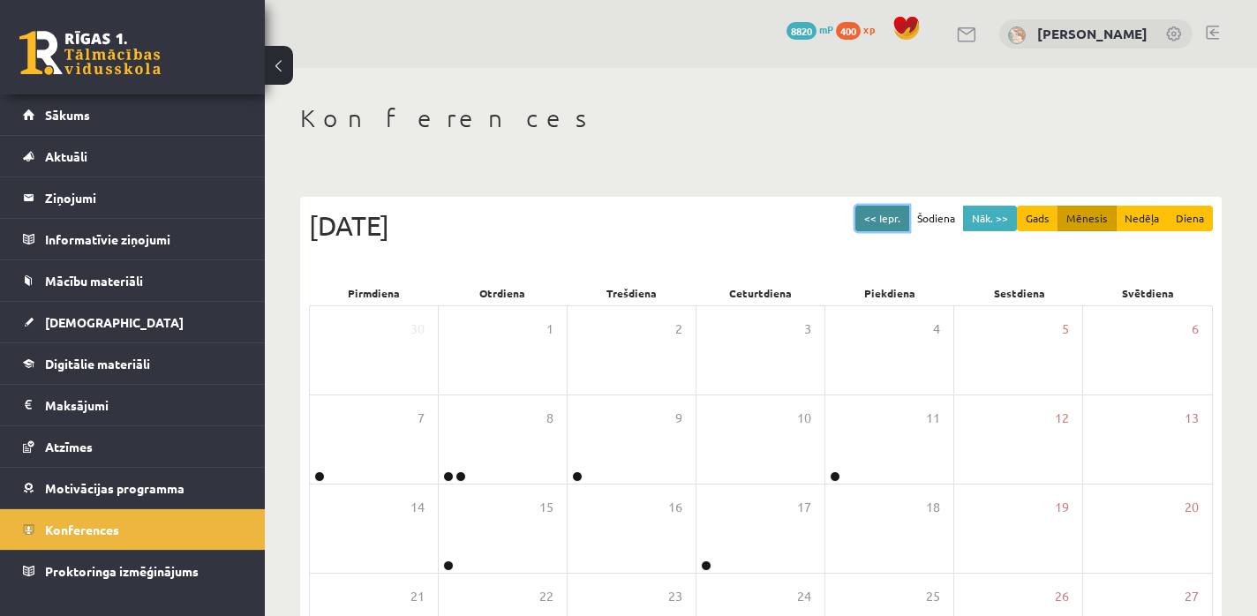
click at [878, 220] on button "<< Iepr." at bounding box center [883, 219] width 54 height 26
click at [969, 218] on button "Nāk. >>" at bounding box center [990, 219] width 54 height 26
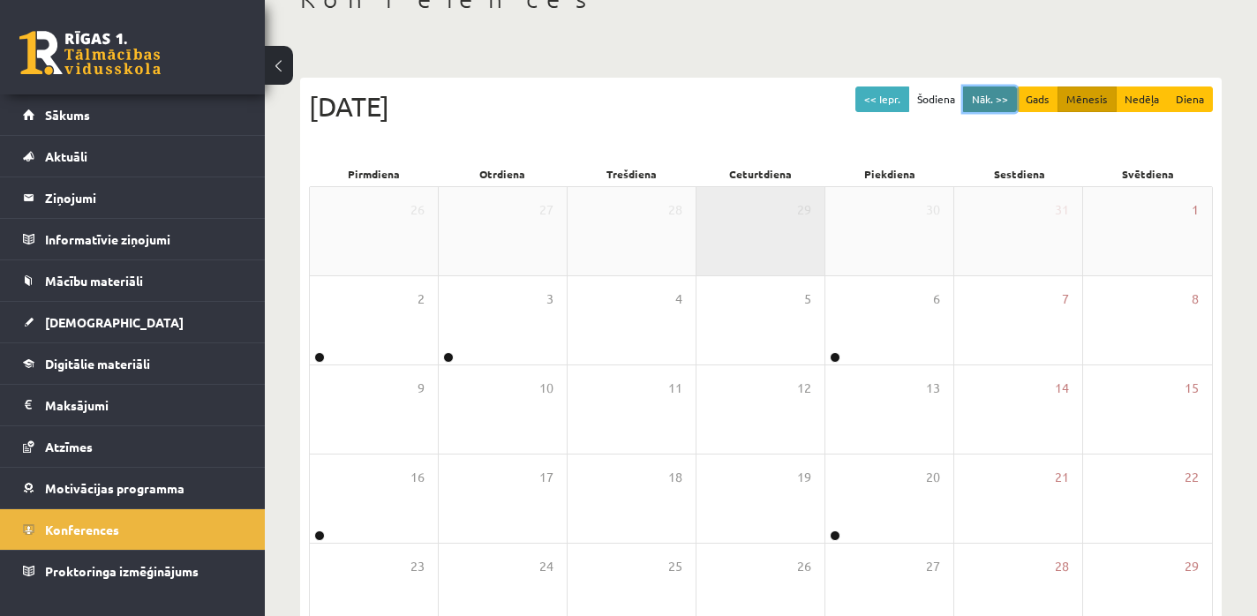
scroll to position [130, 0]
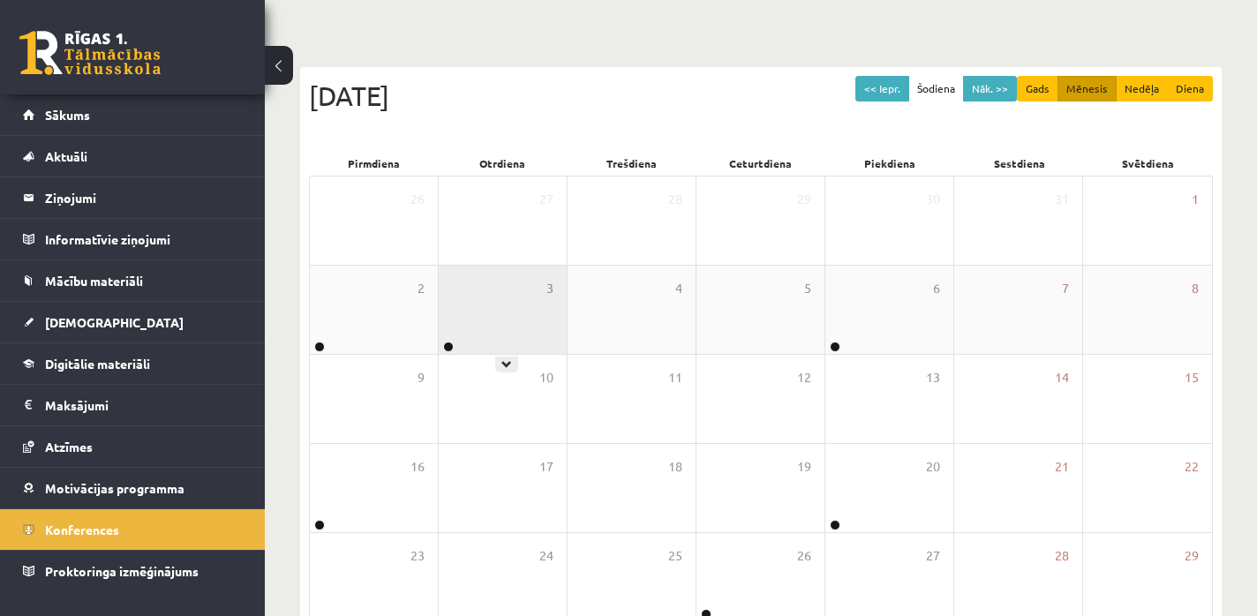
click at [458, 311] on div "3" at bounding box center [503, 310] width 128 height 88
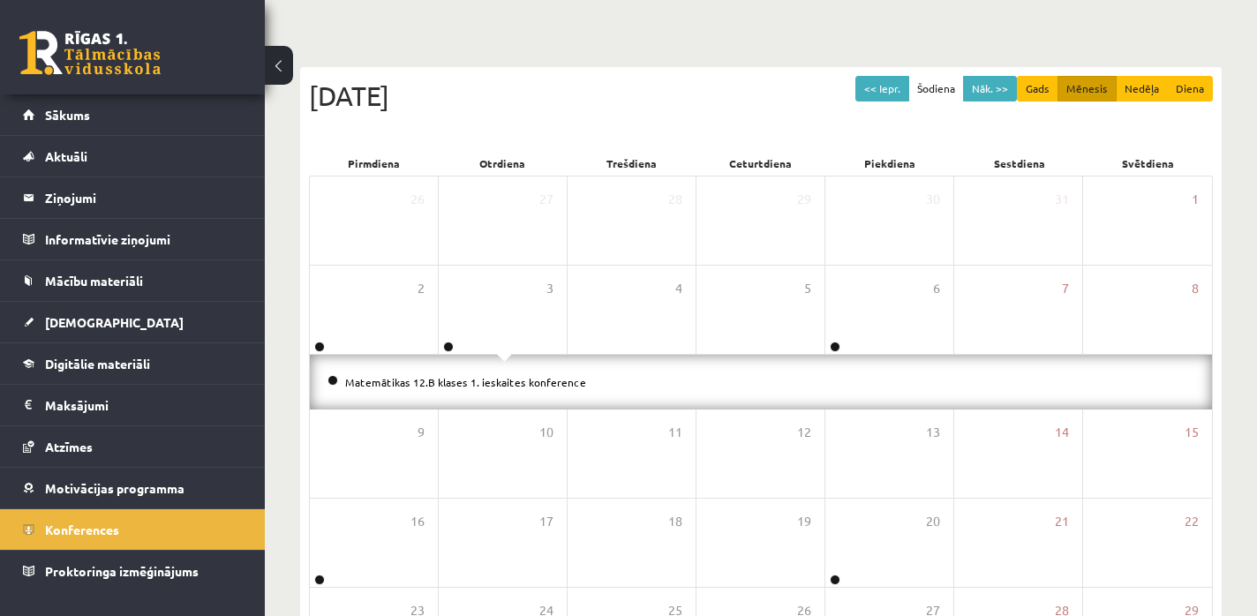
click at [433, 372] on div "Matemātikas 12.B klases 1. ieskaites konference" at bounding box center [761, 382] width 902 height 55
click at [433, 396] on div "Matemātikas 12.B klases 1. ieskaites konference" at bounding box center [761, 382] width 902 height 55
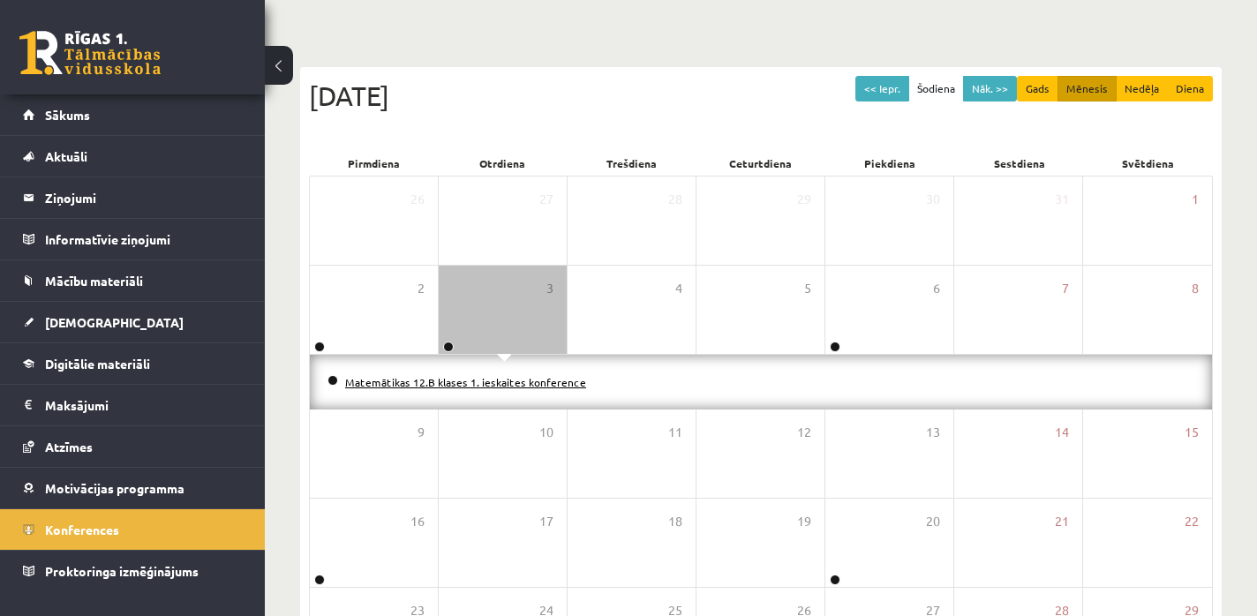
click at [433, 375] on link "Matemātikas 12.B klases 1. ieskaites konference" at bounding box center [465, 382] width 241 height 14
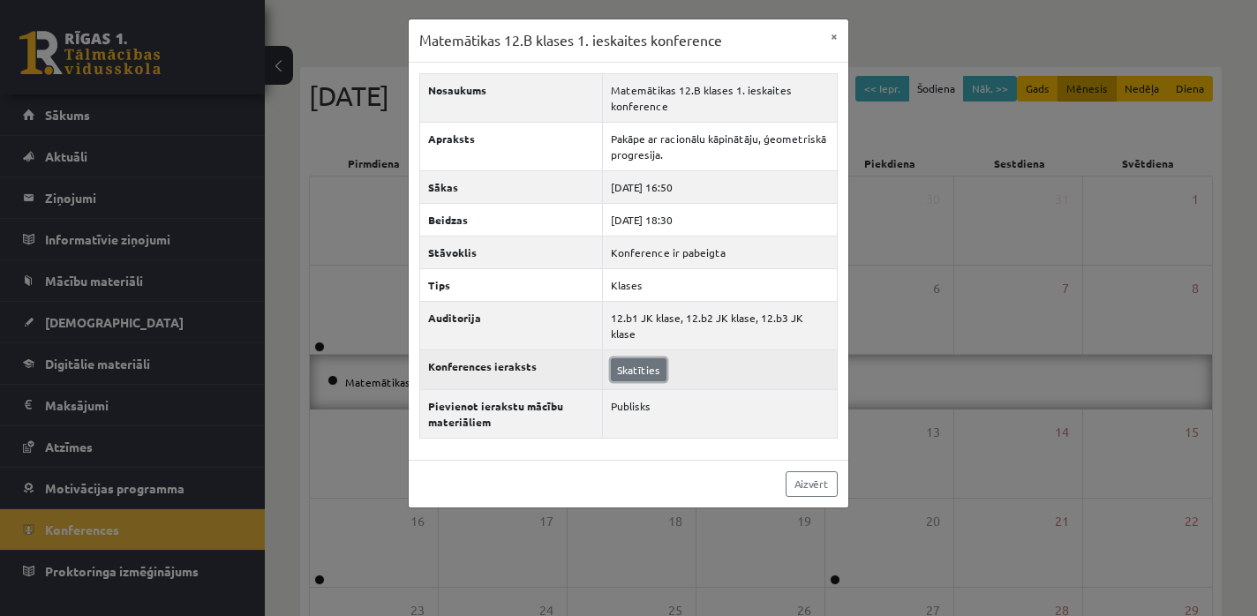
click at [636, 358] on link "Skatīties" at bounding box center [639, 369] width 56 height 23
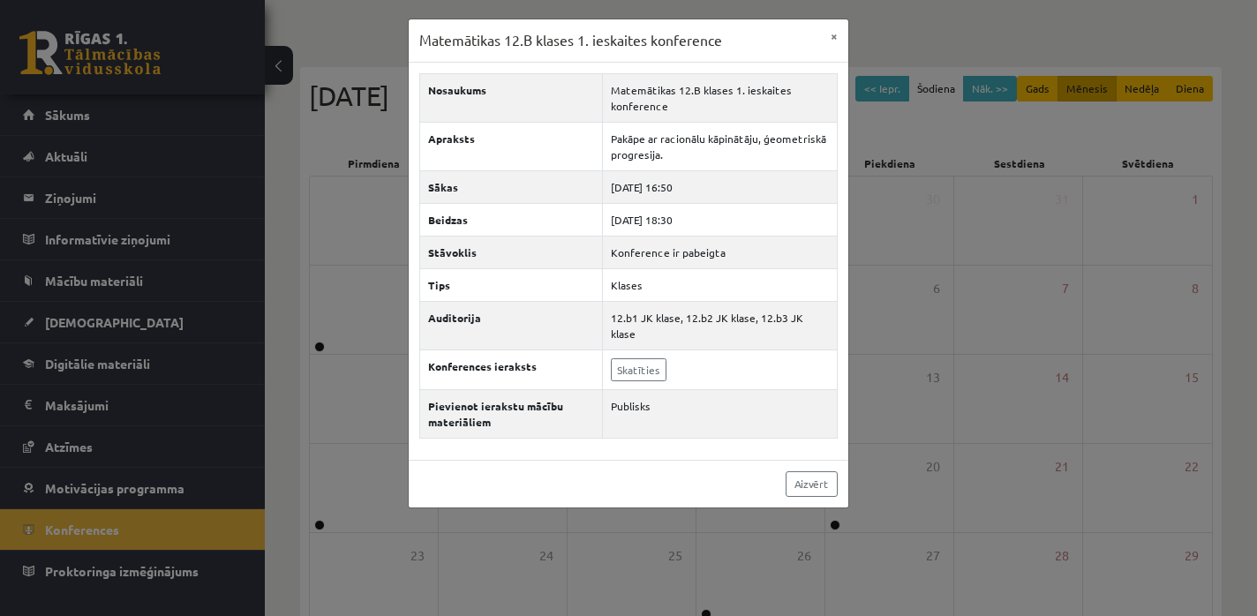
click at [362, 230] on div "Matemātikas 12.B klases 1. ieskaites konference × Nosaukums Matemātikas 12.B kl…" at bounding box center [628, 308] width 1257 height 616
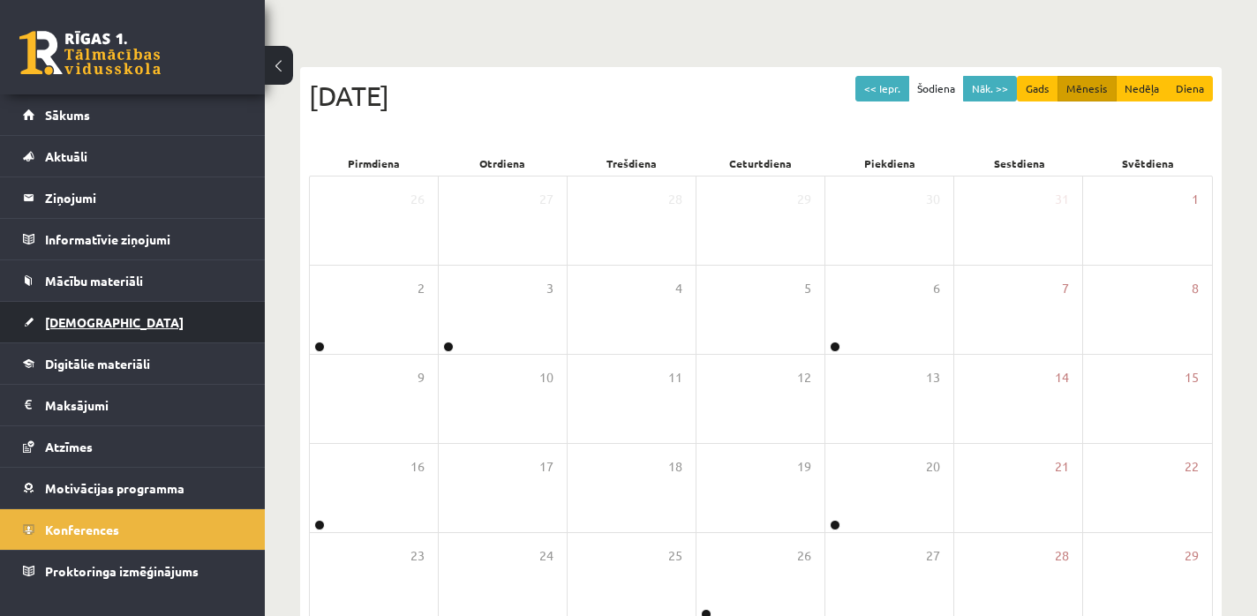
click at [93, 321] on span "[DEMOGRAPHIC_DATA]" at bounding box center [114, 322] width 139 height 16
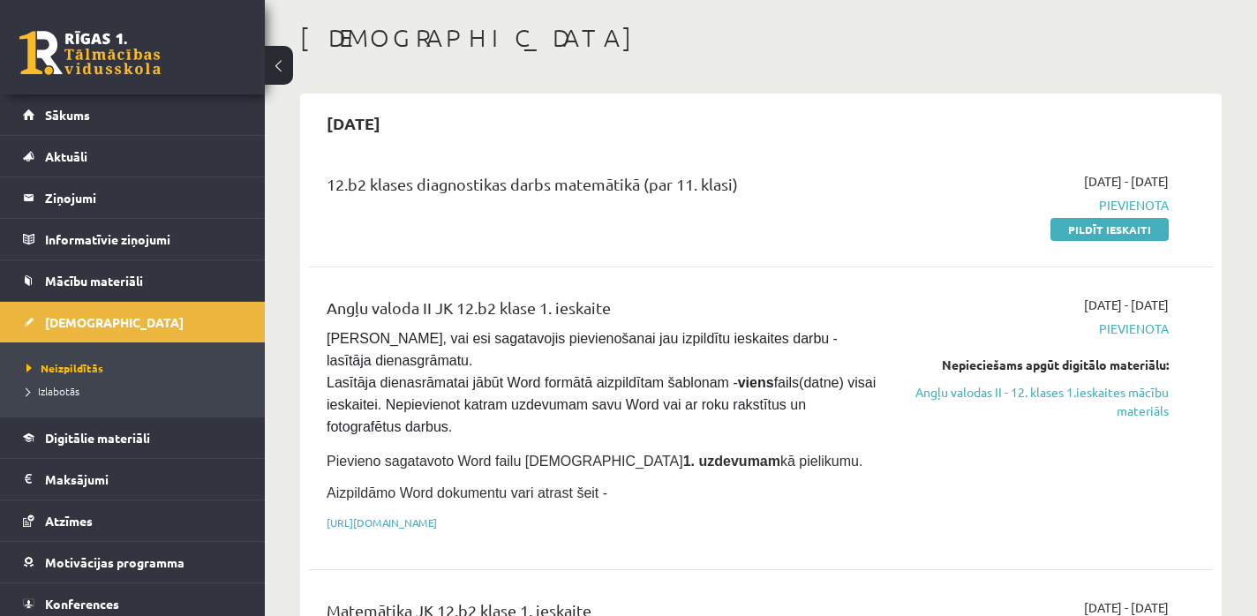
scroll to position [76, 0]
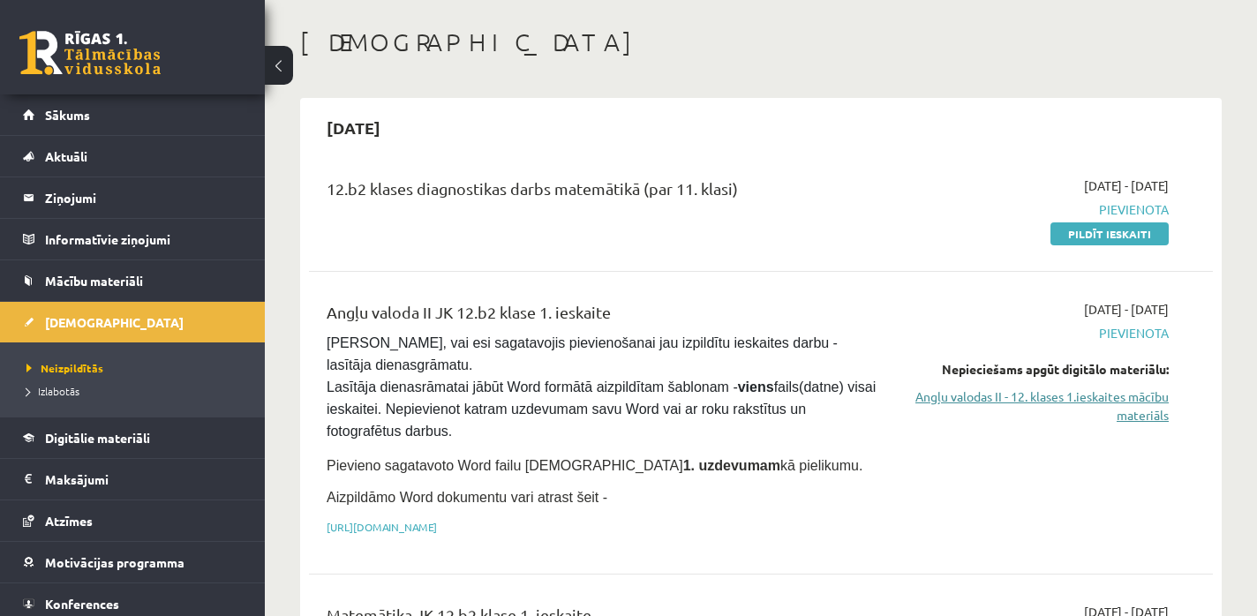
click at [962, 404] on link "Angļu valodas II - 12. klases 1.ieskaites mācību materiāls" at bounding box center [1037, 406] width 263 height 37
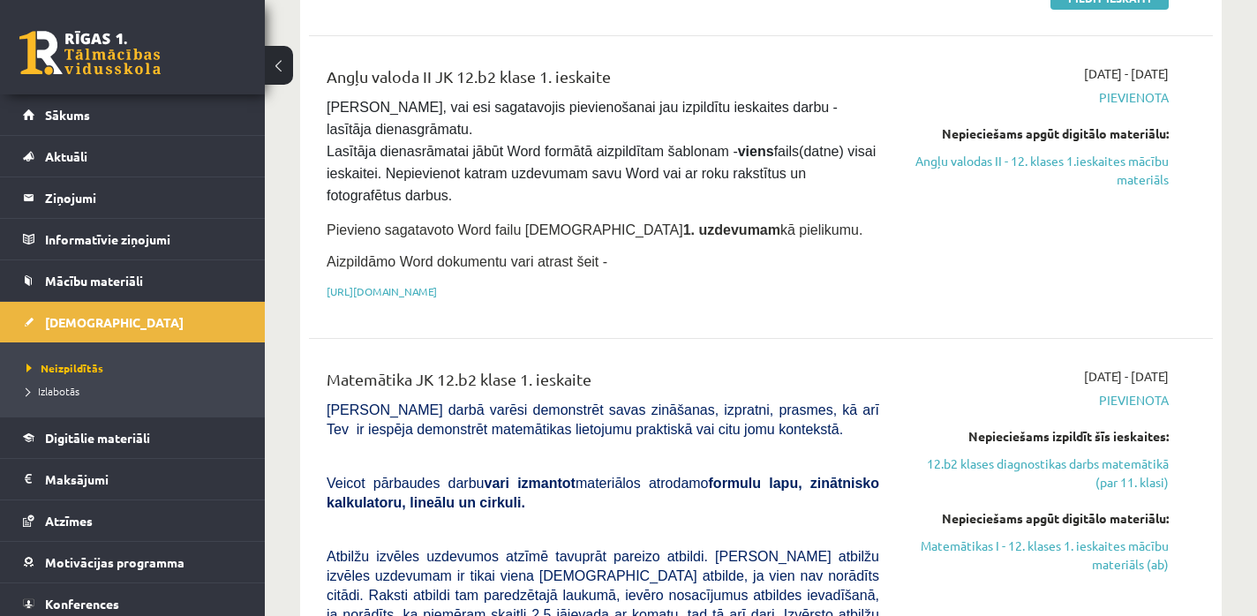
scroll to position [498, 0]
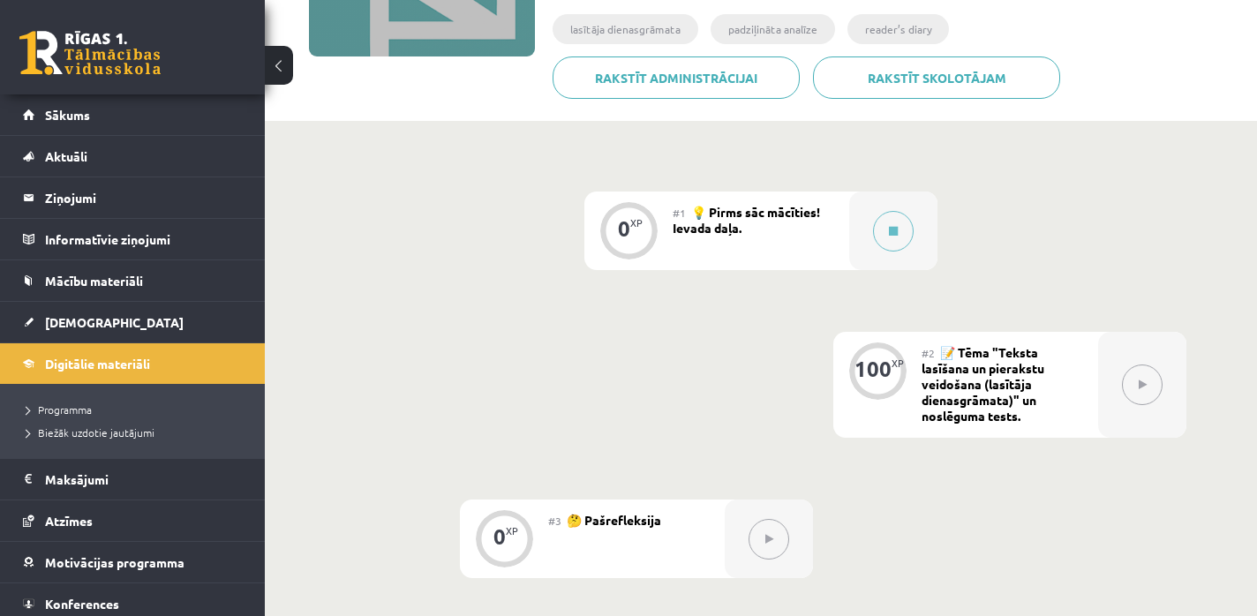
scroll to position [236, 0]
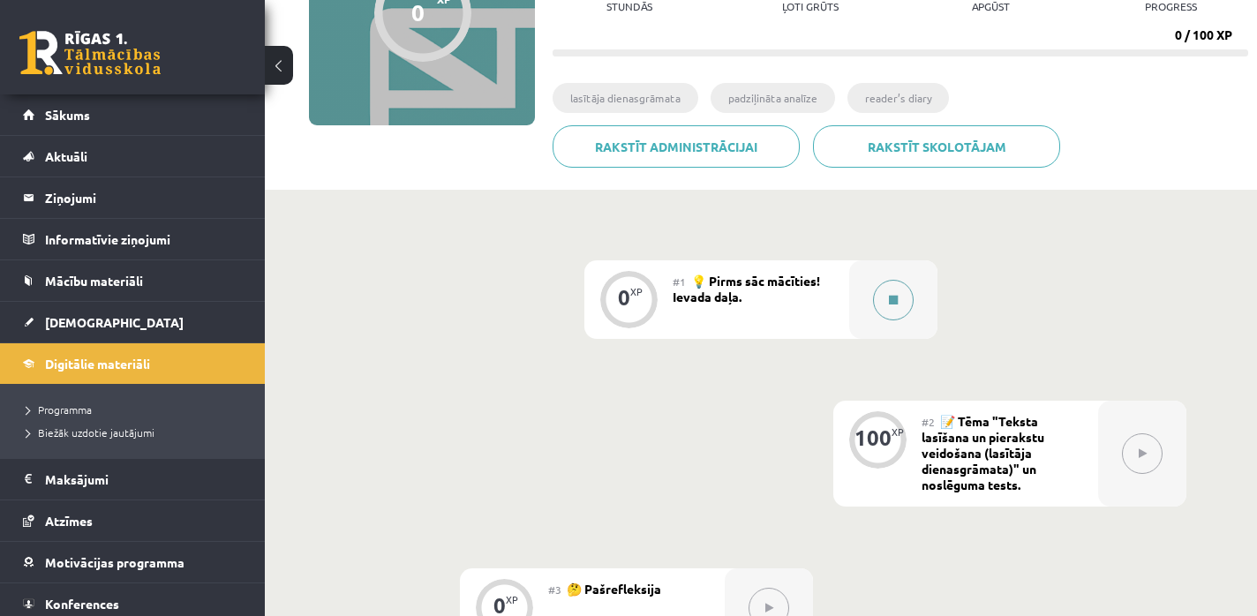
click at [873, 297] on button at bounding box center [893, 300] width 41 height 41
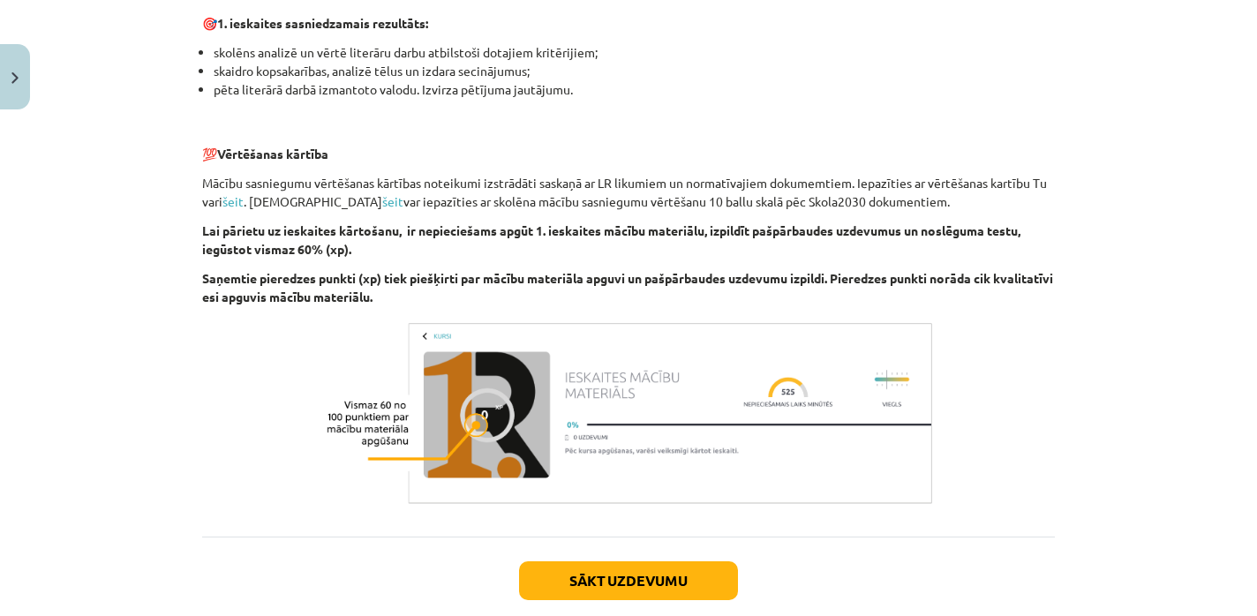
scroll to position [1242, 0]
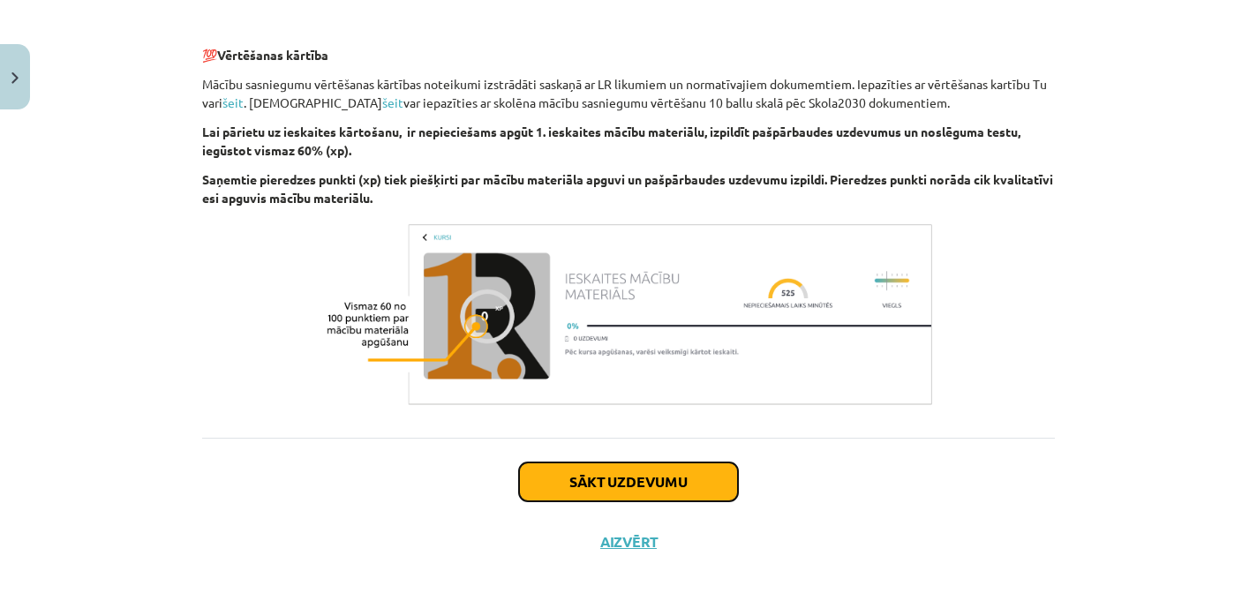
click at [577, 491] on button "Sākt uzdevumu" at bounding box center [628, 482] width 219 height 39
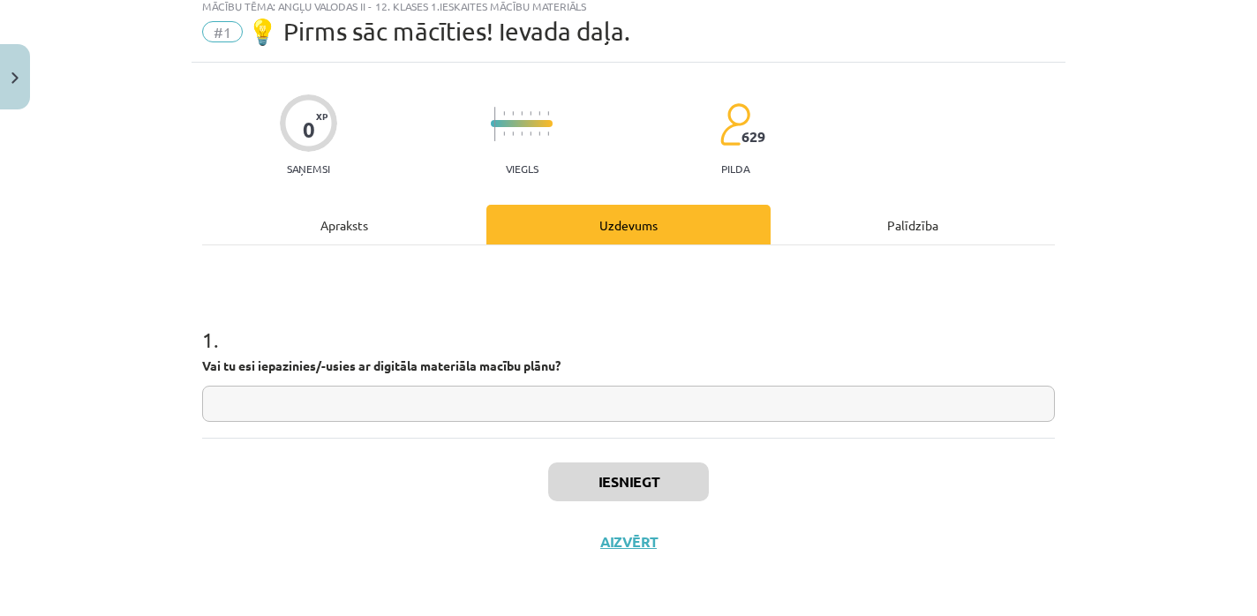
scroll to position [44, 0]
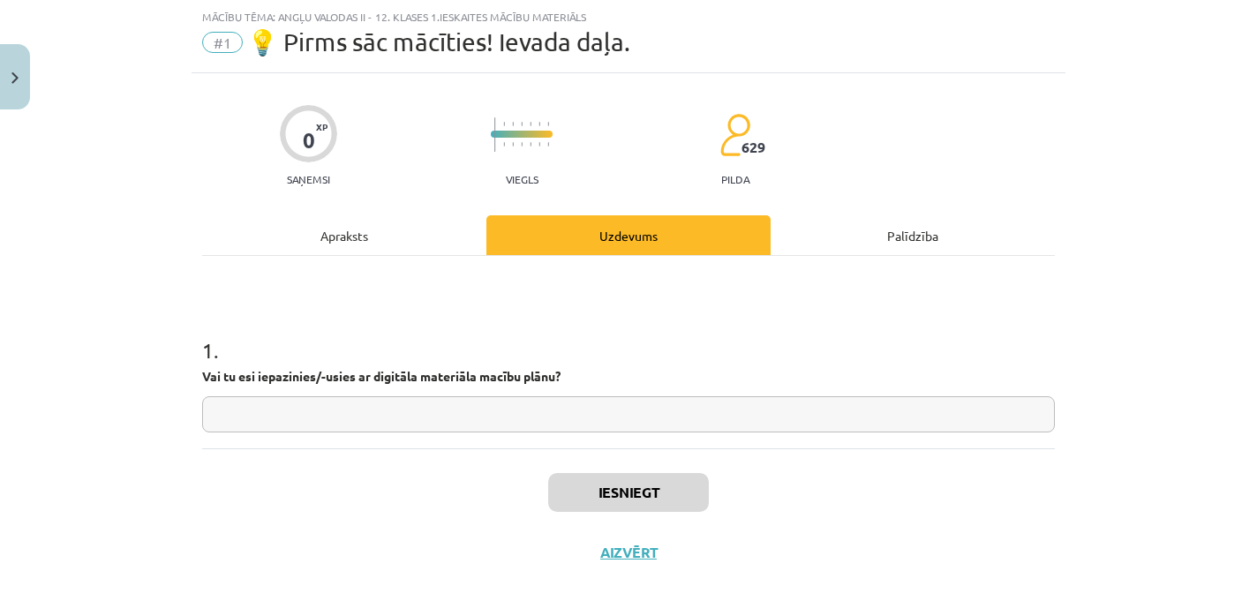
click at [471, 399] on input "text" at bounding box center [628, 414] width 853 height 36
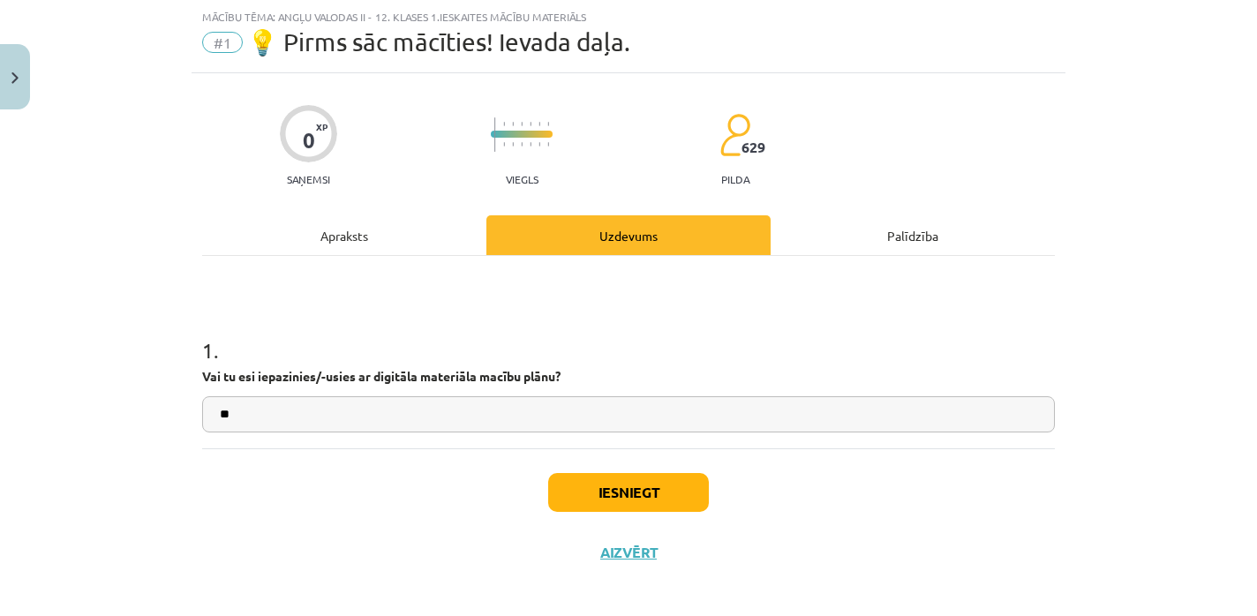
type input "**"
click at [613, 497] on button "Iesniegt" at bounding box center [628, 492] width 161 height 39
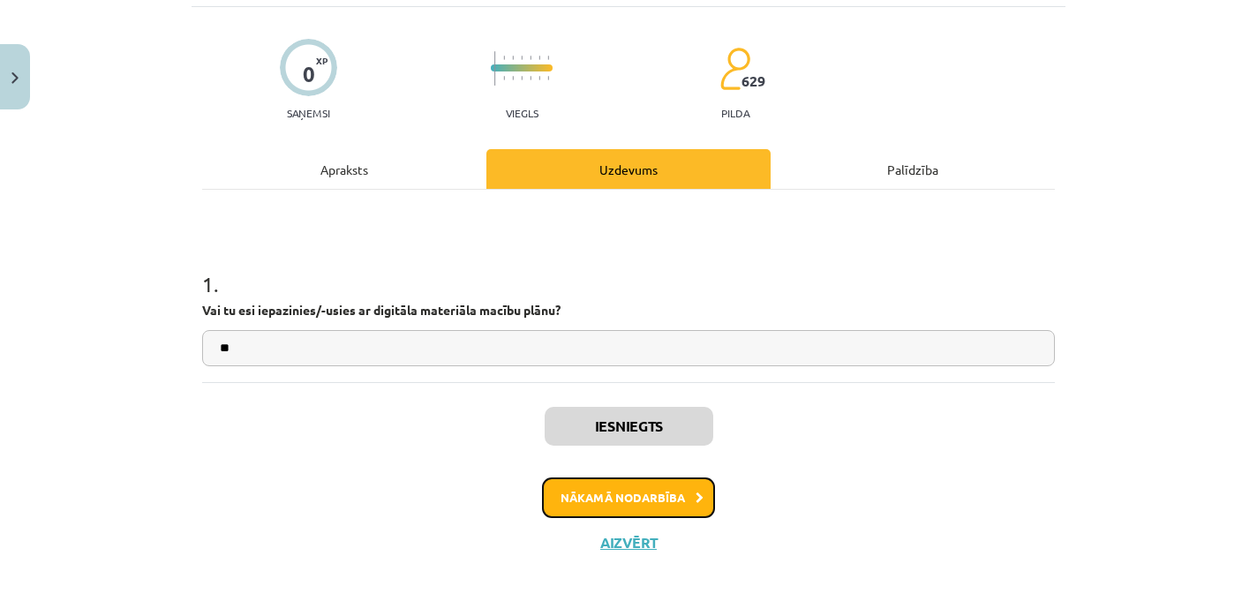
click at [612, 504] on button "Nākamā nodarbība" at bounding box center [628, 498] width 173 height 41
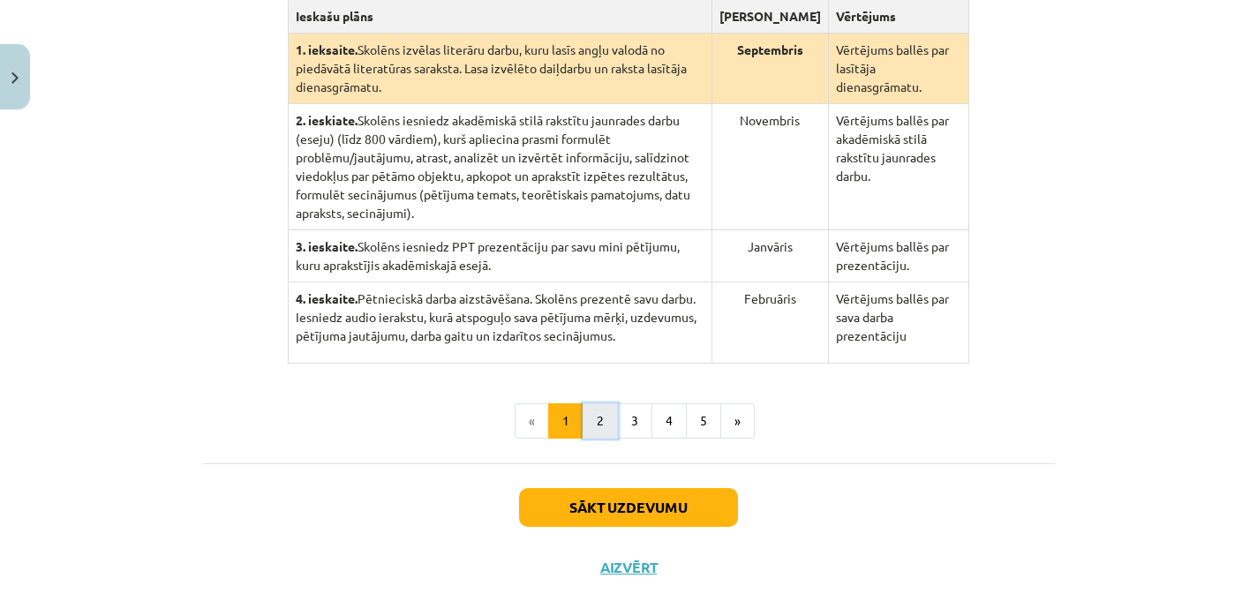
click at [599, 409] on button "2" at bounding box center [600, 420] width 35 height 35
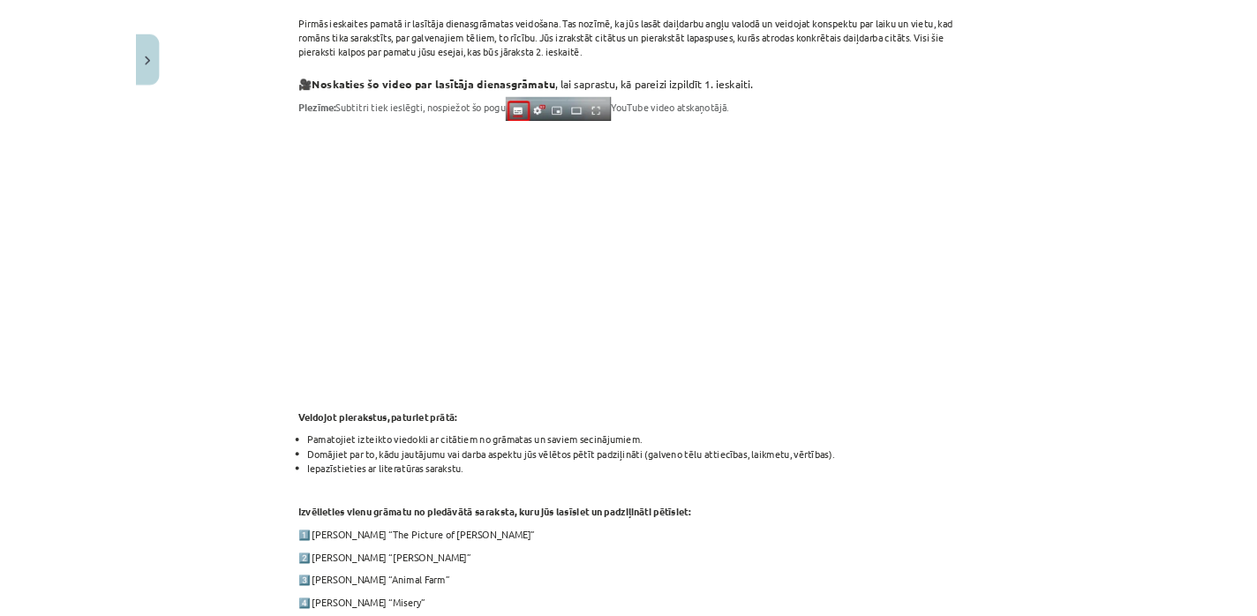
scroll to position [396, 0]
